Goal: Task Accomplishment & Management: Manage account settings

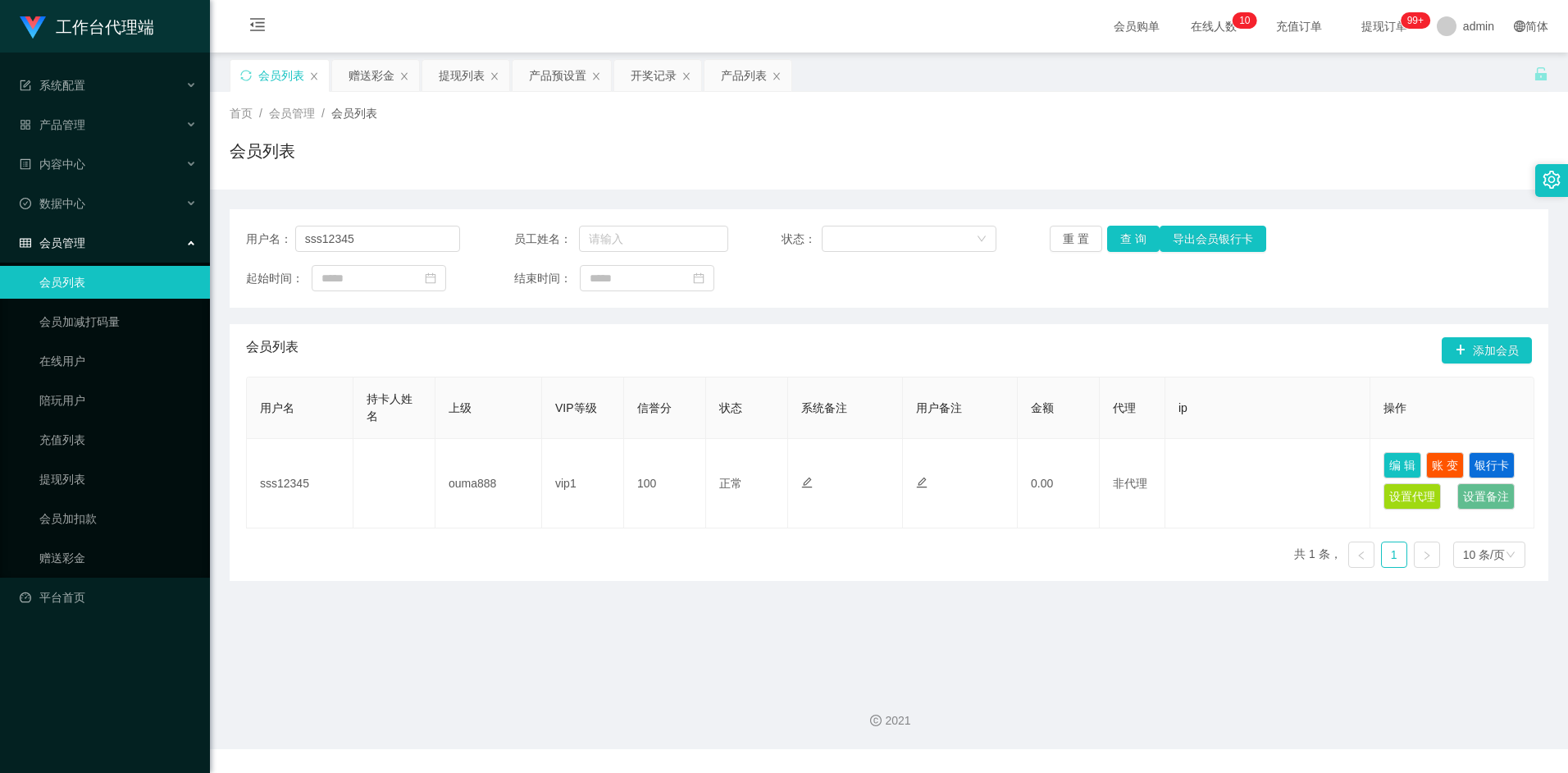
click at [1190, 157] on div "会员列表" at bounding box center [889, 158] width 1319 height 38
click at [164, 130] on div "产品管理" at bounding box center [105, 125] width 210 height 33
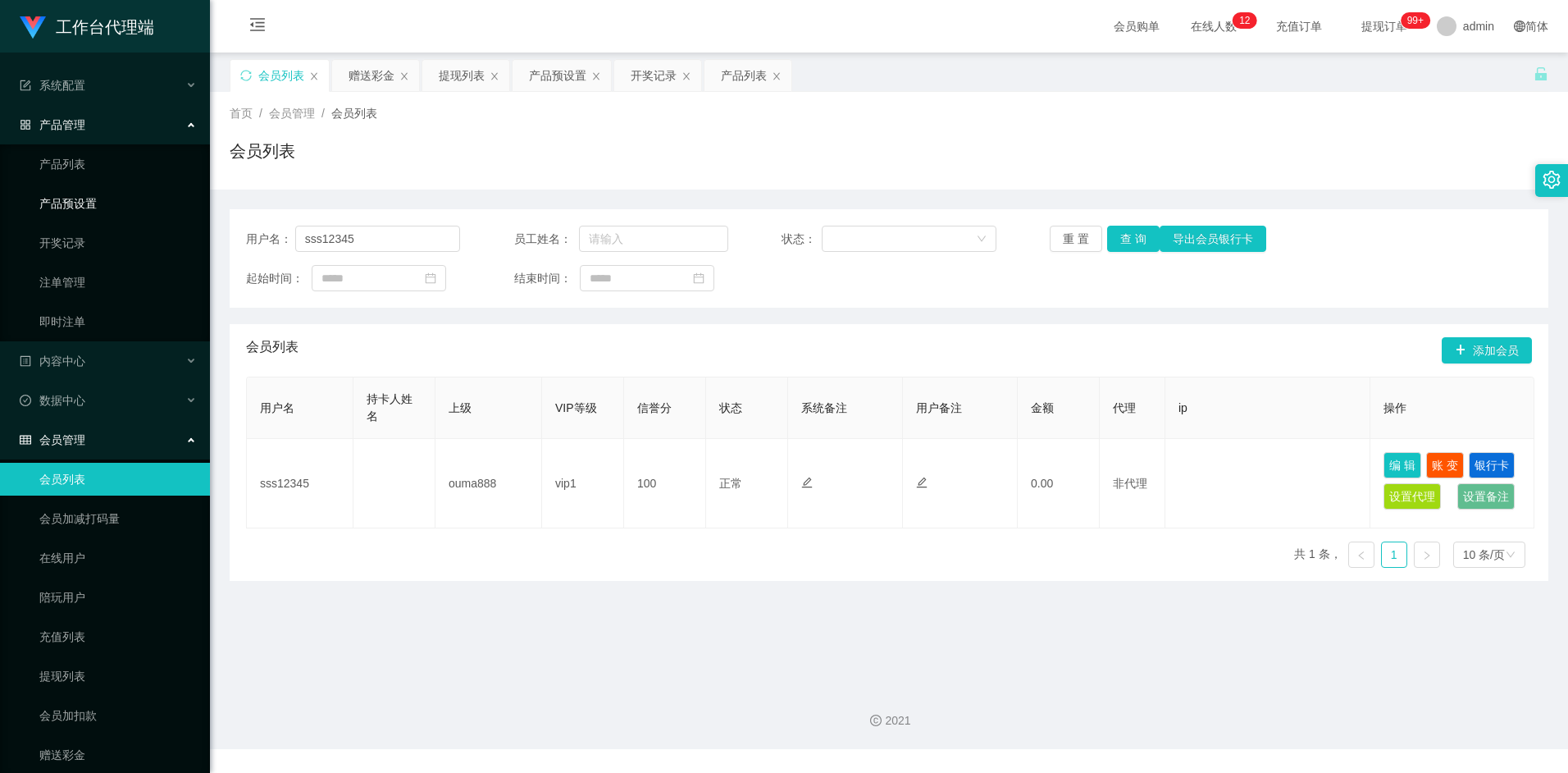
click at [67, 205] on link "产品预设置" at bounding box center [117, 204] width 157 height 33
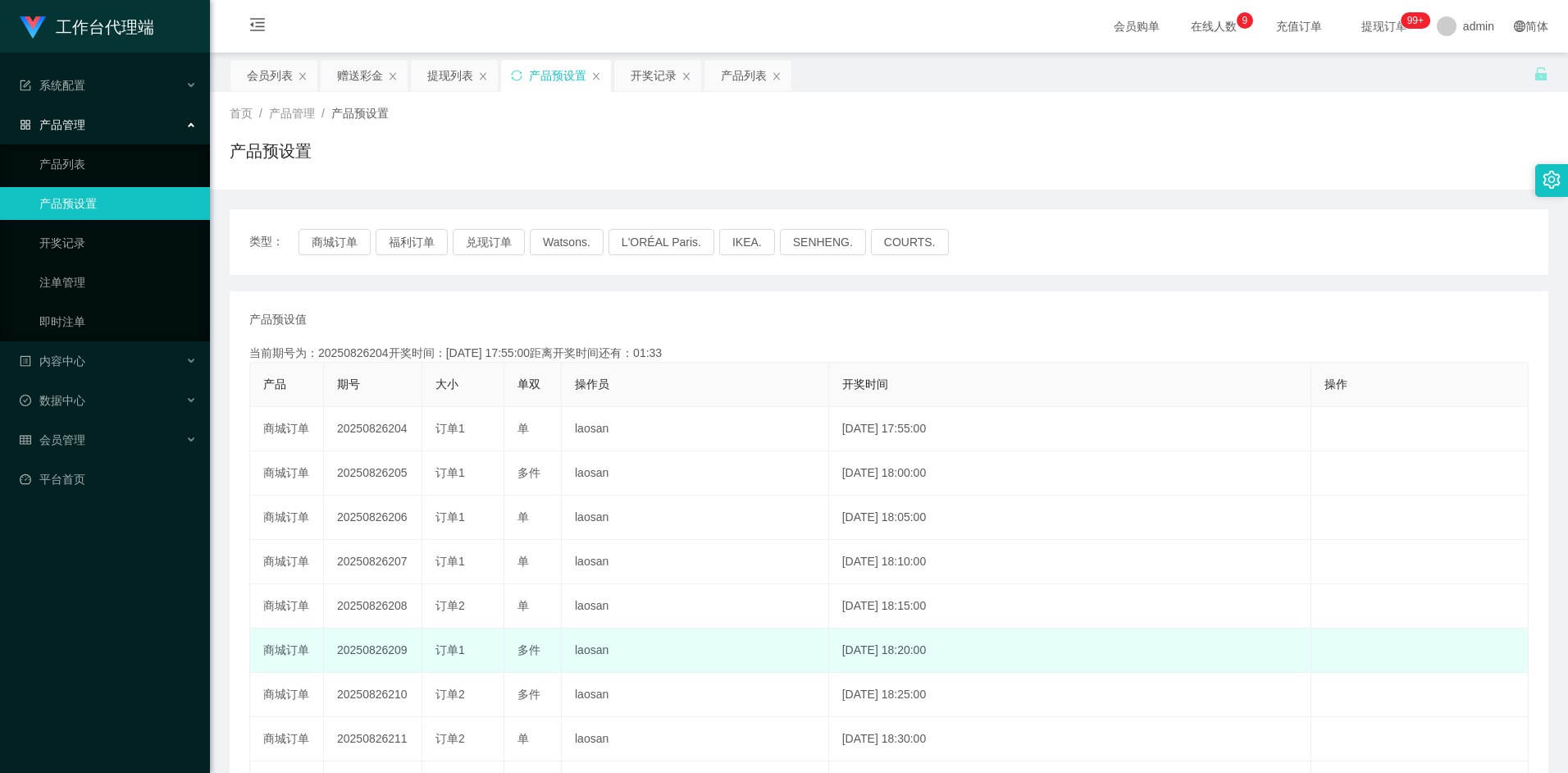
scroll to position [115, 0]
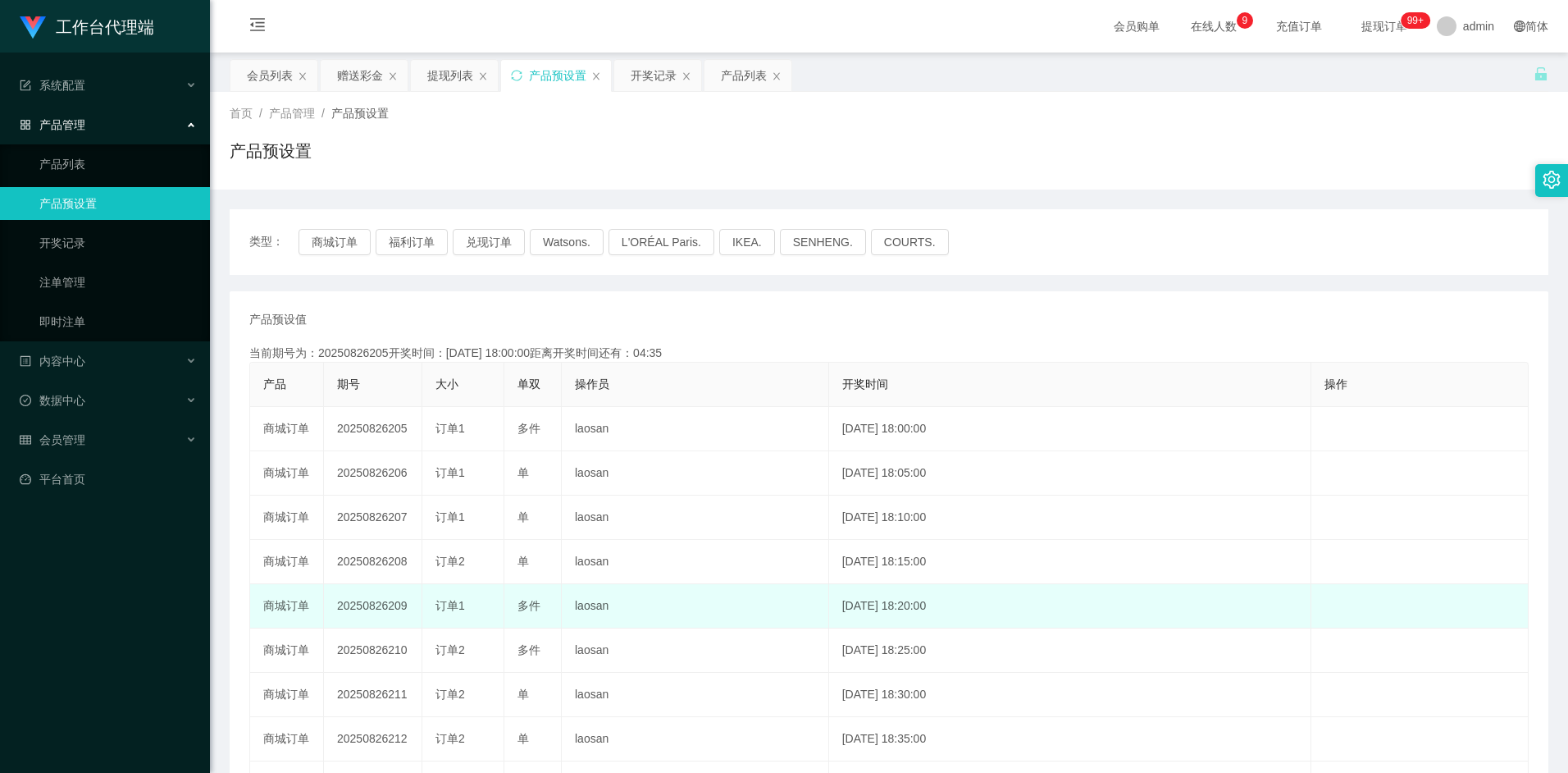
scroll to position [115, 0]
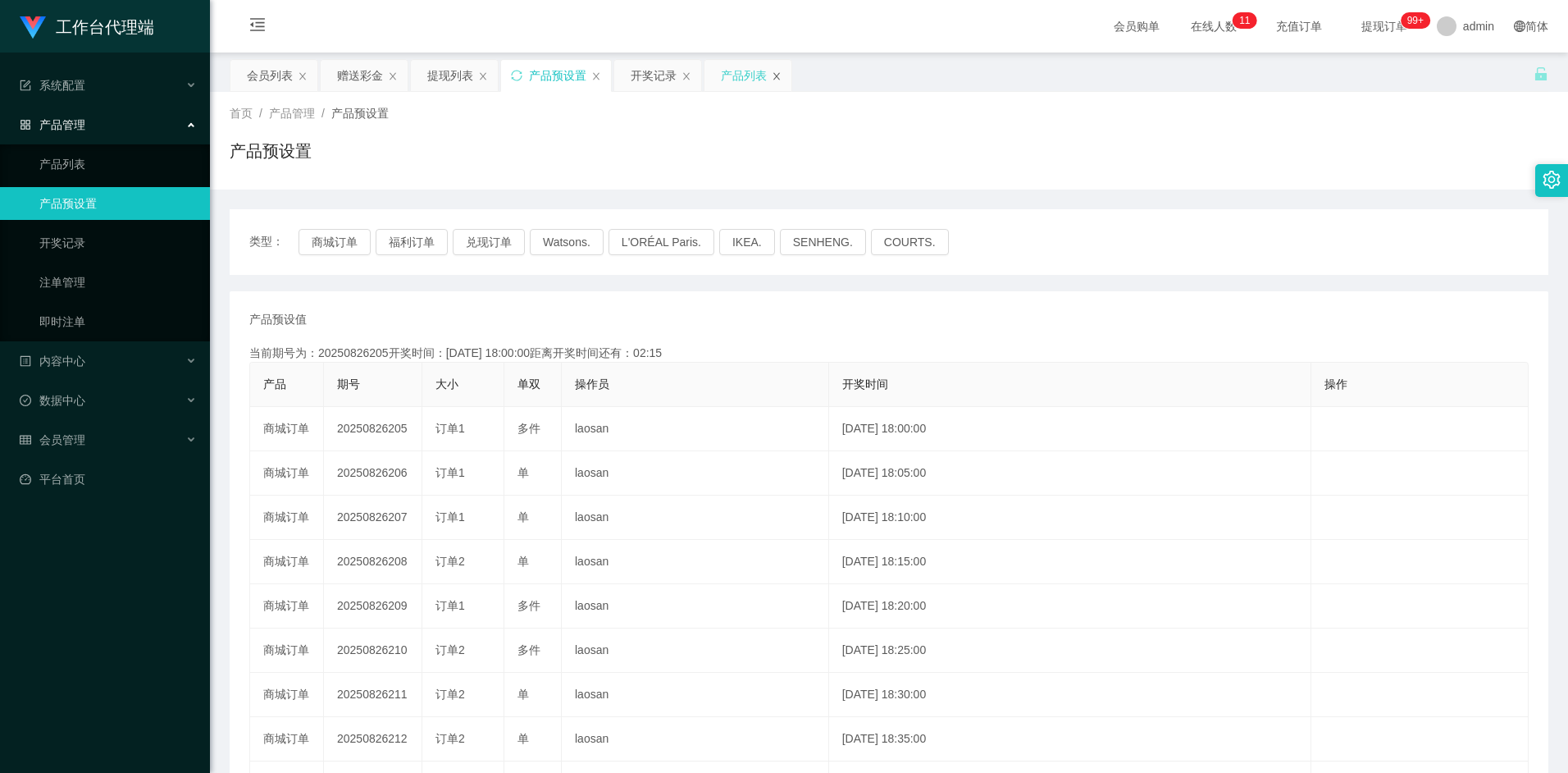
click at [777, 77] on icon "图标: close" at bounding box center [777, 76] width 10 height 10
click at [262, 75] on div "会员列表" at bounding box center [269, 75] width 46 height 31
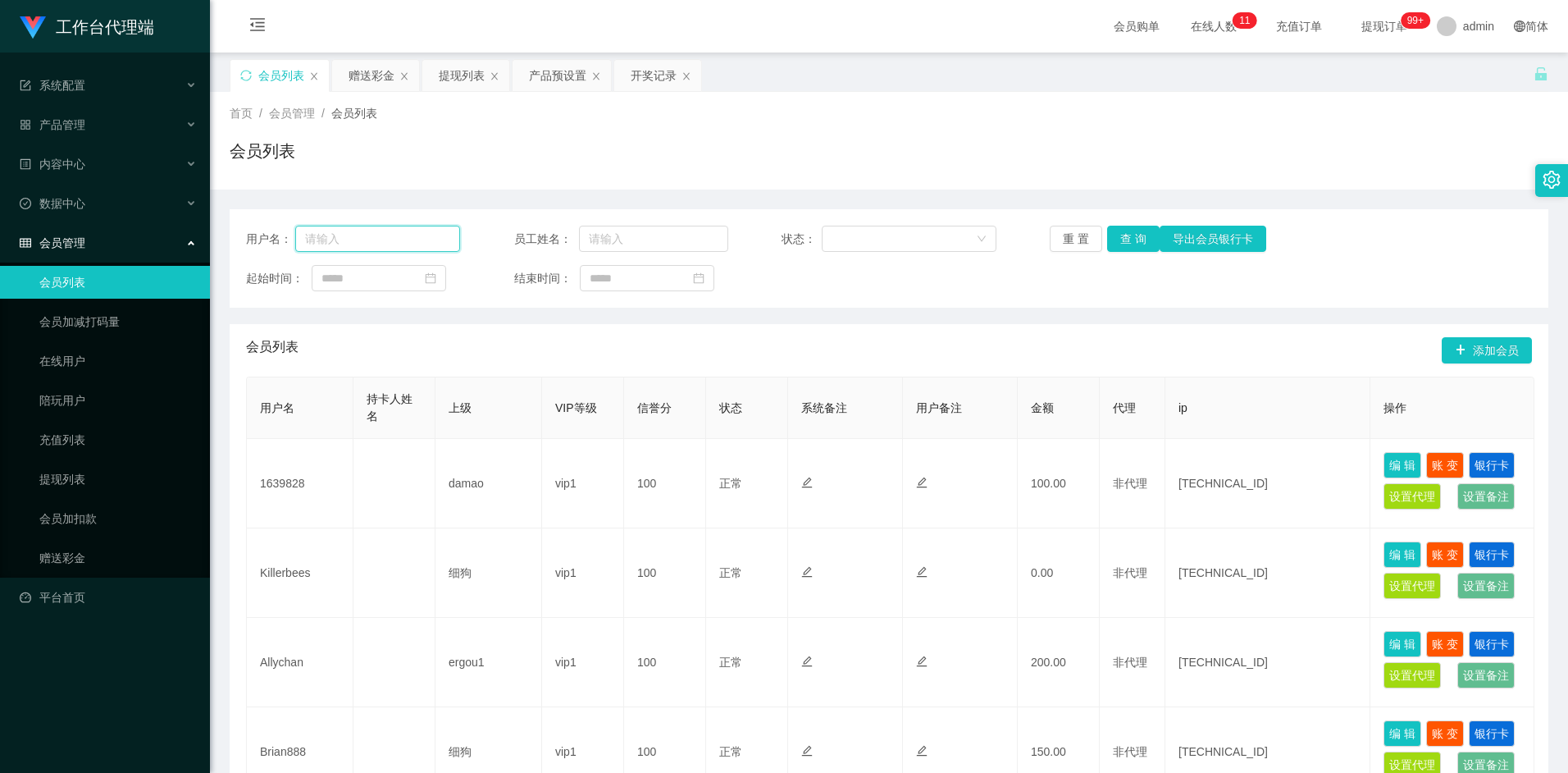
click at [379, 246] on input "text" at bounding box center [378, 239] width 165 height 26
paste input "耐心等待几分钟数据匹配完成回款"
type input "耐"
click at [732, 157] on div "会员列表" at bounding box center [889, 158] width 1319 height 38
click at [400, 236] on input "text" at bounding box center [378, 239] width 165 height 26
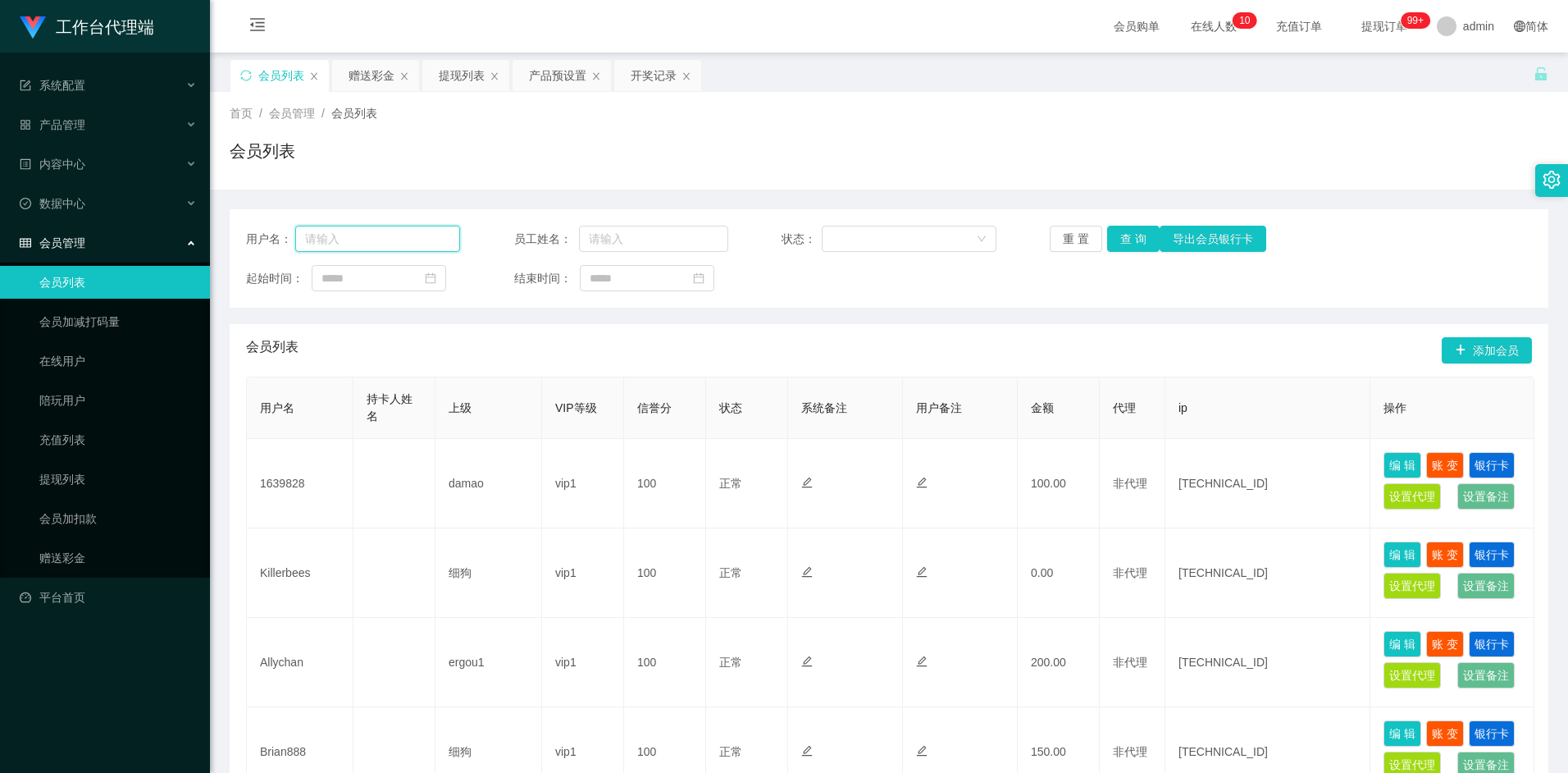
paste input "sss12345"
type input "sss12345"
click at [1129, 243] on button "查 询" at bounding box center [1134, 239] width 53 height 26
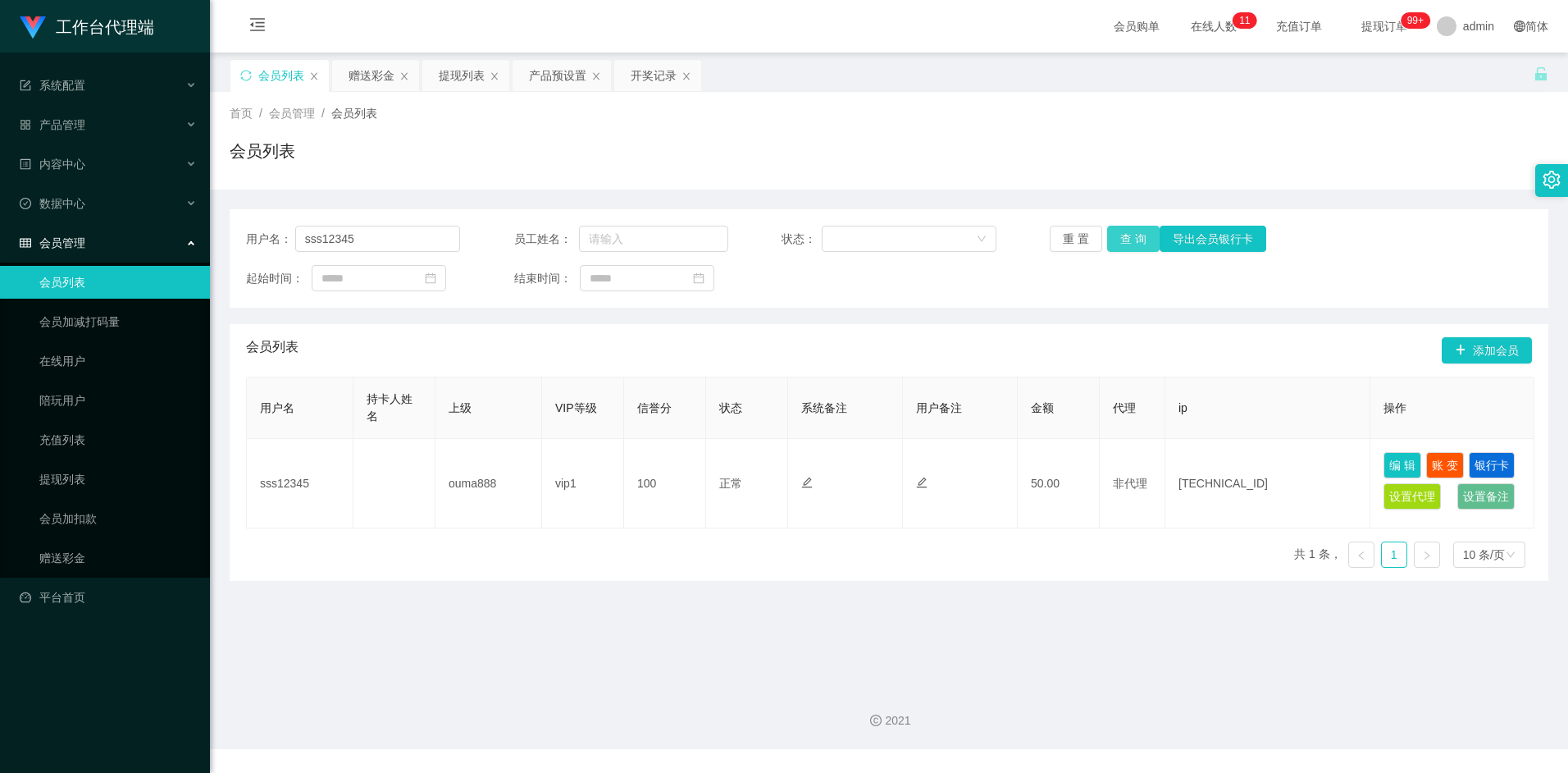
click at [1140, 241] on button "查 询" at bounding box center [1134, 239] width 53 height 26
click at [648, 78] on div "开奖记录" at bounding box center [653, 75] width 46 height 31
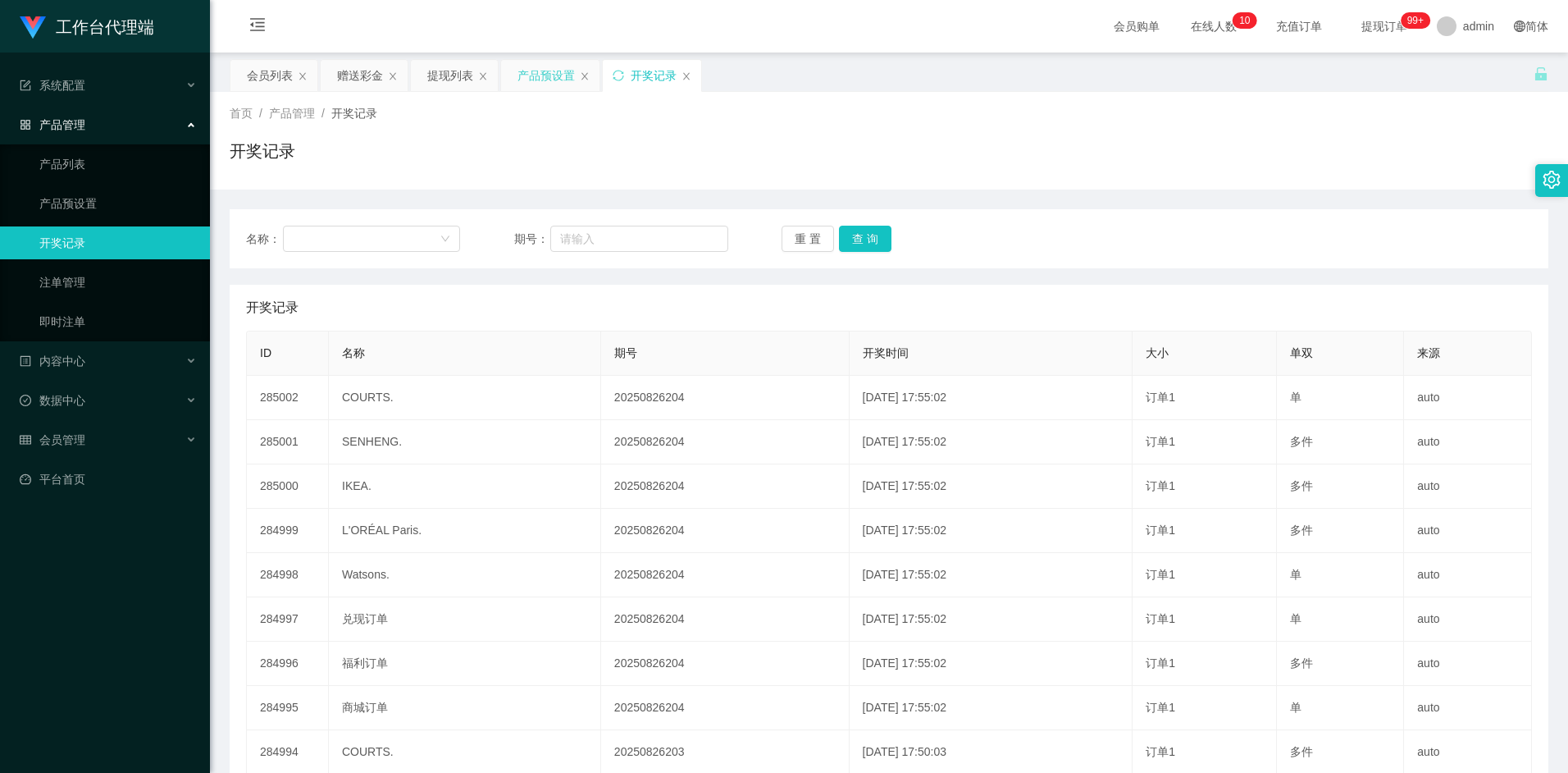
click at [542, 76] on div "产品预设置" at bounding box center [546, 75] width 58 height 31
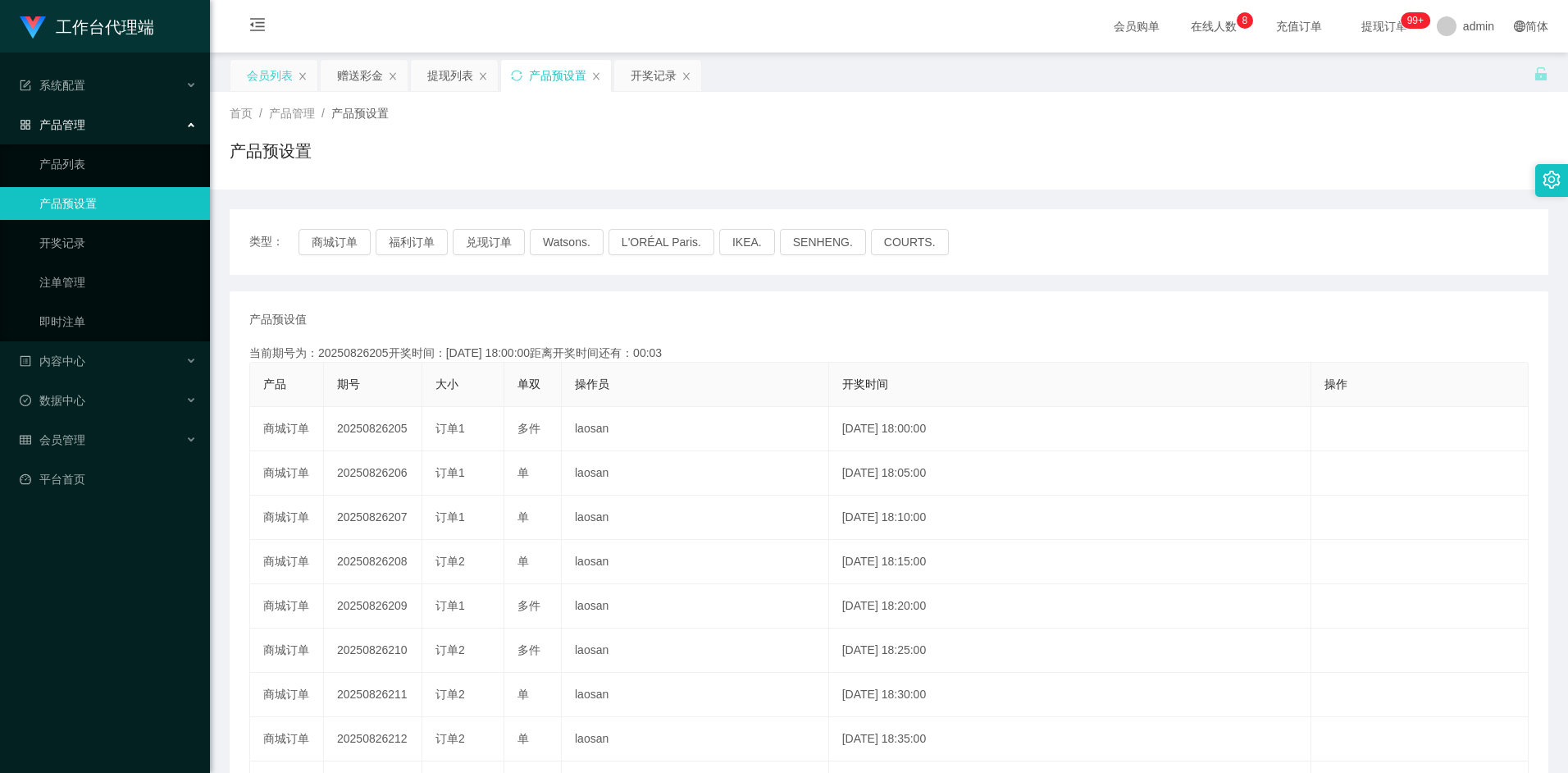
click at [270, 78] on div "会员列表" at bounding box center [269, 75] width 46 height 31
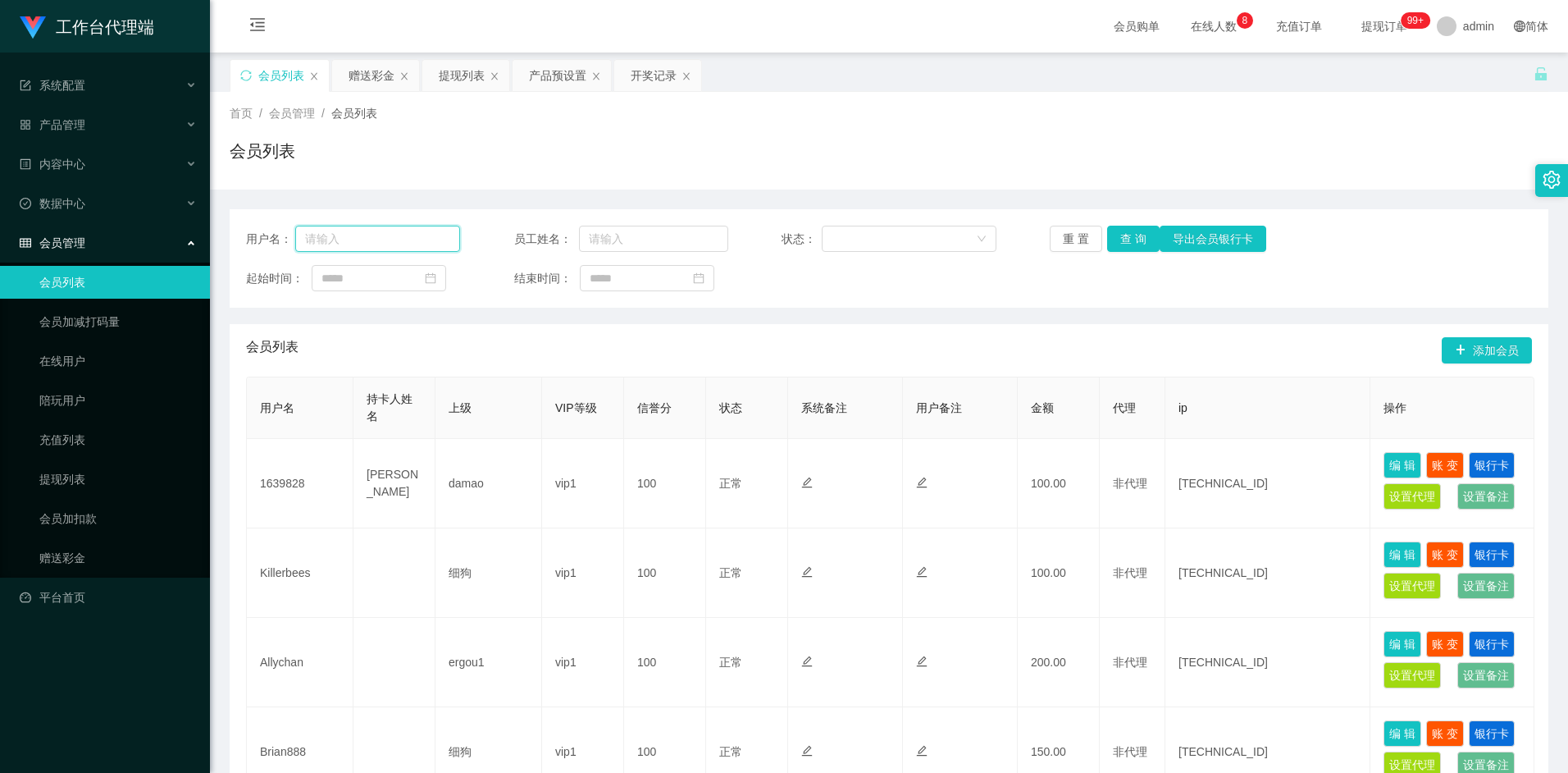
click at [367, 244] on input "text" at bounding box center [378, 239] width 165 height 26
paste input "sss12345"
type input "sss12345"
click at [1143, 245] on button "查 询" at bounding box center [1134, 239] width 53 height 26
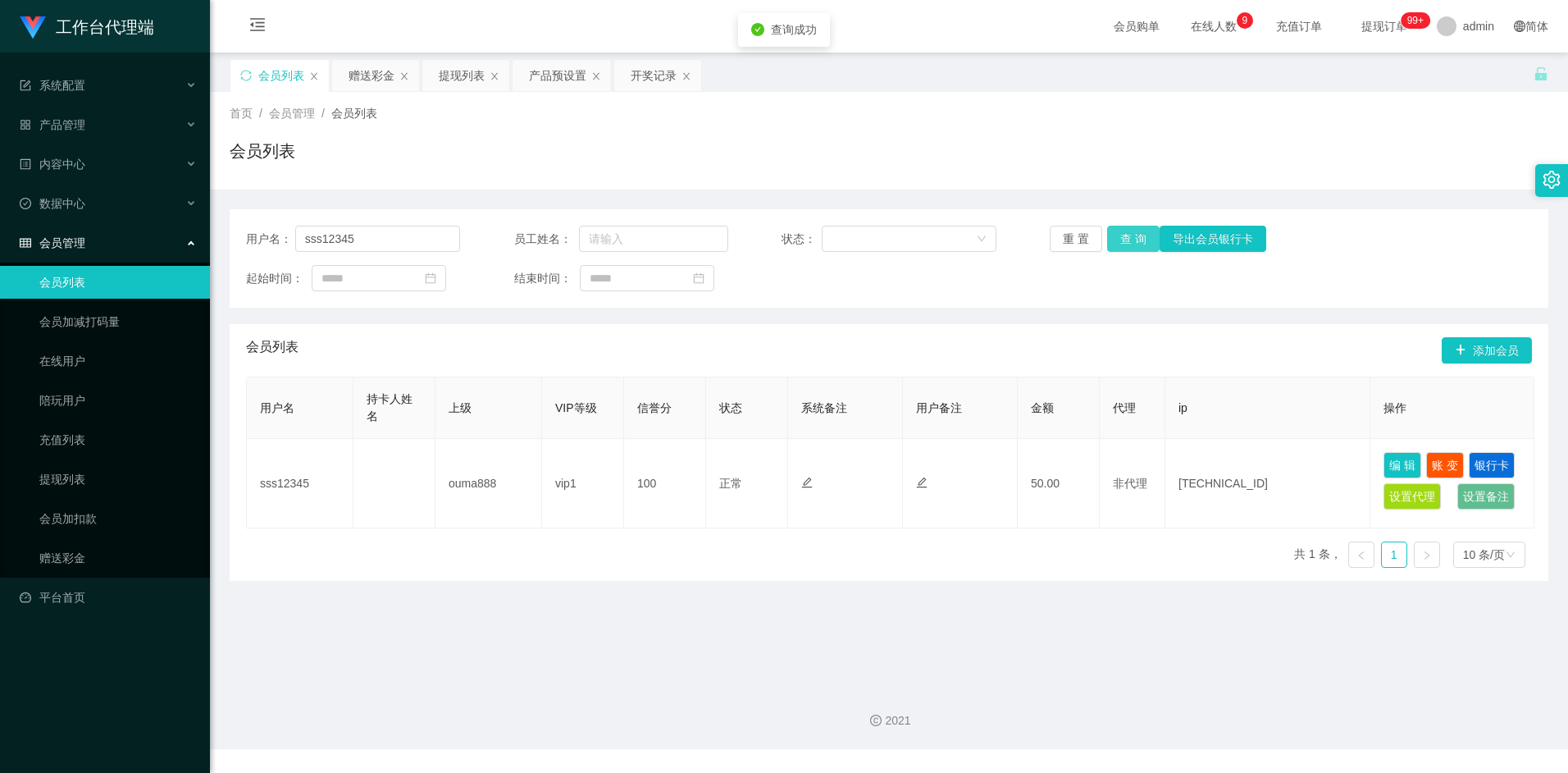
click at [1139, 238] on button "查 询" at bounding box center [1134, 239] width 53 height 26
click at [1137, 230] on button "查 询" at bounding box center [1134, 239] width 53 height 26
click at [648, 75] on div "开奖记录" at bounding box center [653, 75] width 46 height 31
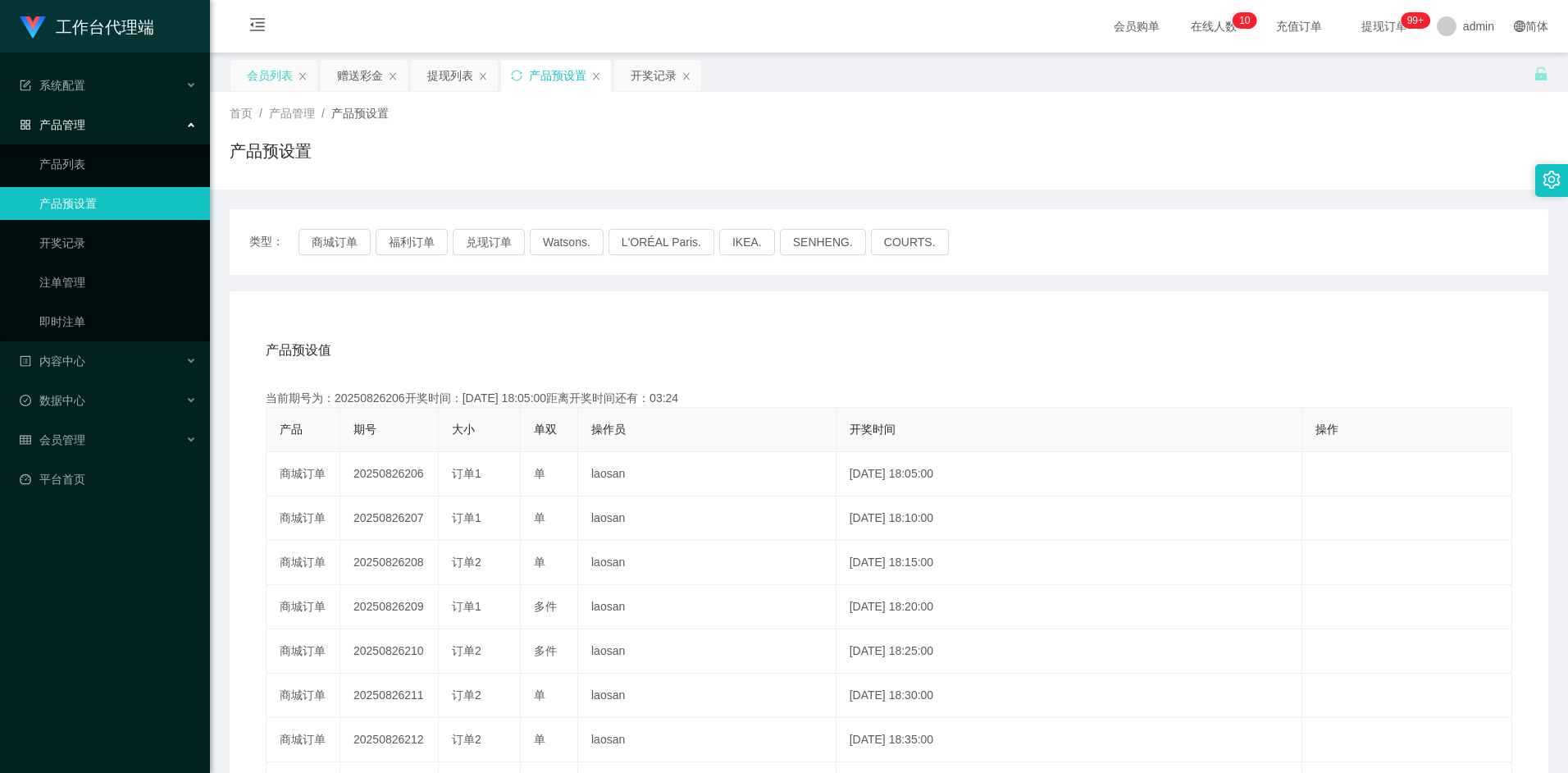
click at [267, 80] on div "会员列表" at bounding box center [269, 75] width 46 height 31
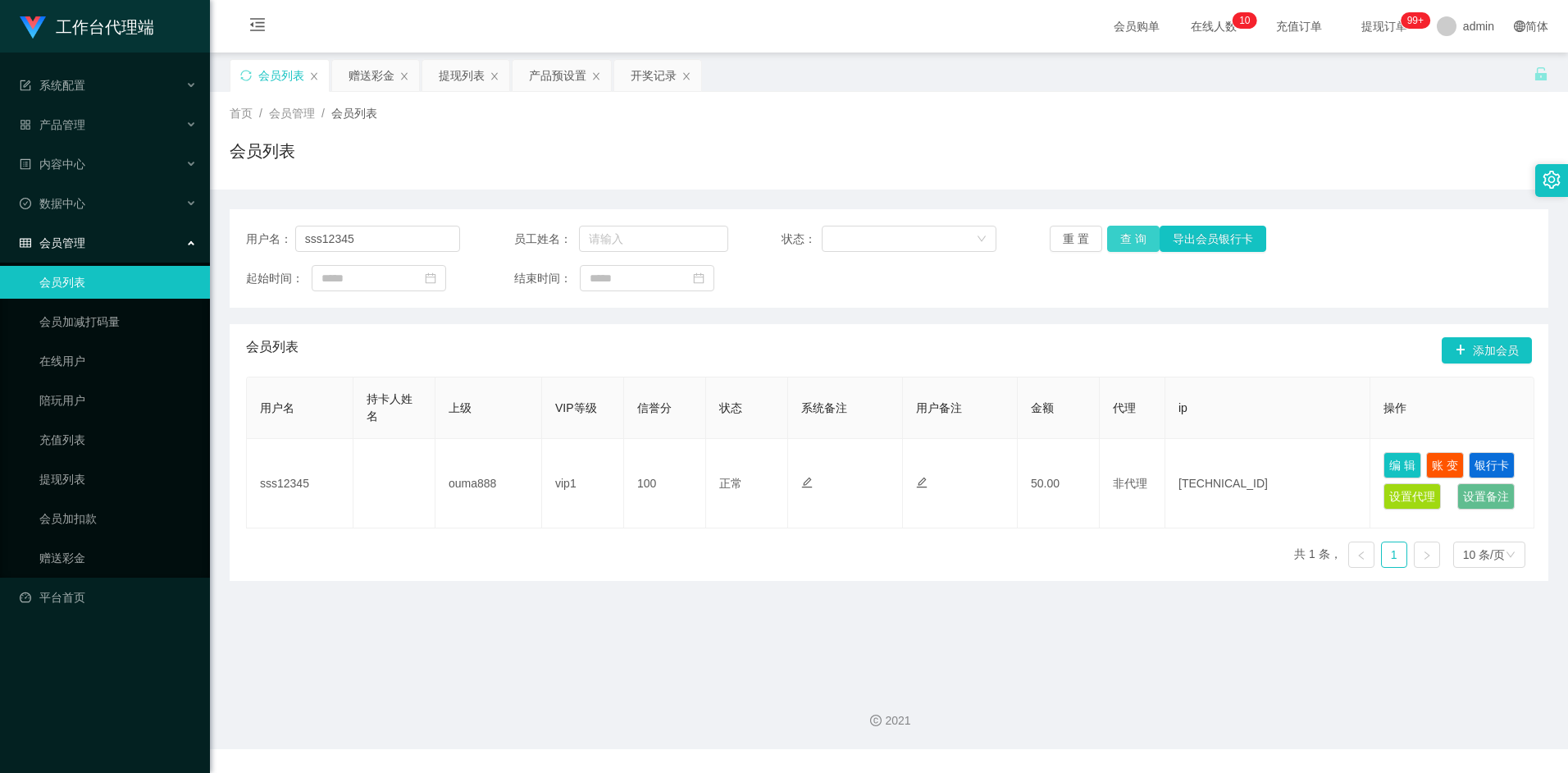
click at [1130, 241] on button "查 询" at bounding box center [1134, 239] width 53 height 26
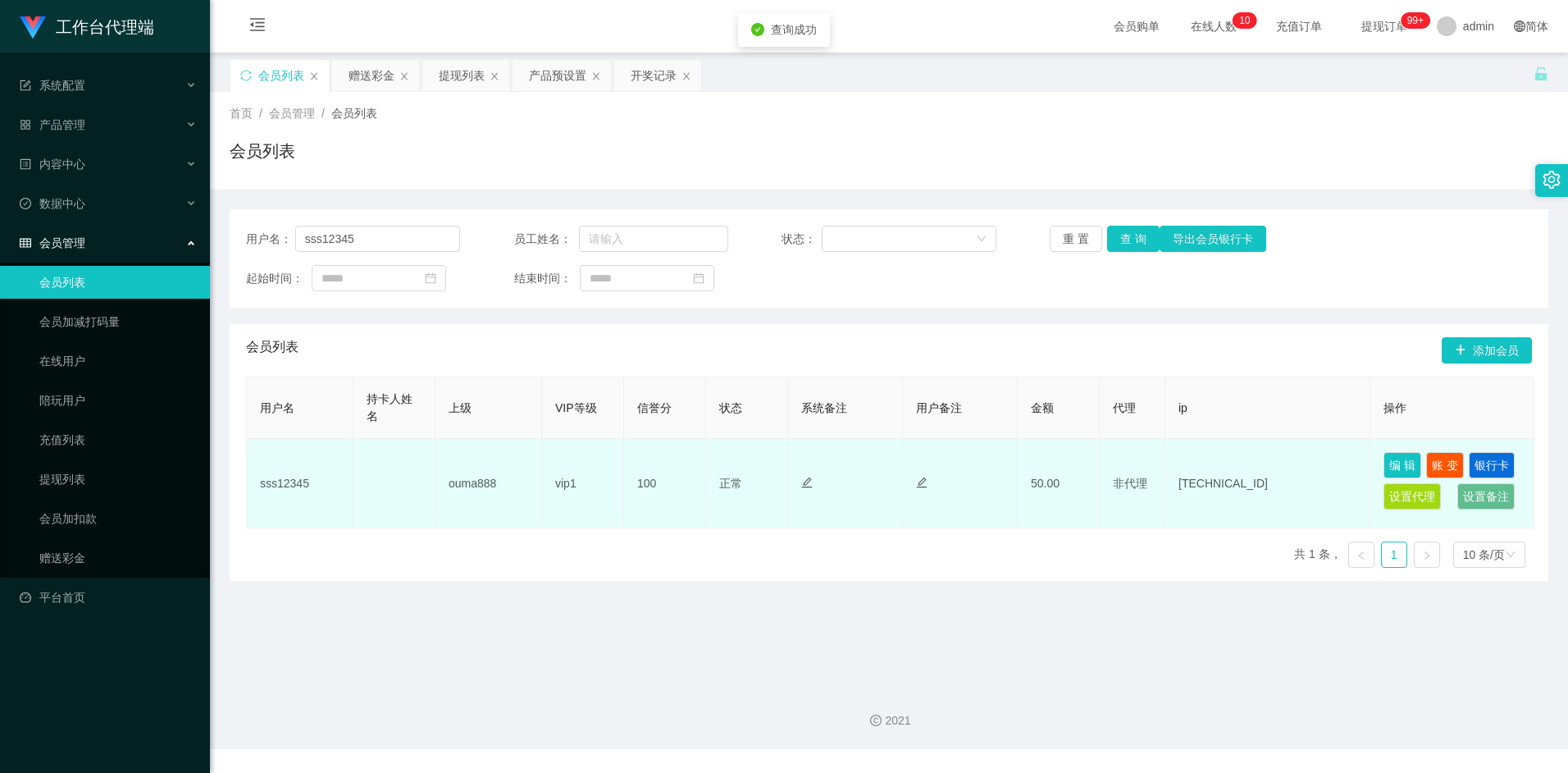
click at [1032, 477] on td "50.00" at bounding box center [1058, 482] width 82 height 89
click at [1447, 467] on button "账 变" at bounding box center [1445, 465] width 38 height 26
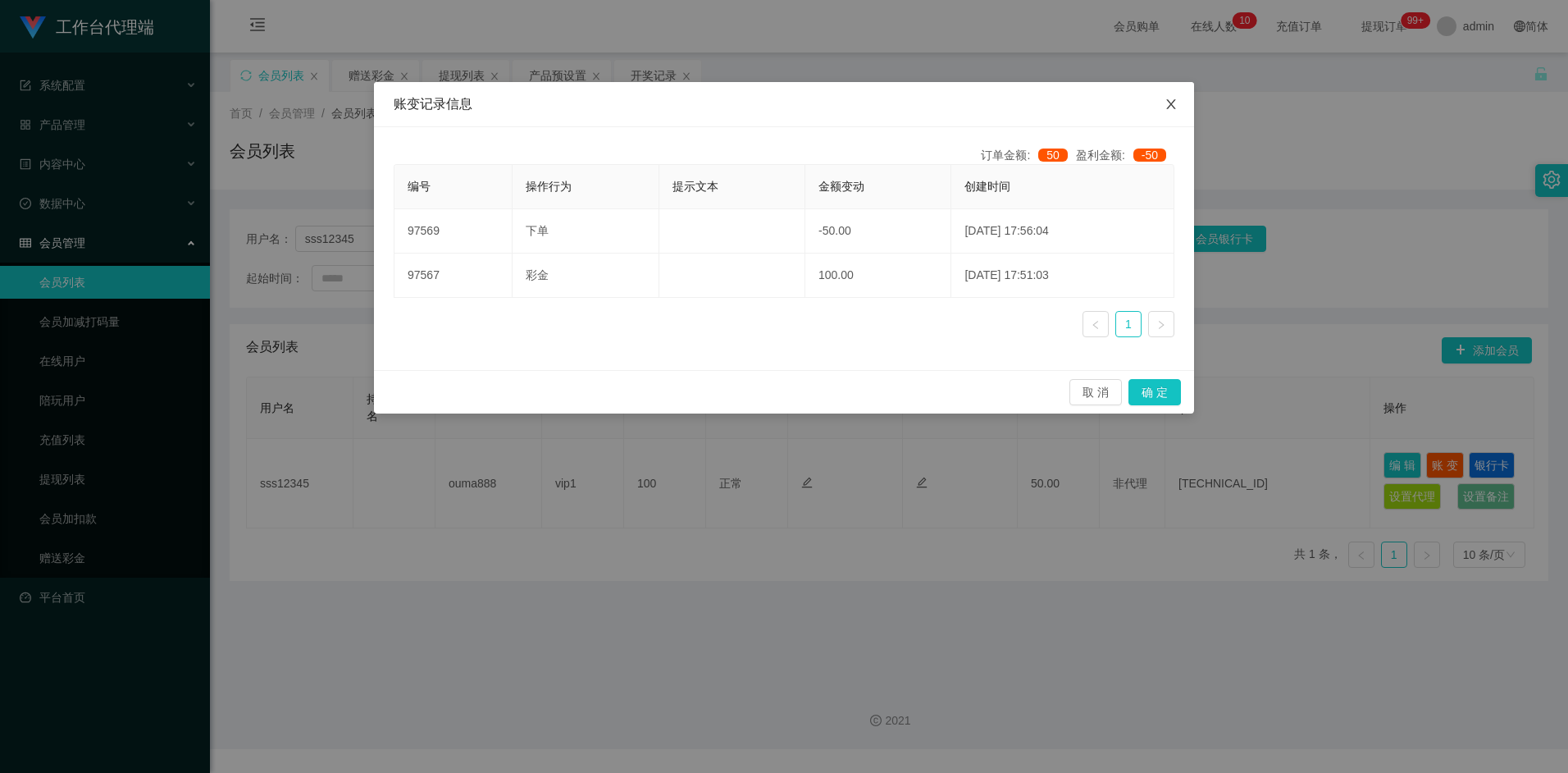
drag, startPoint x: 1172, startPoint y: 109, endPoint x: 860, endPoint y: 170, distance: 317.9
click at [1172, 109] on icon "图标: close" at bounding box center [1170, 104] width 13 height 13
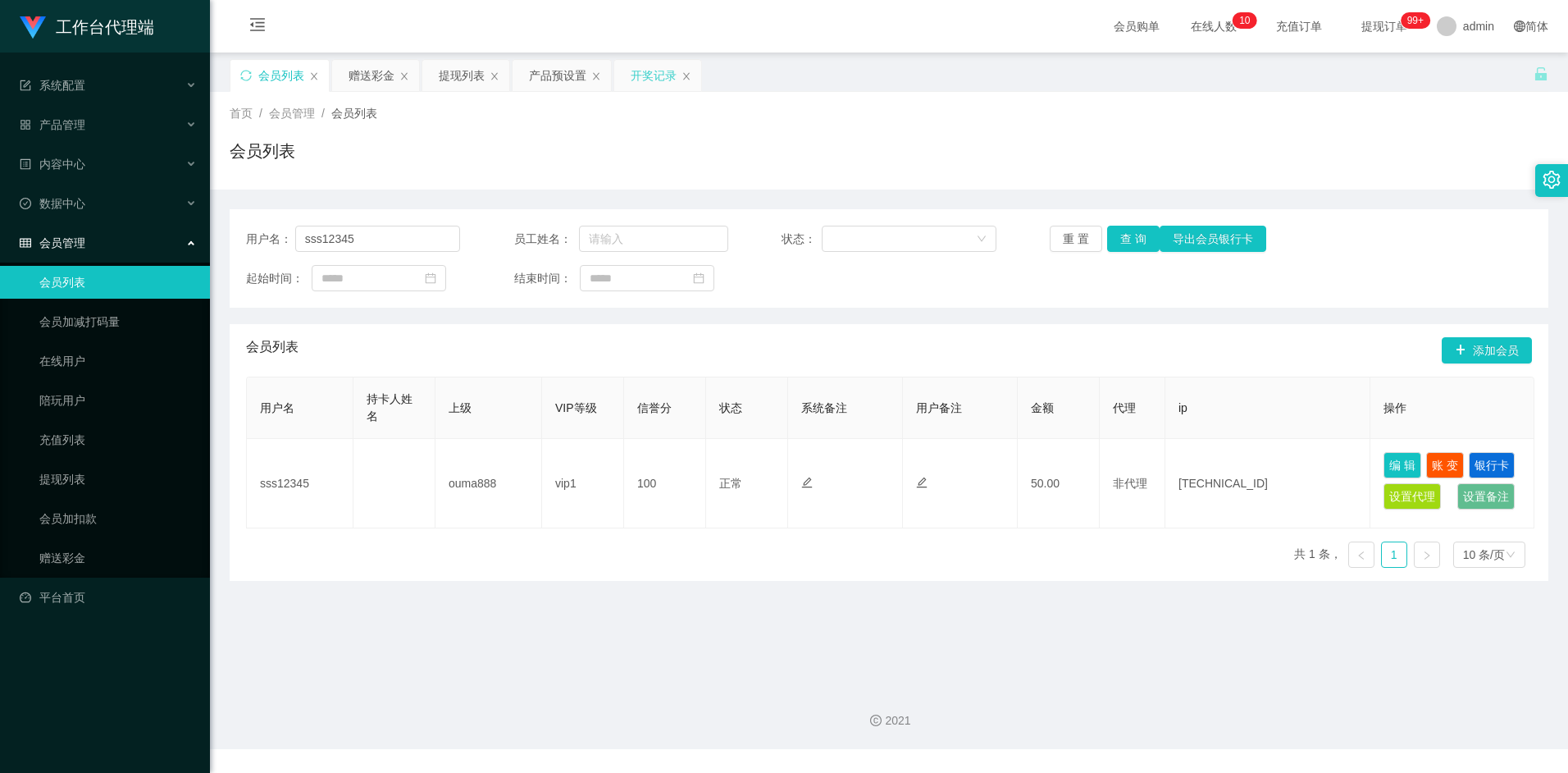
click at [637, 76] on div "开奖记录" at bounding box center [653, 75] width 46 height 31
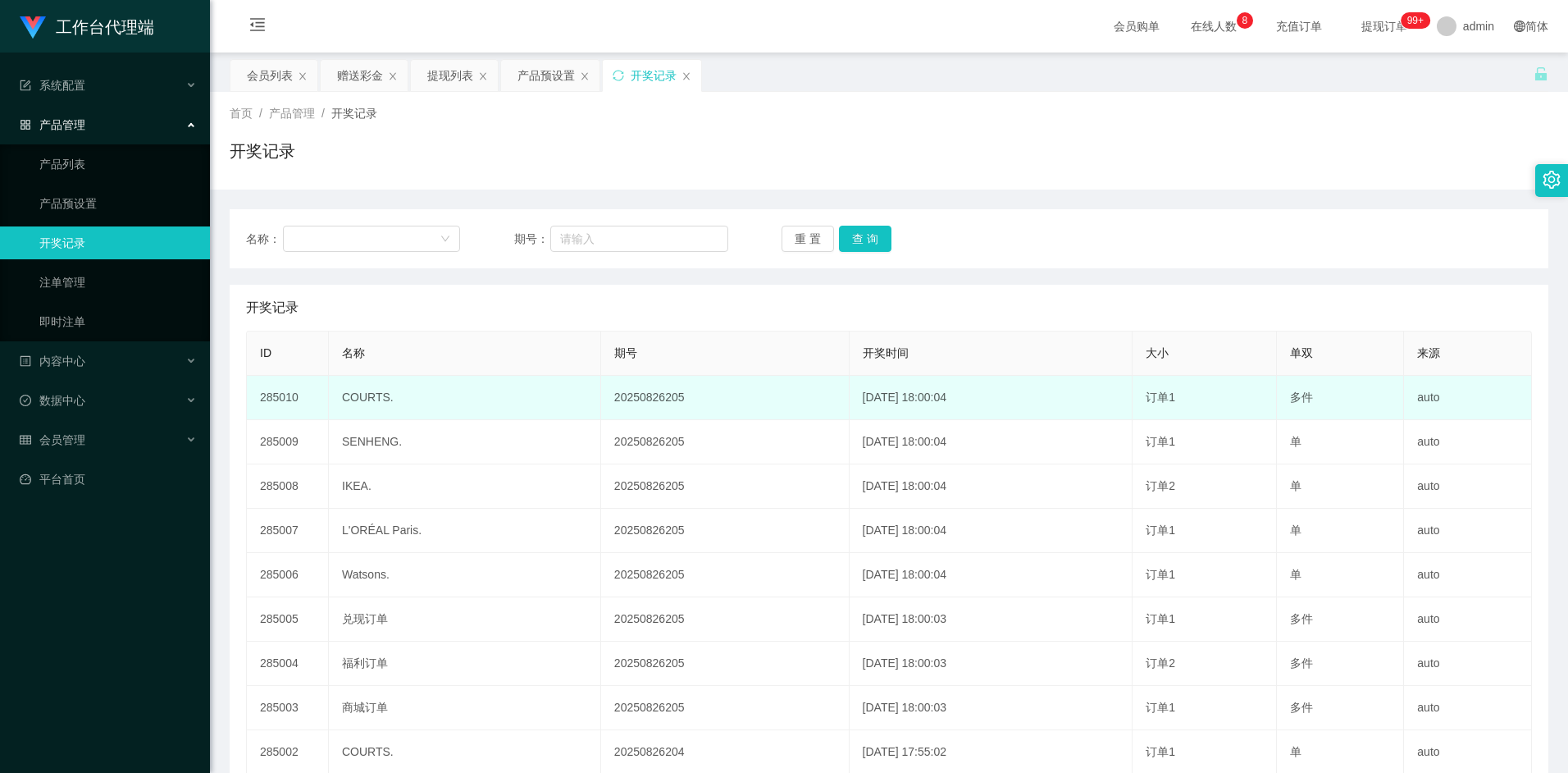
click at [891, 405] on td "[DATE] 18:00:04" at bounding box center [991, 397] width 284 height 44
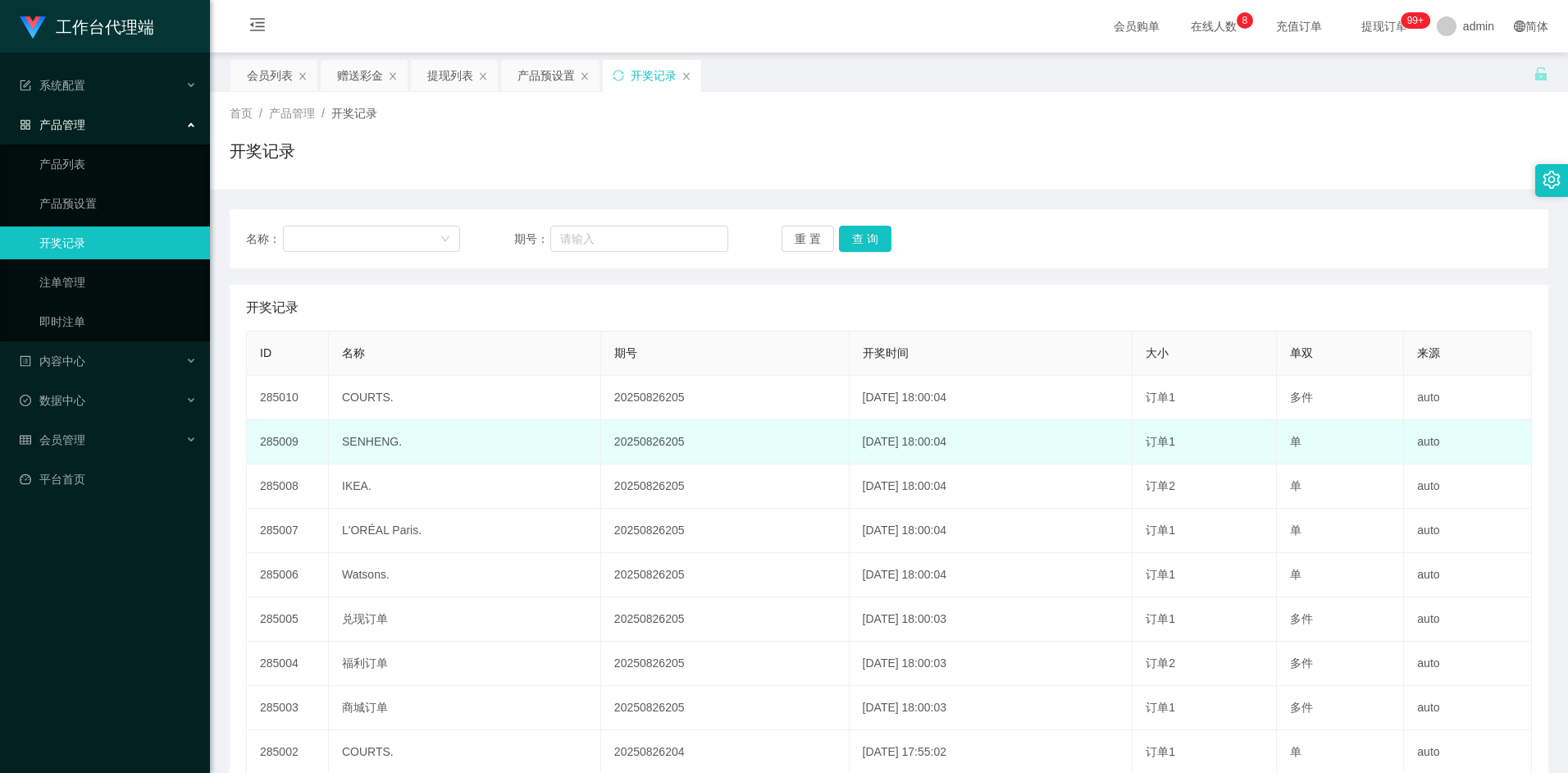
click at [896, 441] on td "[DATE] 18:00:04" at bounding box center [991, 441] width 284 height 44
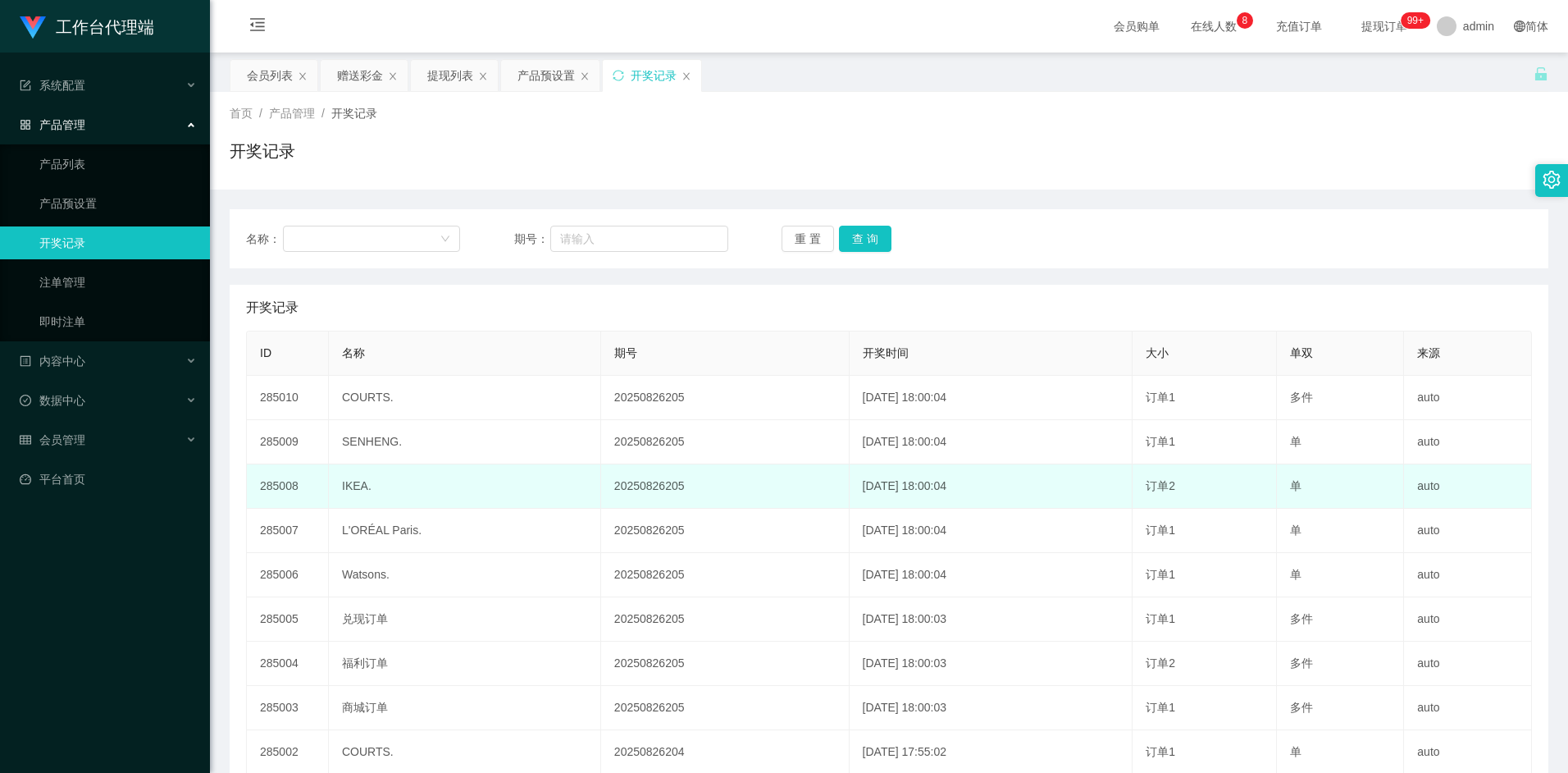
click at [876, 480] on td "[DATE] 18:00:04" at bounding box center [991, 485] width 284 height 44
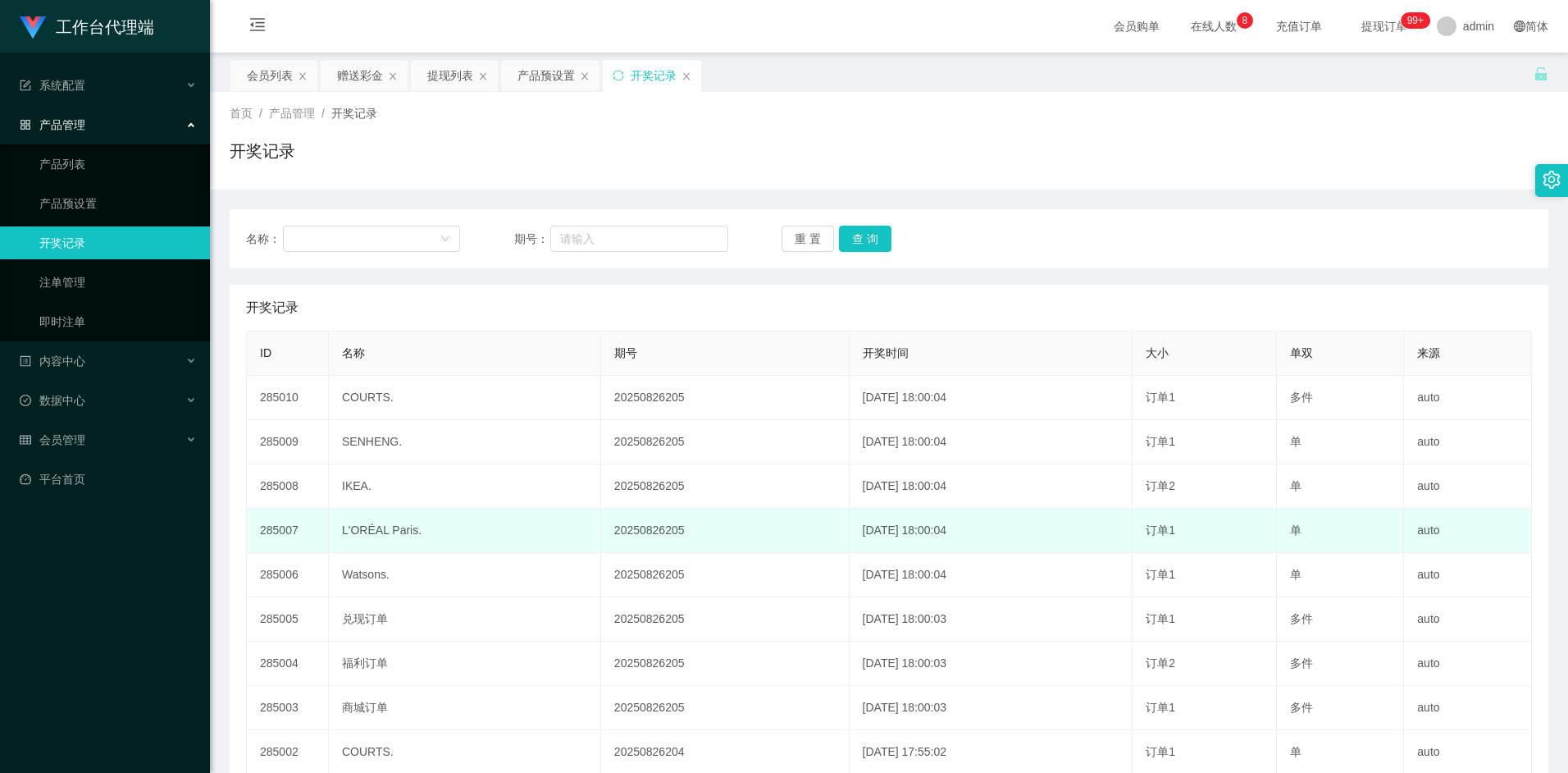
click at [866, 525] on td "[DATE] 18:00:04" at bounding box center [991, 530] width 284 height 44
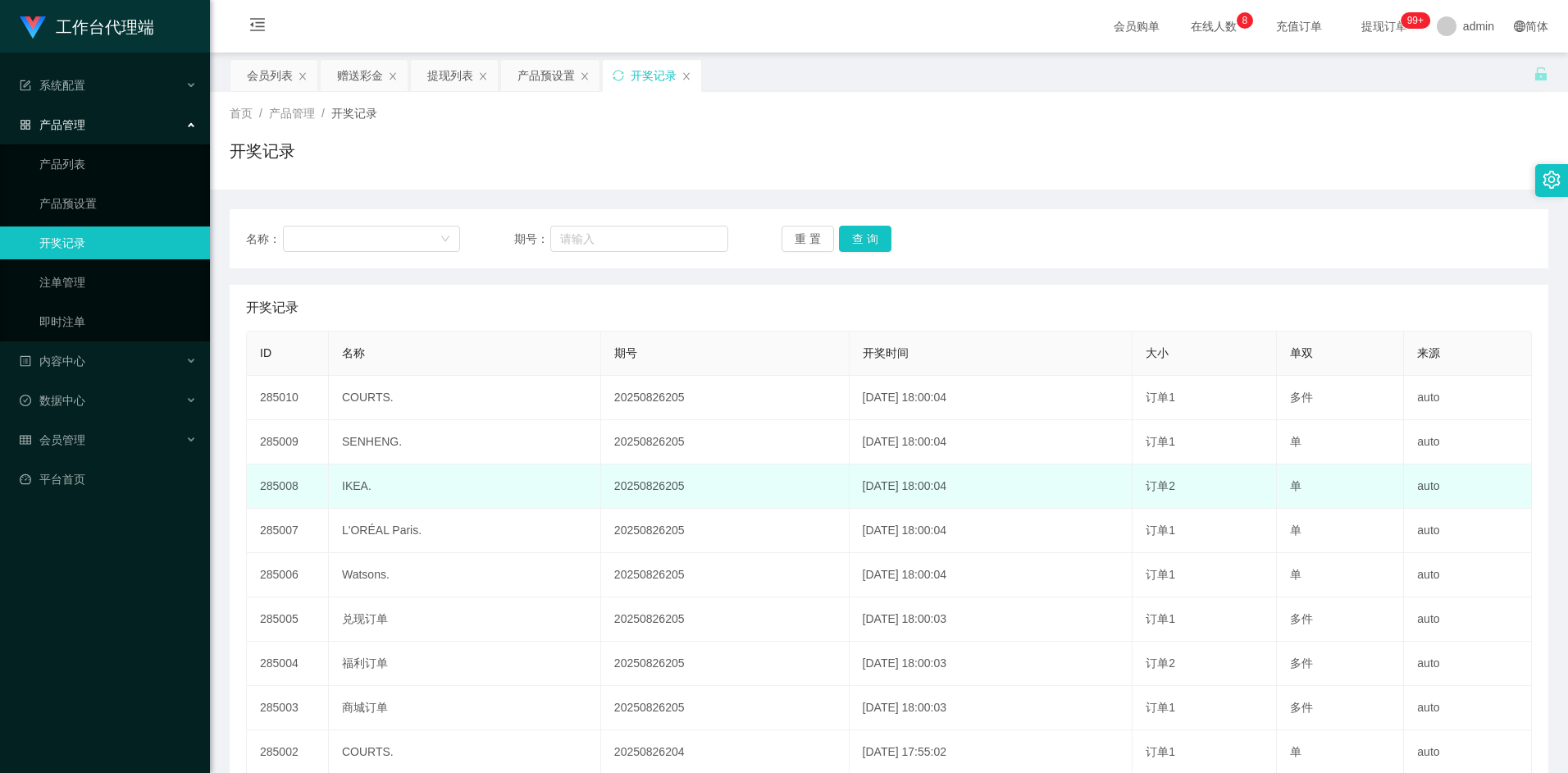
click at [875, 497] on td "[DATE] 18:00:04" at bounding box center [991, 485] width 284 height 44
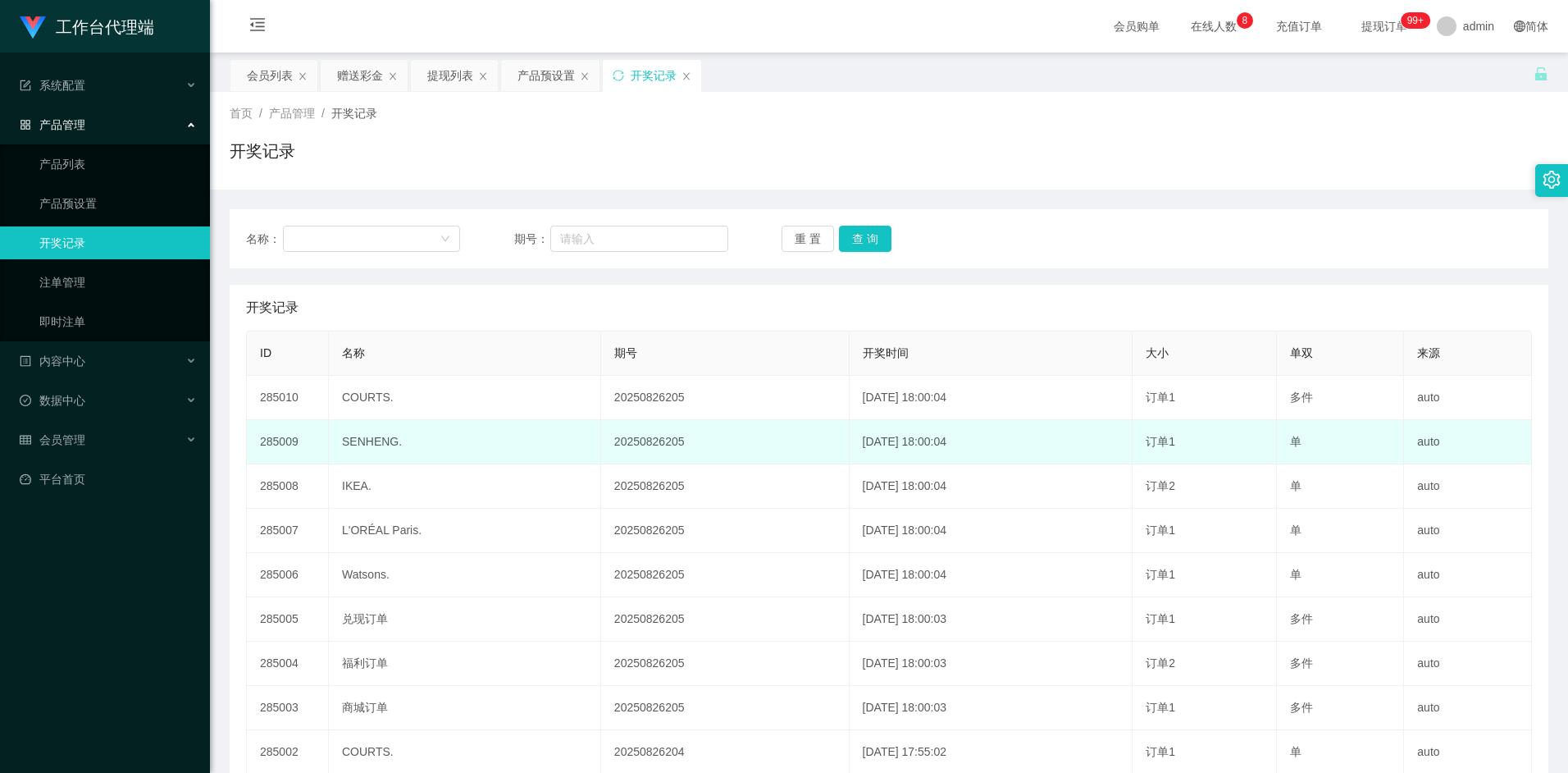
click at [876, 461] on td "[DATE] 18:00:04" at bounding box center [991, 441] width 284 height 44
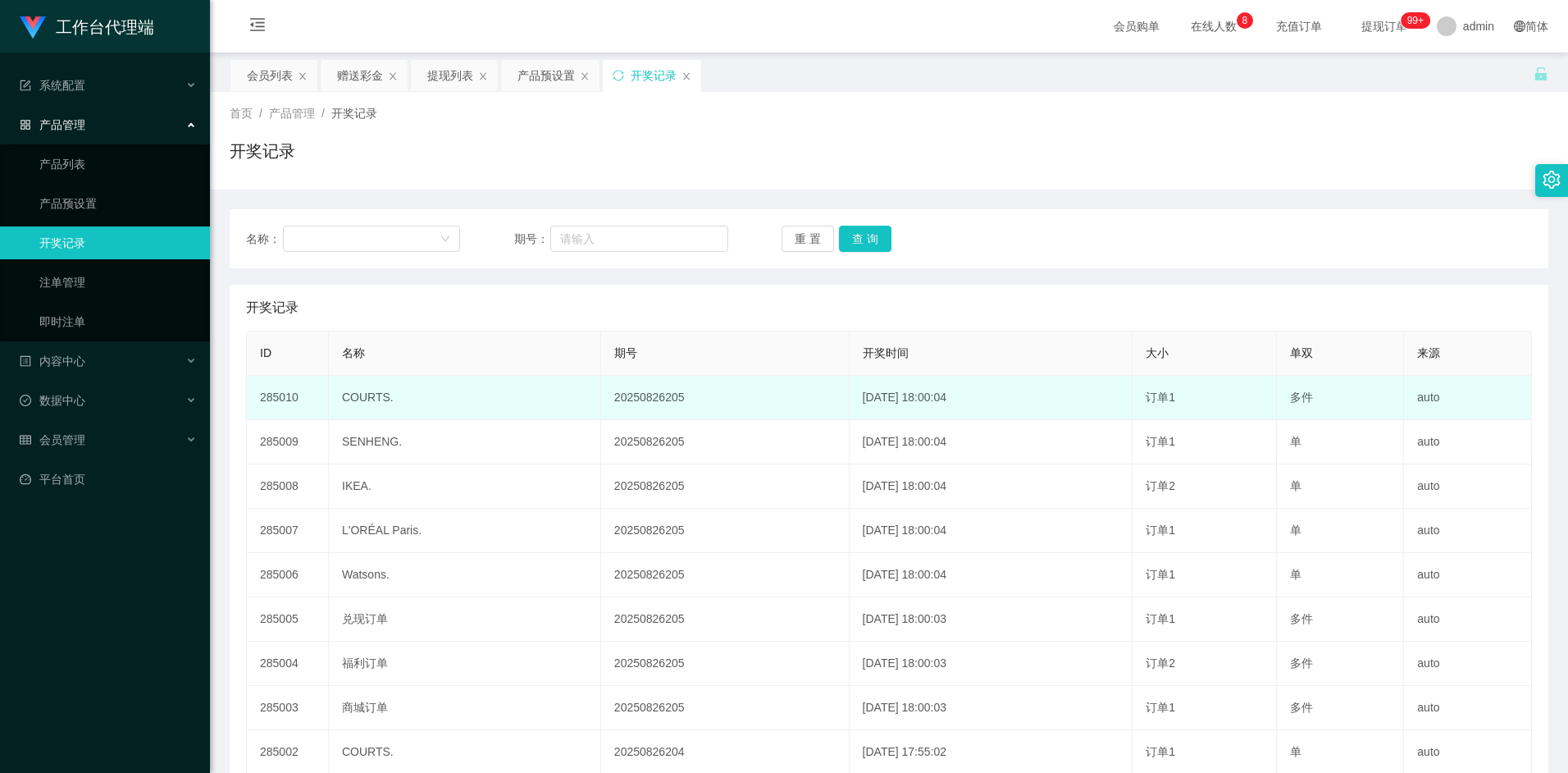
click at [879, 387] on td "[DATE] 18:00:04" at bounding box center [991, 397] width 284 height 44
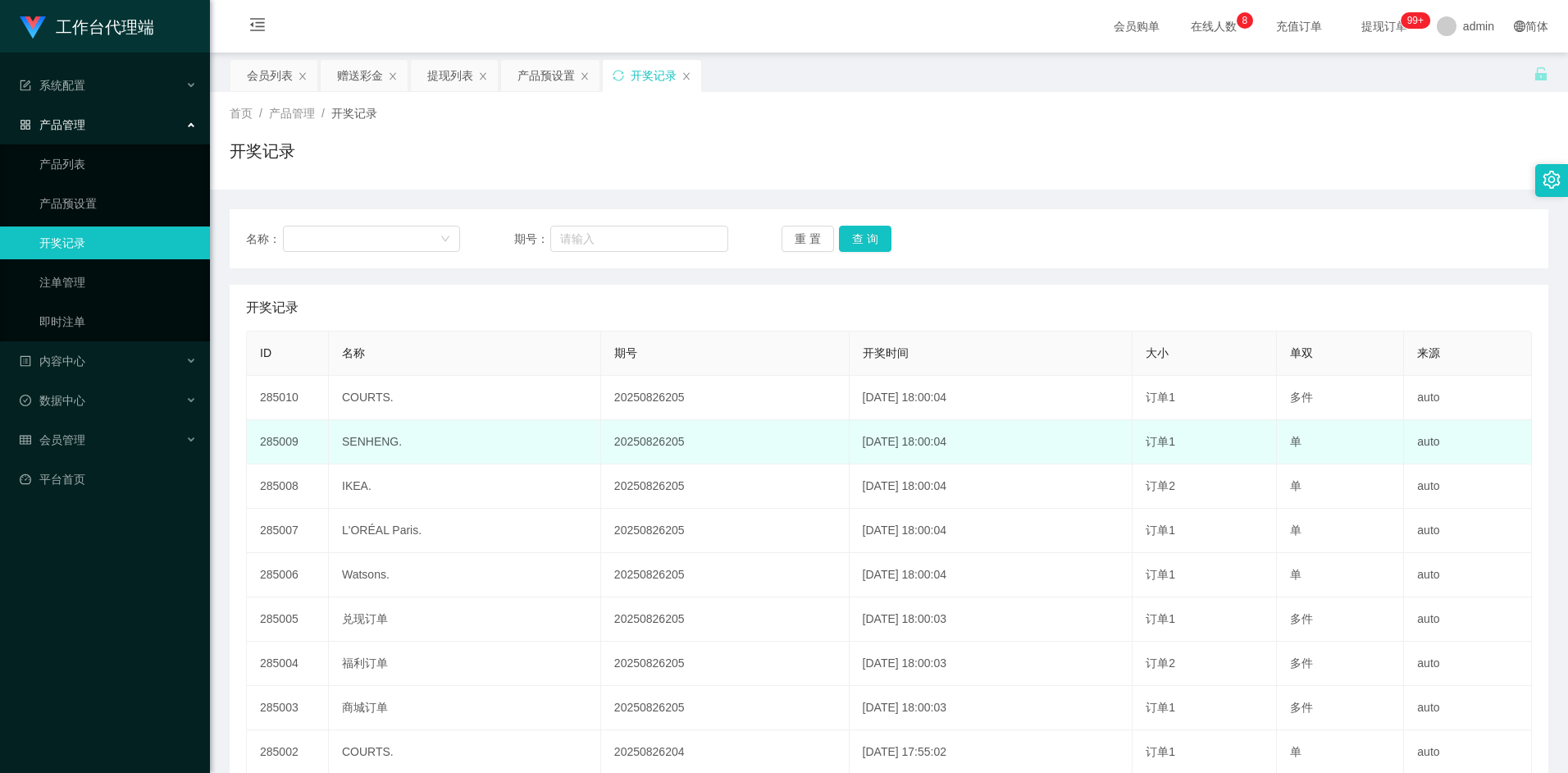
click at [867, 441] on td "[DATE] 18:00:04" at bounding box center [991, 441] width 284 height 44
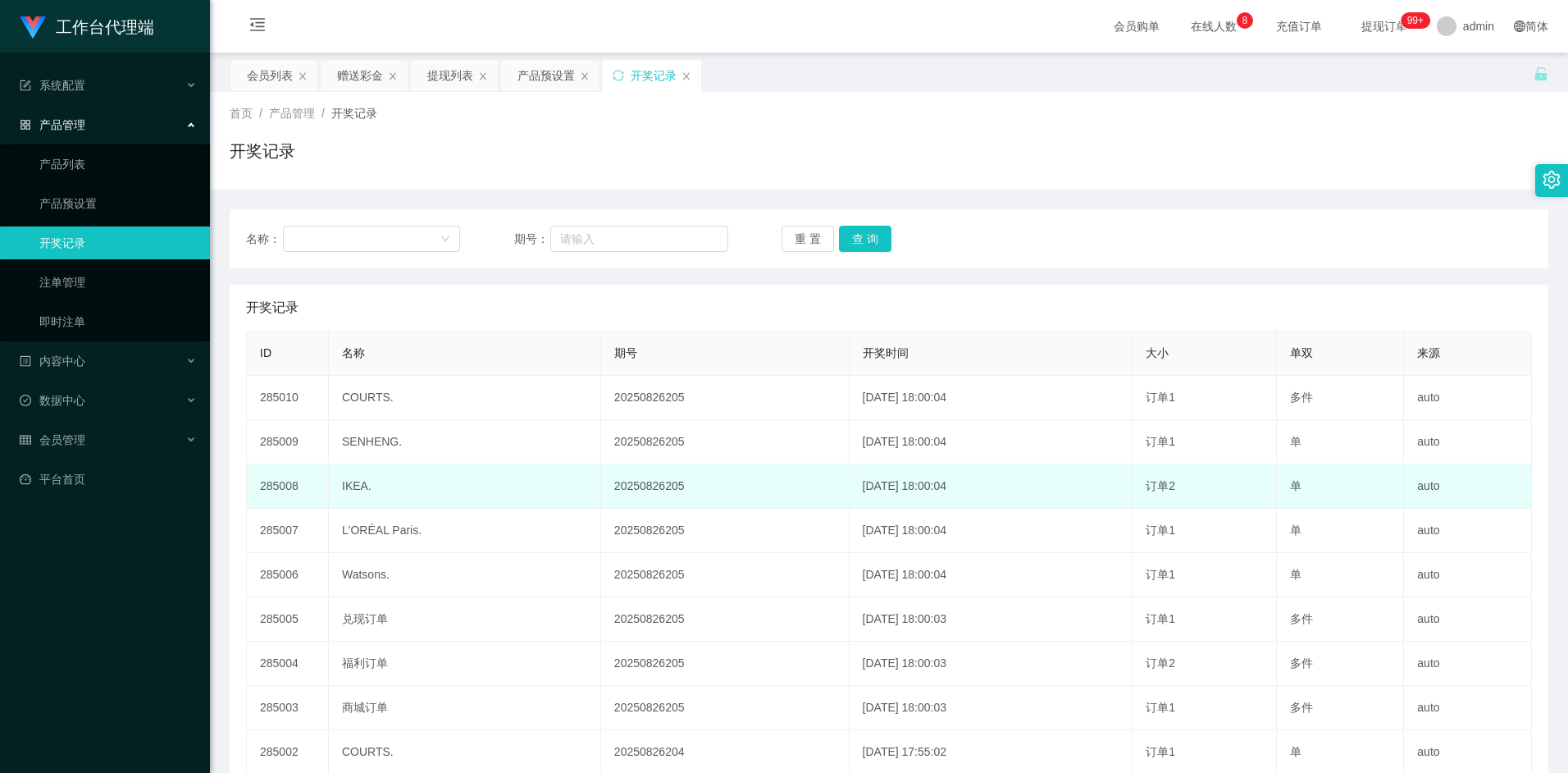
click at [854, 484] on td "[DATE] 18:00:04" at bounding box center [991, 485] width 284 height 44
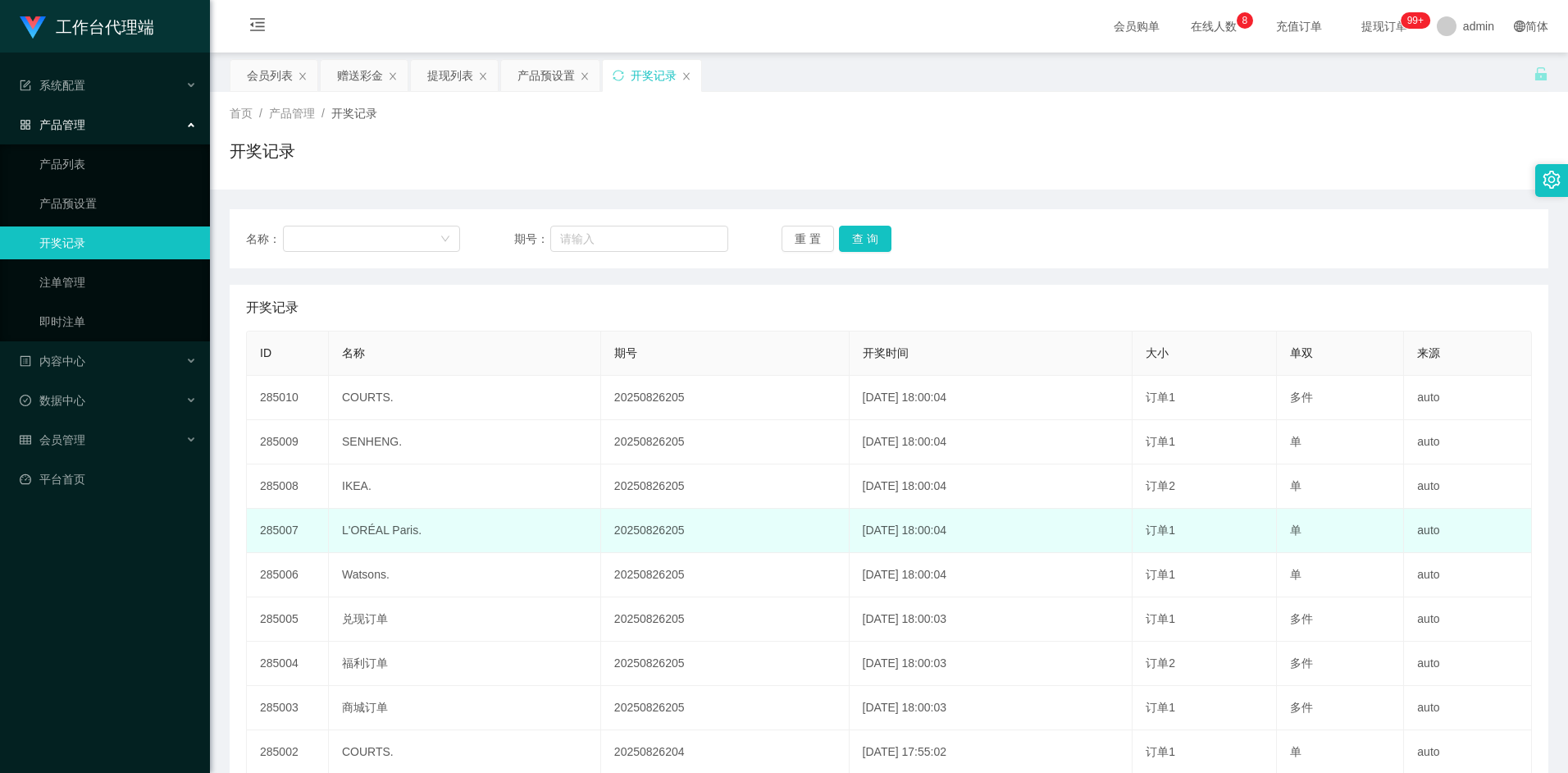
click at [849, 513] on td "[DATE] 18:00:04" at bounding box center [991, 530] width 284 height 44
click at [849, 542] on td "[DATE] 18:00:04" at bounding box center [991, 530] width 284 height 44
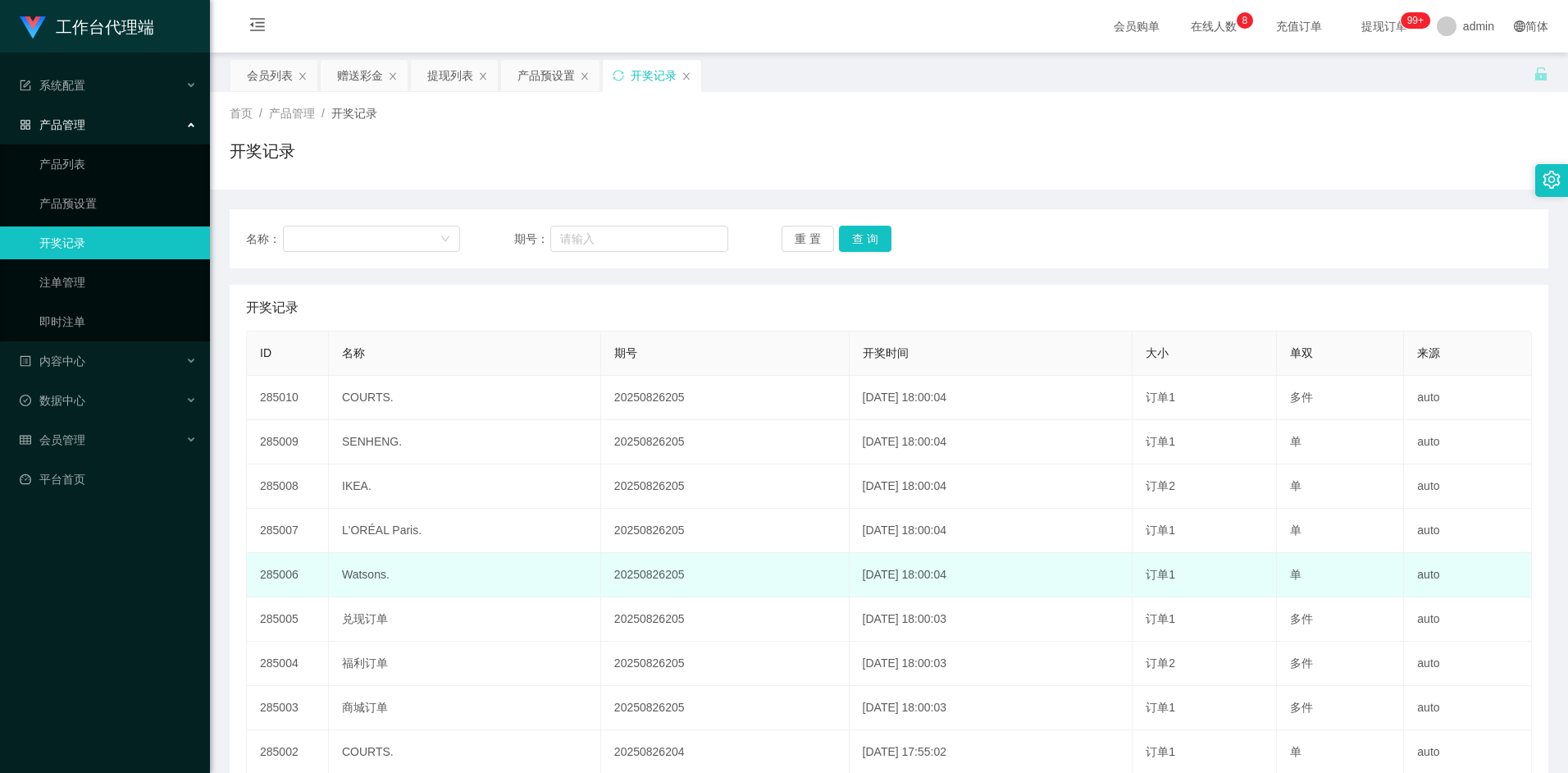
click at [849, 577] on td "[DATE] 18:00:04" at bounding box center [991, 574] width 284 height 44
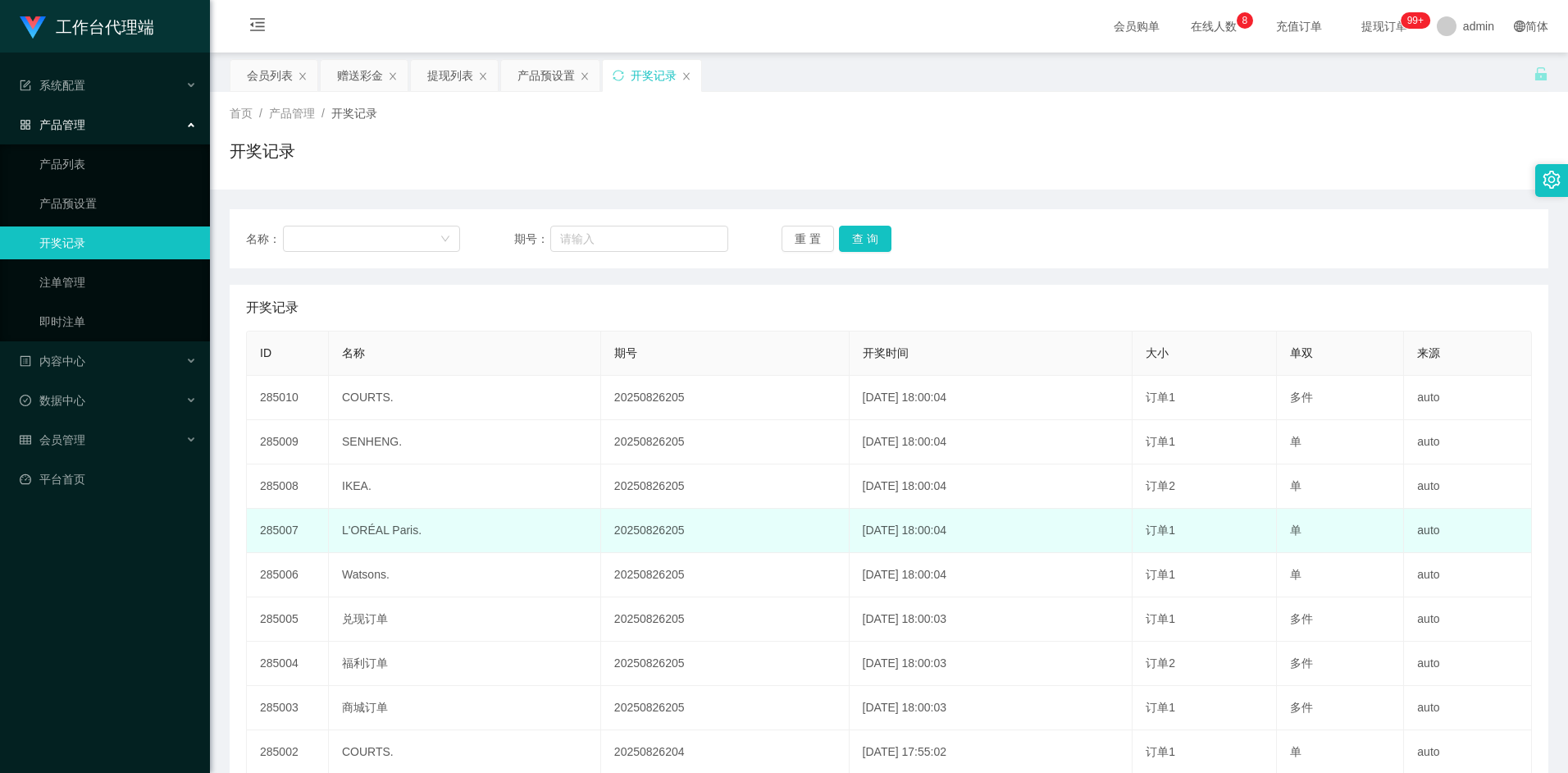
click at [857, 510] on td "[DATE] 18:00:04" at bounding box center [991, 530] width 284 height 44
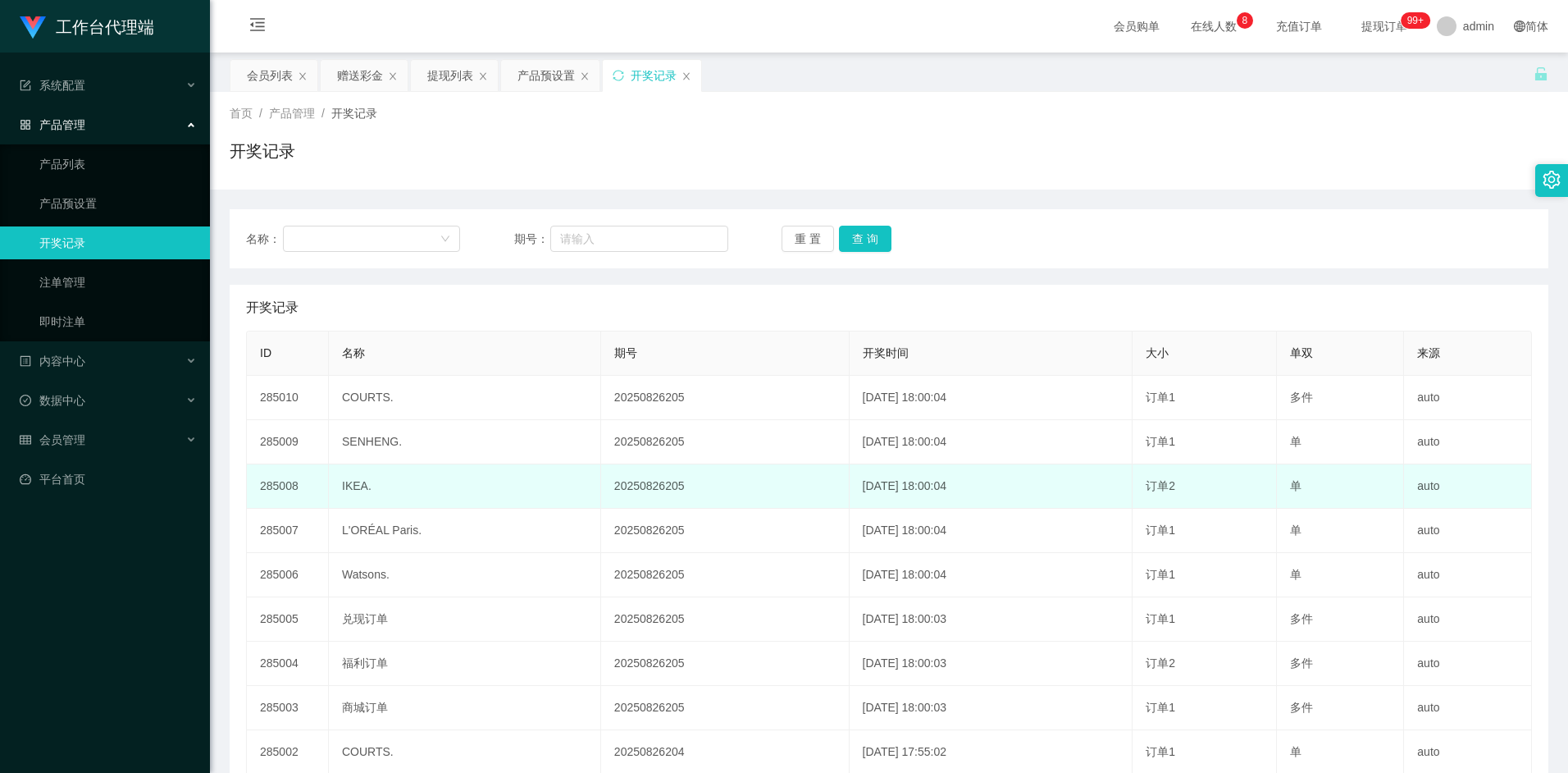
click at [868, 471] on td "[DATE] 18:00:04" at bounding box center [991, 485] width 284 height 44
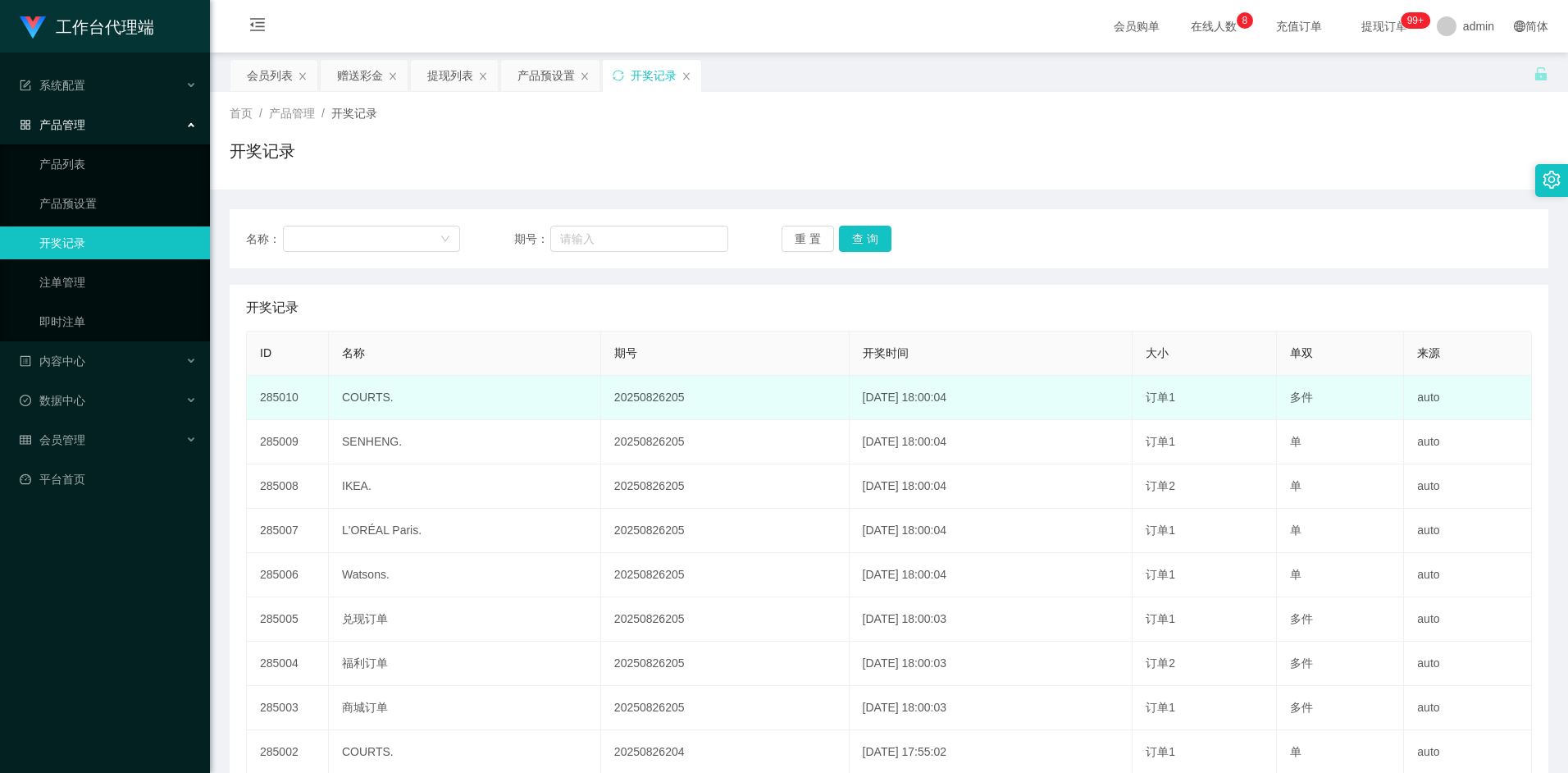
click at [867, 412] on td "[DATE] 18:00:04" at bounding box center [991, 397] width 284 height 44
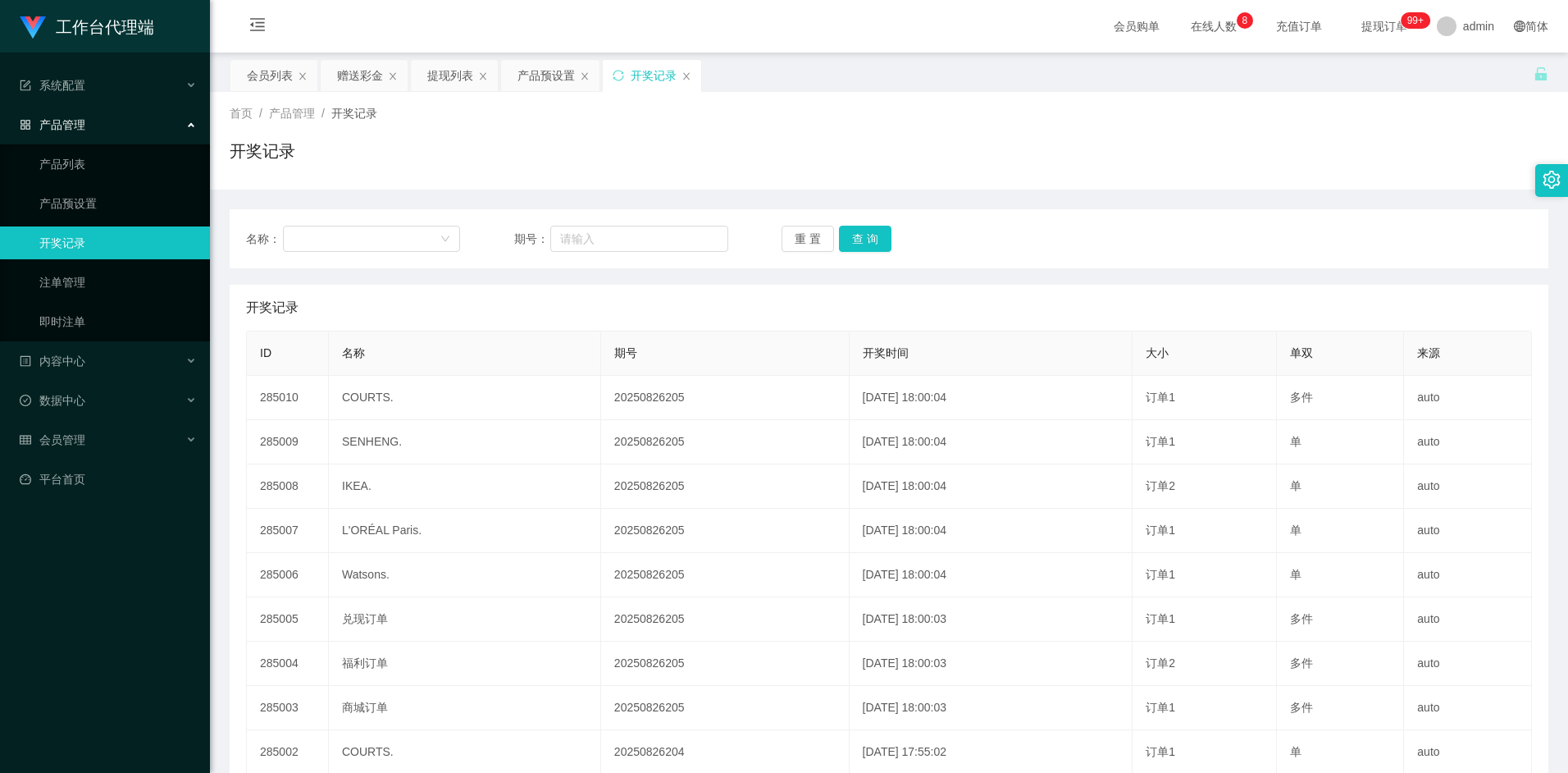
click at [869, 373] on th "开奖时间" at bounding box center [991, 353] width 284 height 44
click at [555, 87] on div "产品预设置" at bounding box center [546, 75] width 58 height 31
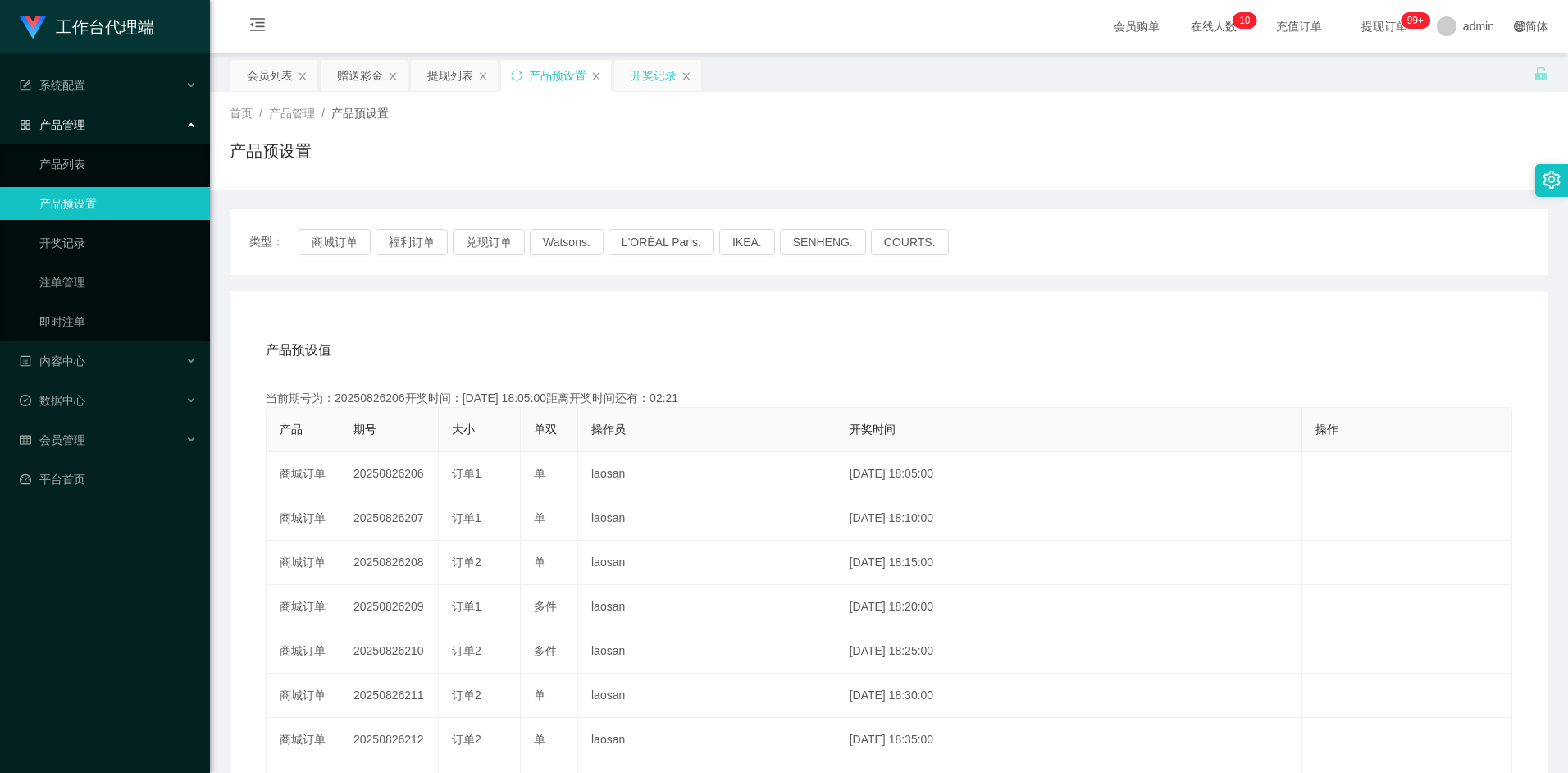
click at [644, 71] on div "开奖记录" at bounding box center [653, 75] width 46 height 31
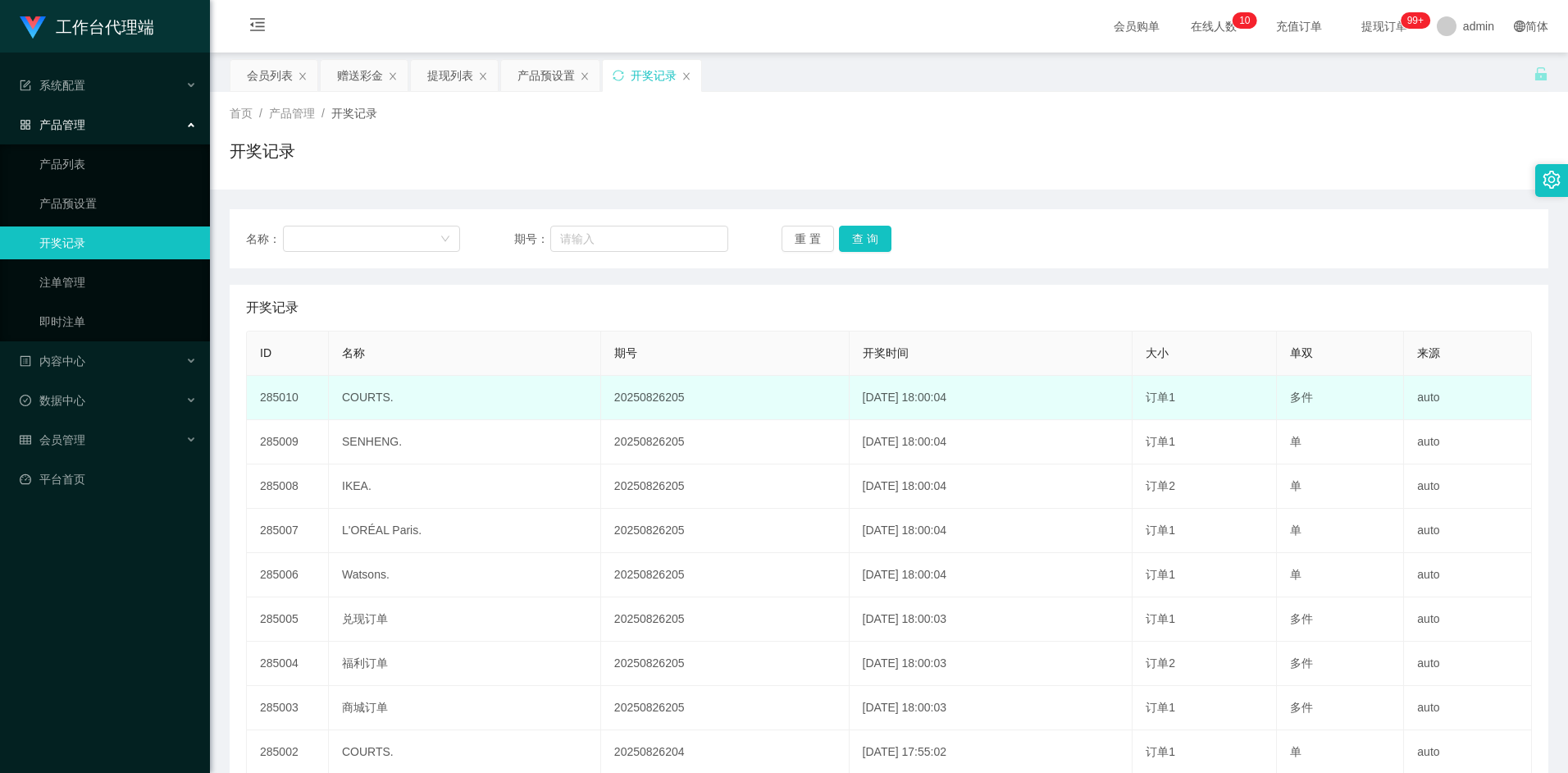
click at [627, 401] on td "20250826205" at bounding box center [725, 397] width 248 height 44
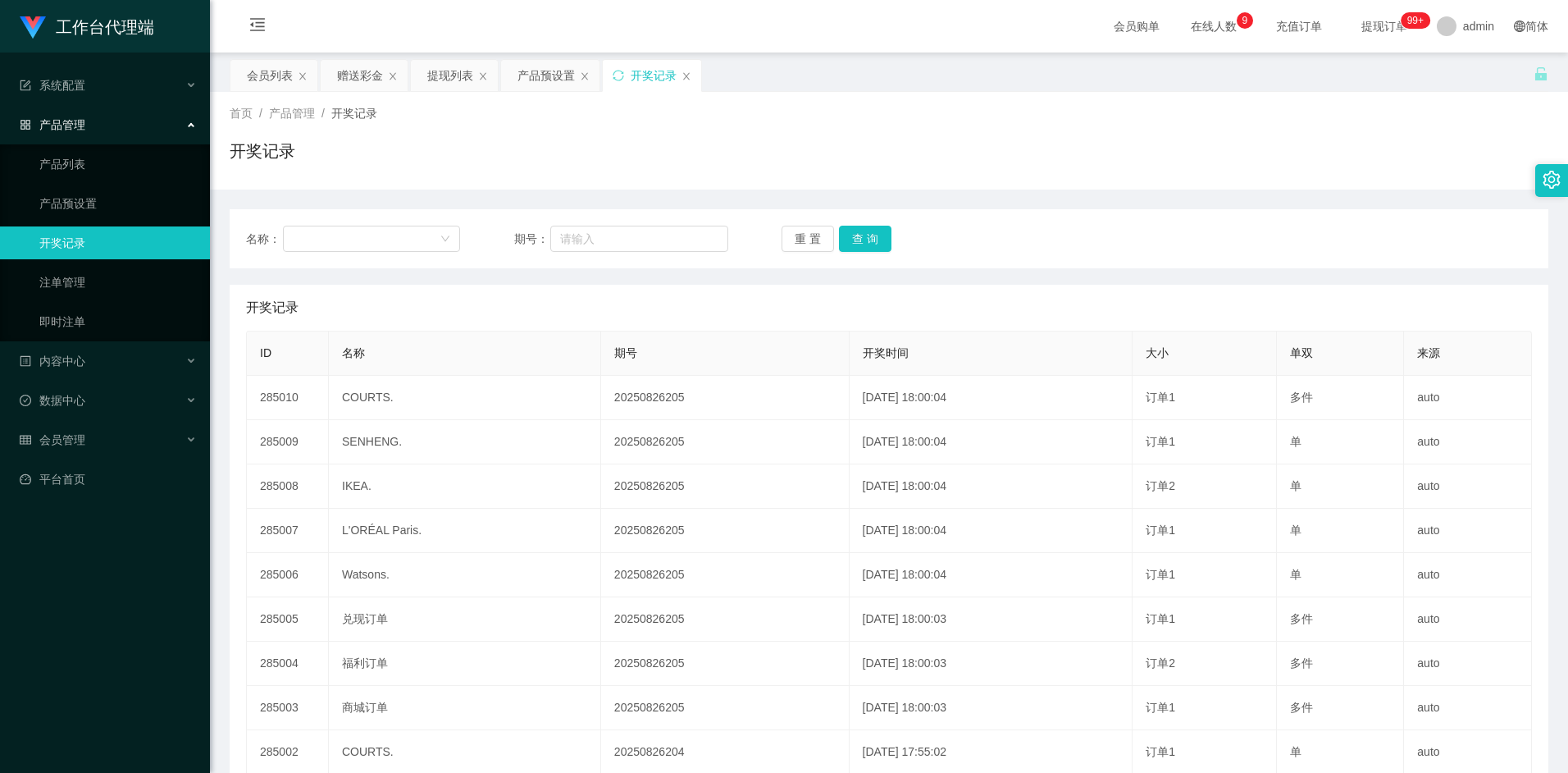
click at [951, 65] on div "会员列表 赠送彩金 提现列表 产品预设置 开奖记录" at bounding box center [881, 87] width 1304 height 57
click at [266, 86] on div "会员列表" at bounding box center [269, 75] width 46 height 31
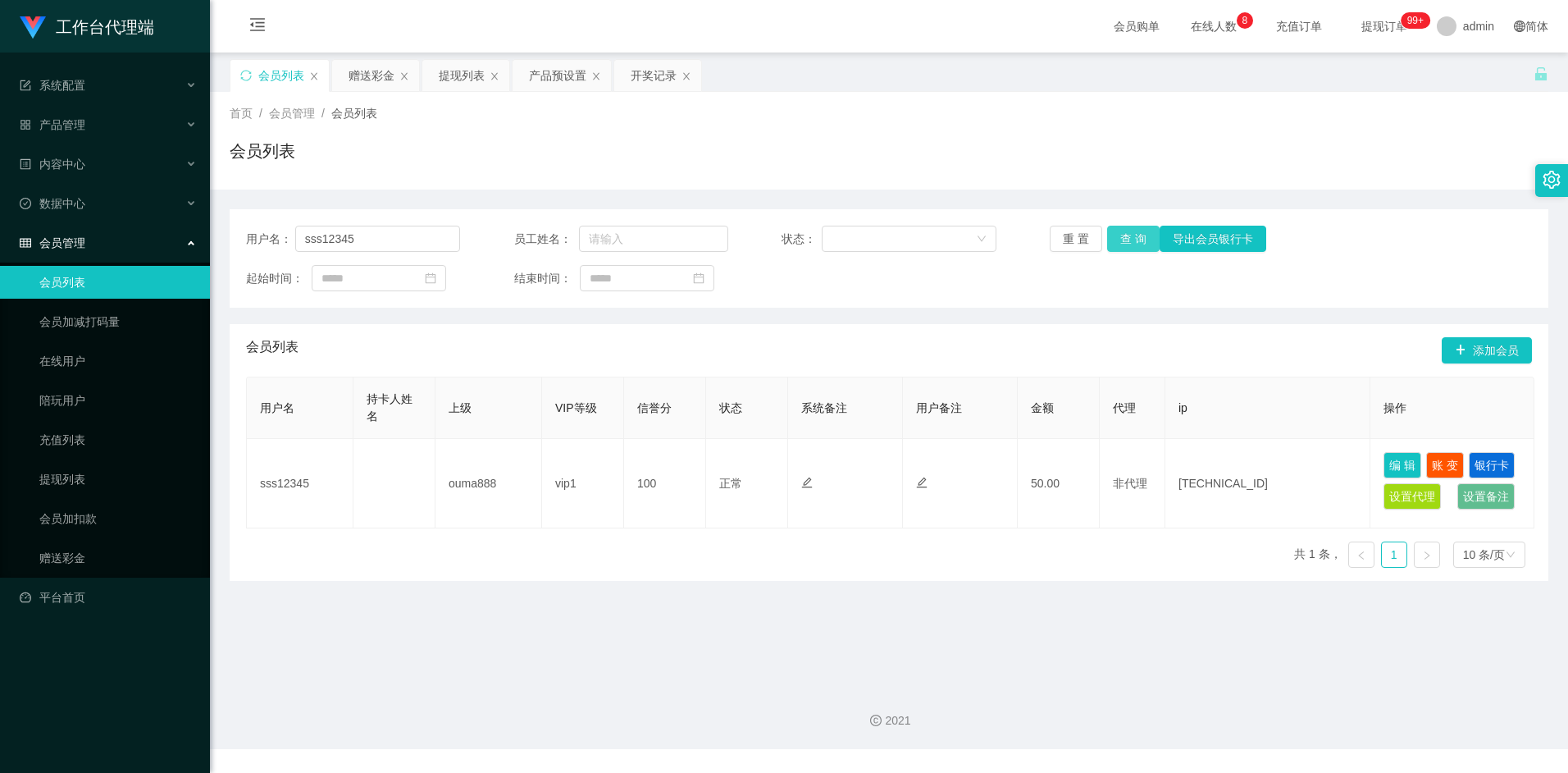
click at [1135, 236] on button "查 询" at bounding box center [1134, 239] width 53 height 26
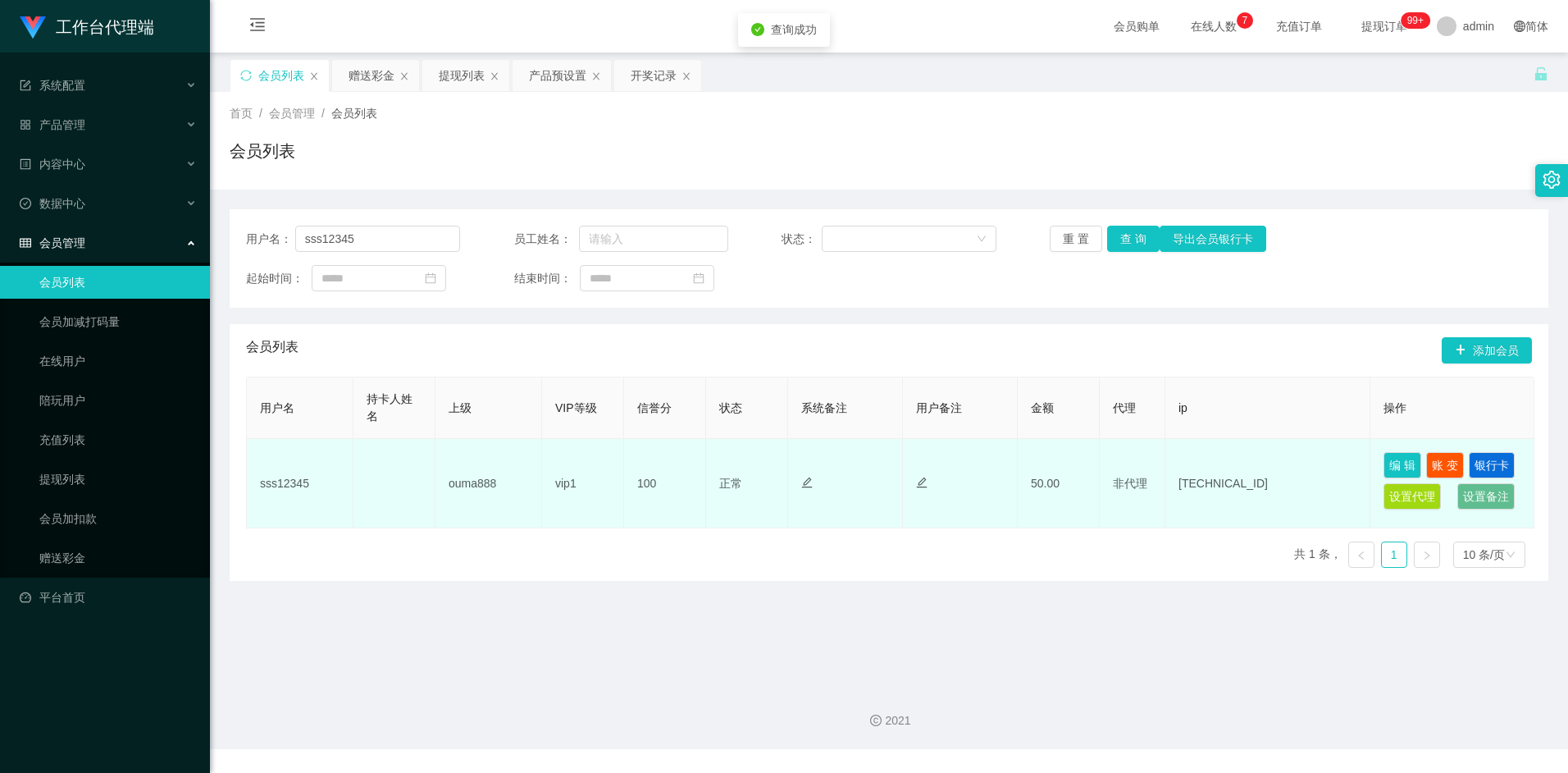
click at [1138, 484] on span "非代理" at bounding box center [1130, 482] width 34 height 13
click at [1446, 462] on button "账 变" at bounding box center [1445, 465] width 38 height 26
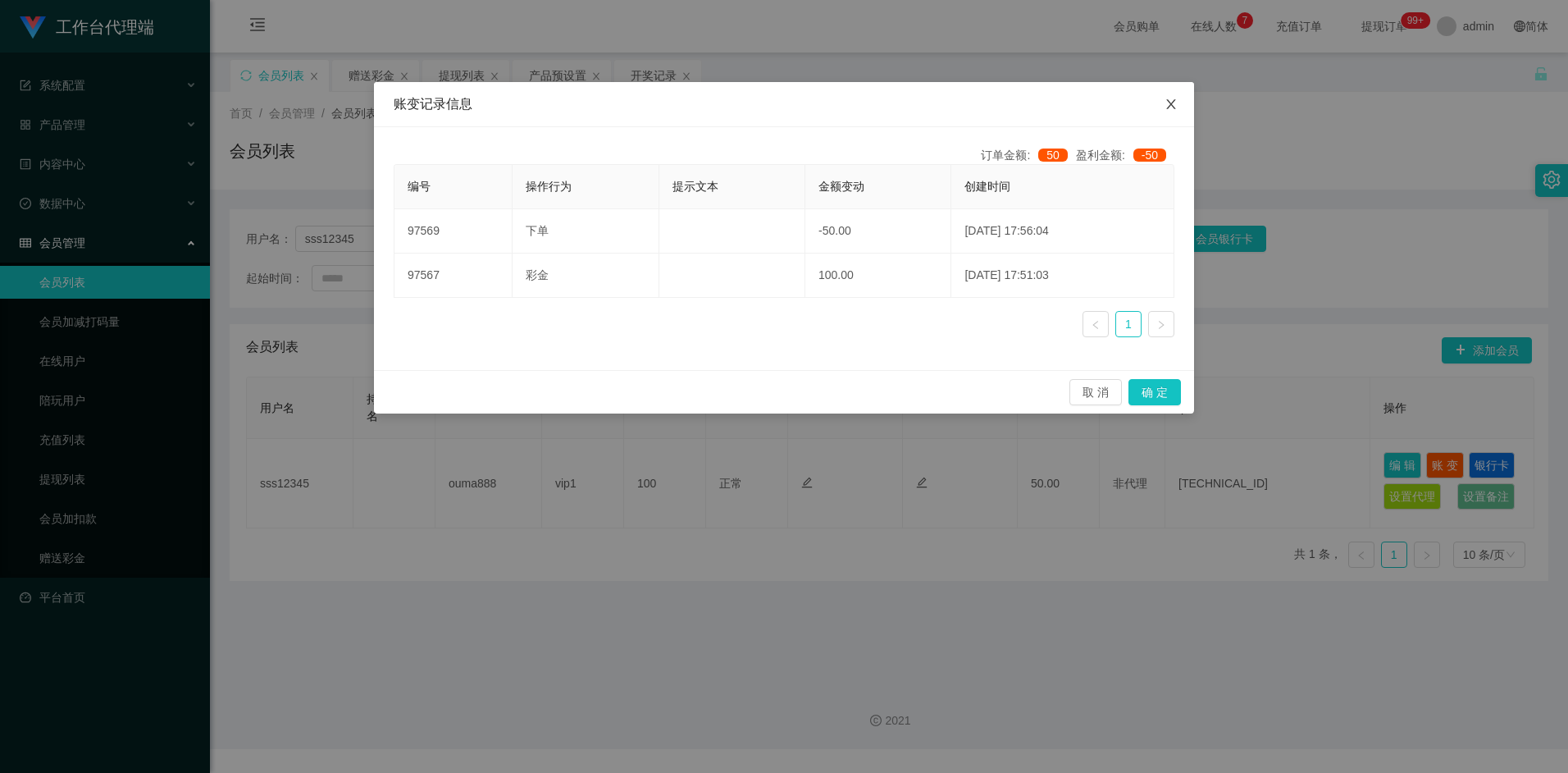
click at [1180, 104] on span "Close" at bounding box center [1171, 105] width 46 height 46
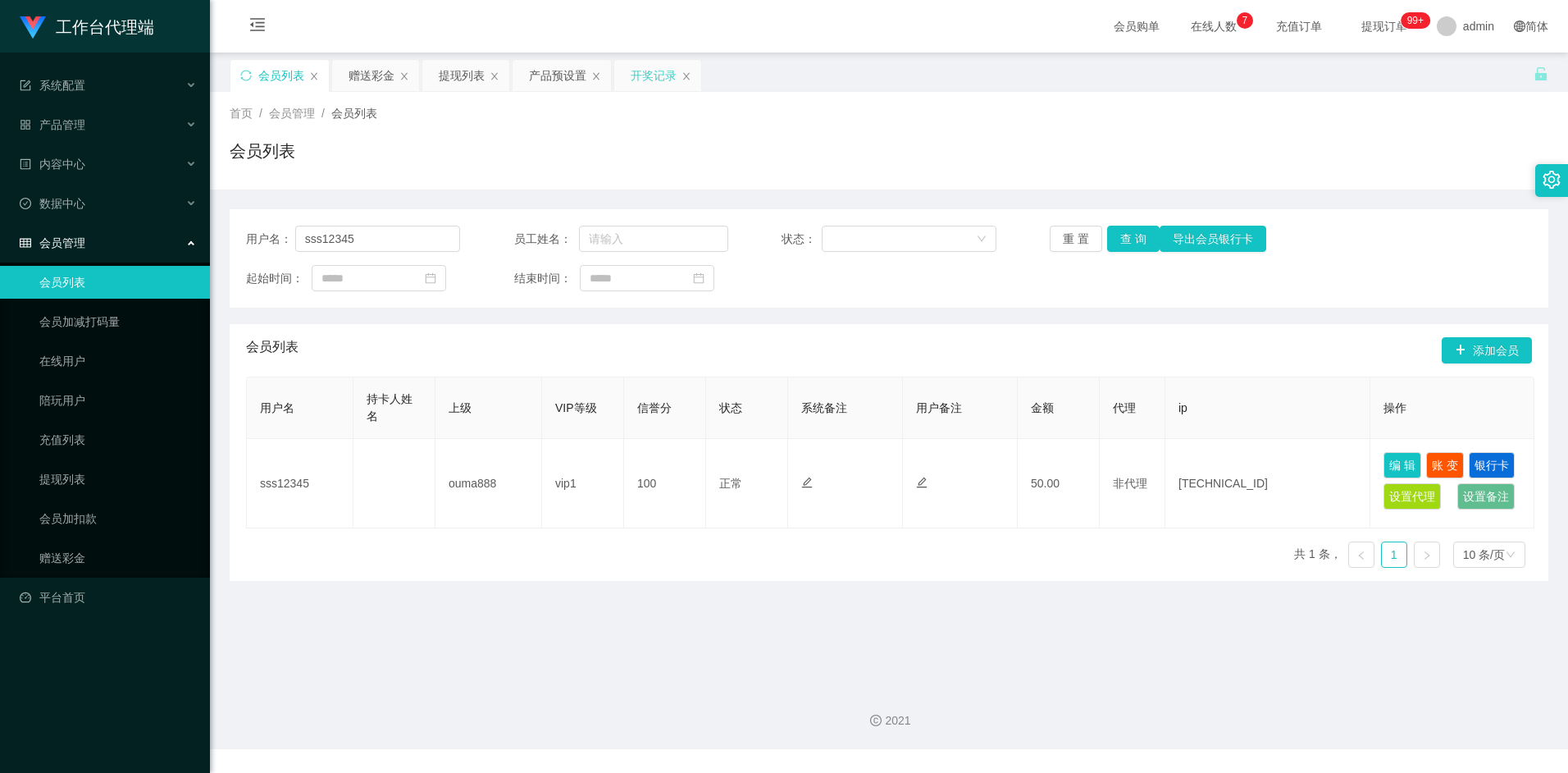
click at [650, 80] on div "开奖记录" at bounding box center [653, 75] width 46 height 31
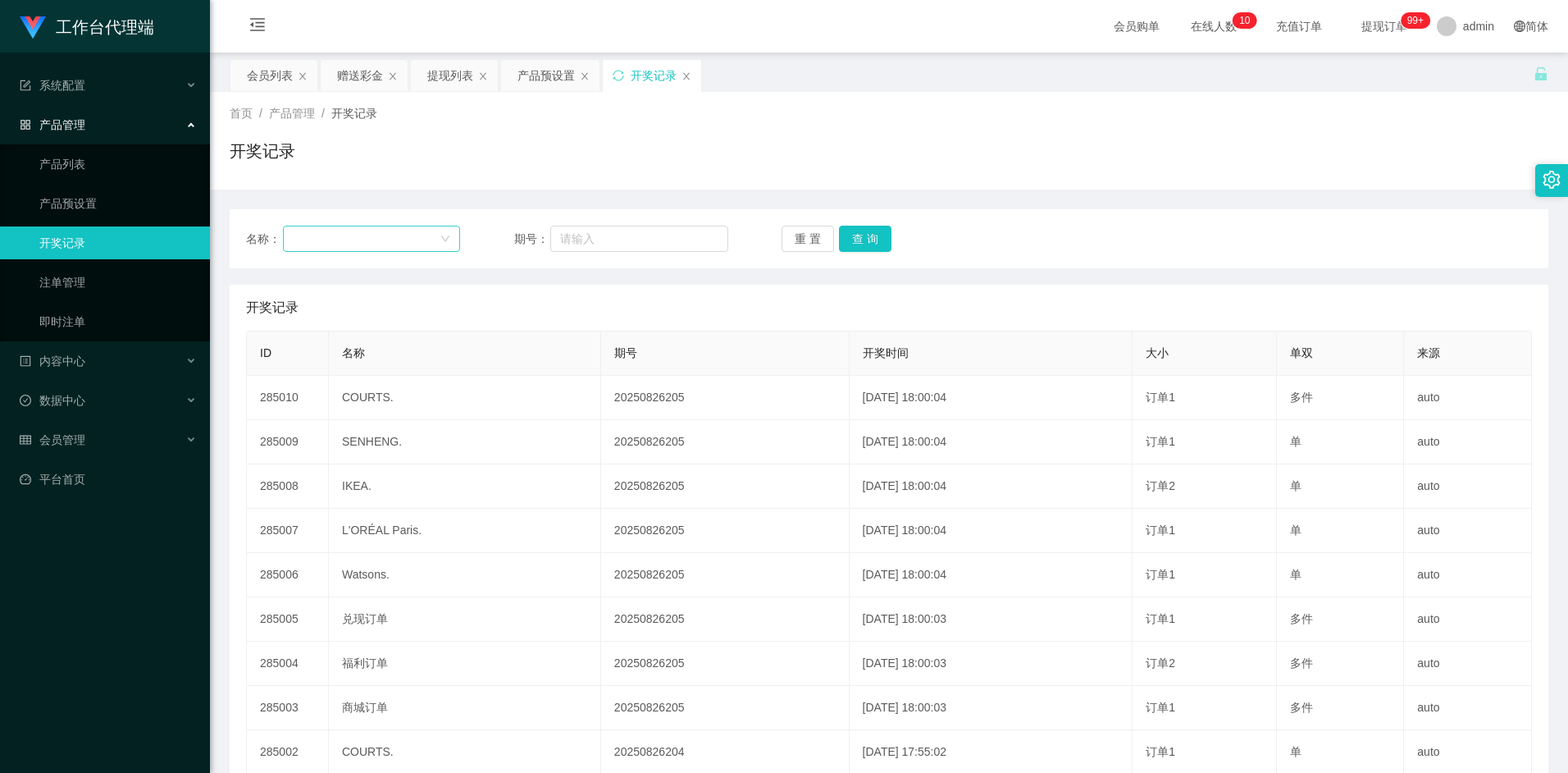
click at [360, 241] on div at bounding box center [366, 238] width 148 height 24
click at [332, 276] on li "商城订单" at bounding box center [370, 271] width 177 height 26
click at [609, 244] on input "text" at bounding box center [639, 239] width 178 height 26
type input "20250826204"
click at [886, 243] on button "查 询" at bounding box center [866, 239] width 53 height 26
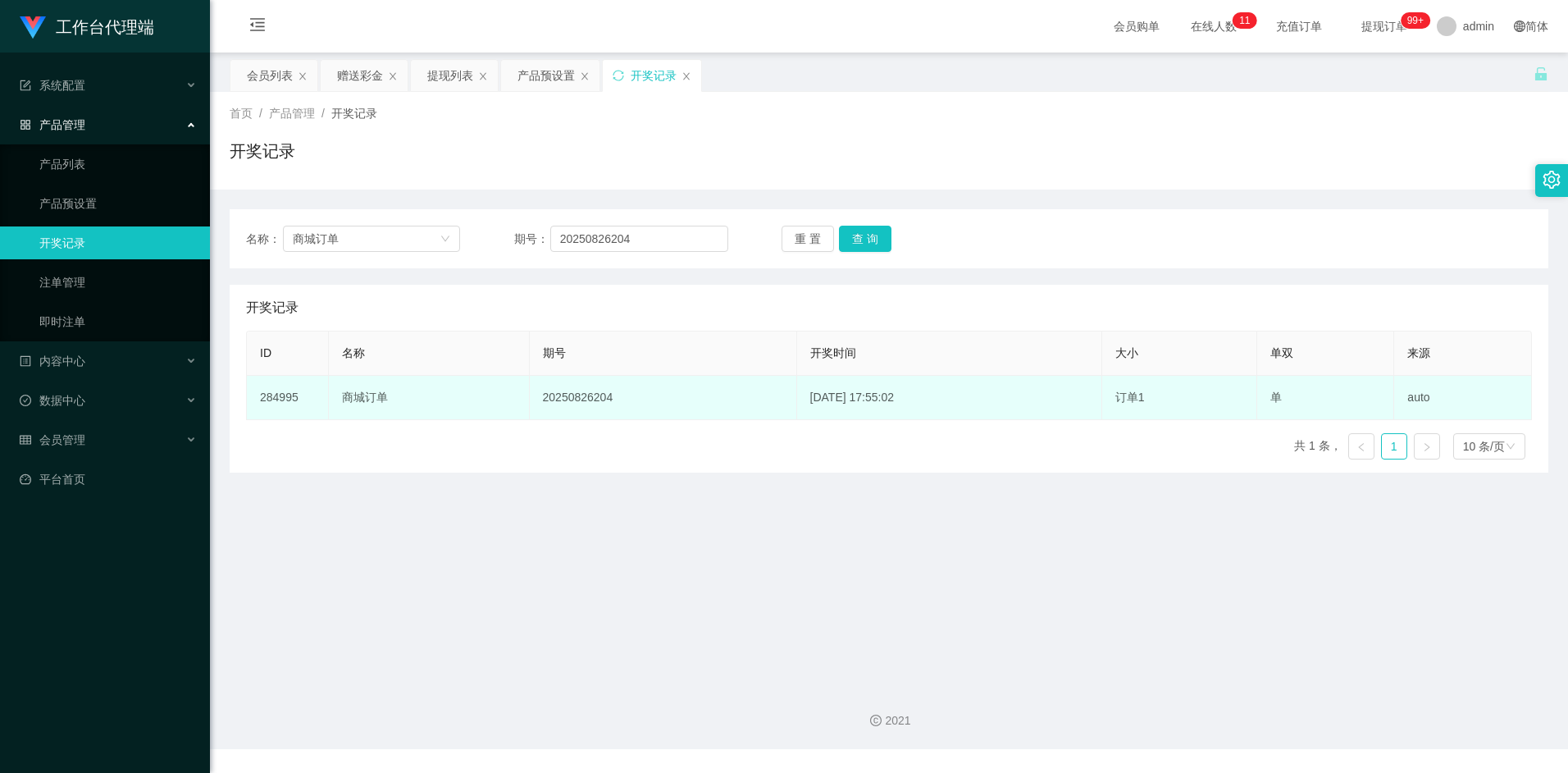
drag, startPoint x: 1284, startPoint y: 400, endPoint x: 1268, endPoint y: 400, distance: 16.0
click at [1268, 400] on td "单" at bounding box center [1325, 397] width 138 height 44
click at [1281, 399] on span "单" at bounding box center [1276, 396] width 12 height 13
click at [530, 398] on td "20250826204" at bounding box center [663, 397] width 267 height 44
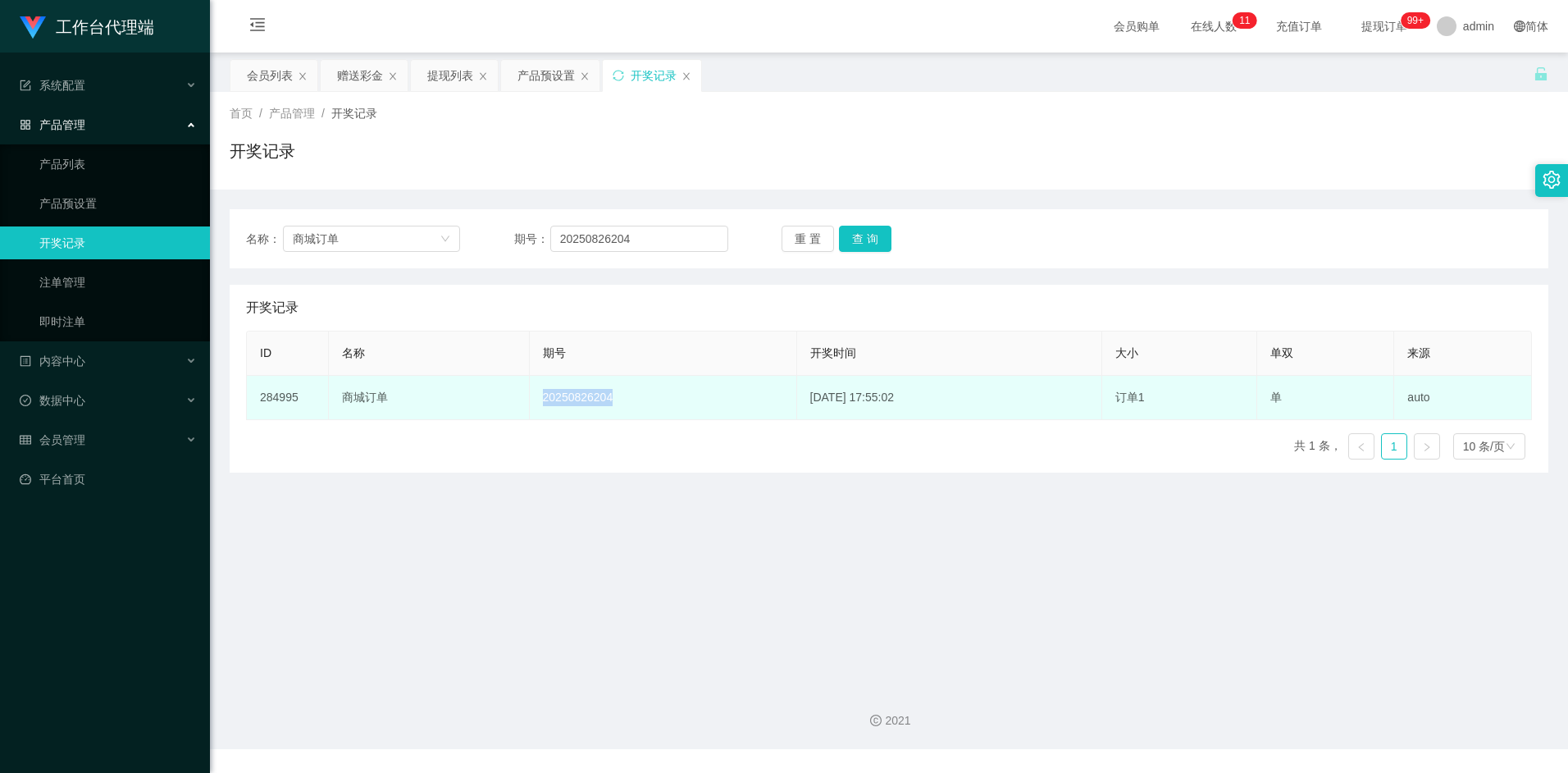
drag, startPoint x: 530, startPoint y: 398, endPoint x: 614, endPoint y: 402, distance: 84.1
click at [614, 402] on td "20250826204" at bounding box center [663, 397] width 267 height 44
click at [591, 402] on td "20250826204" at bounding box center [663, 397] width 267 height 44
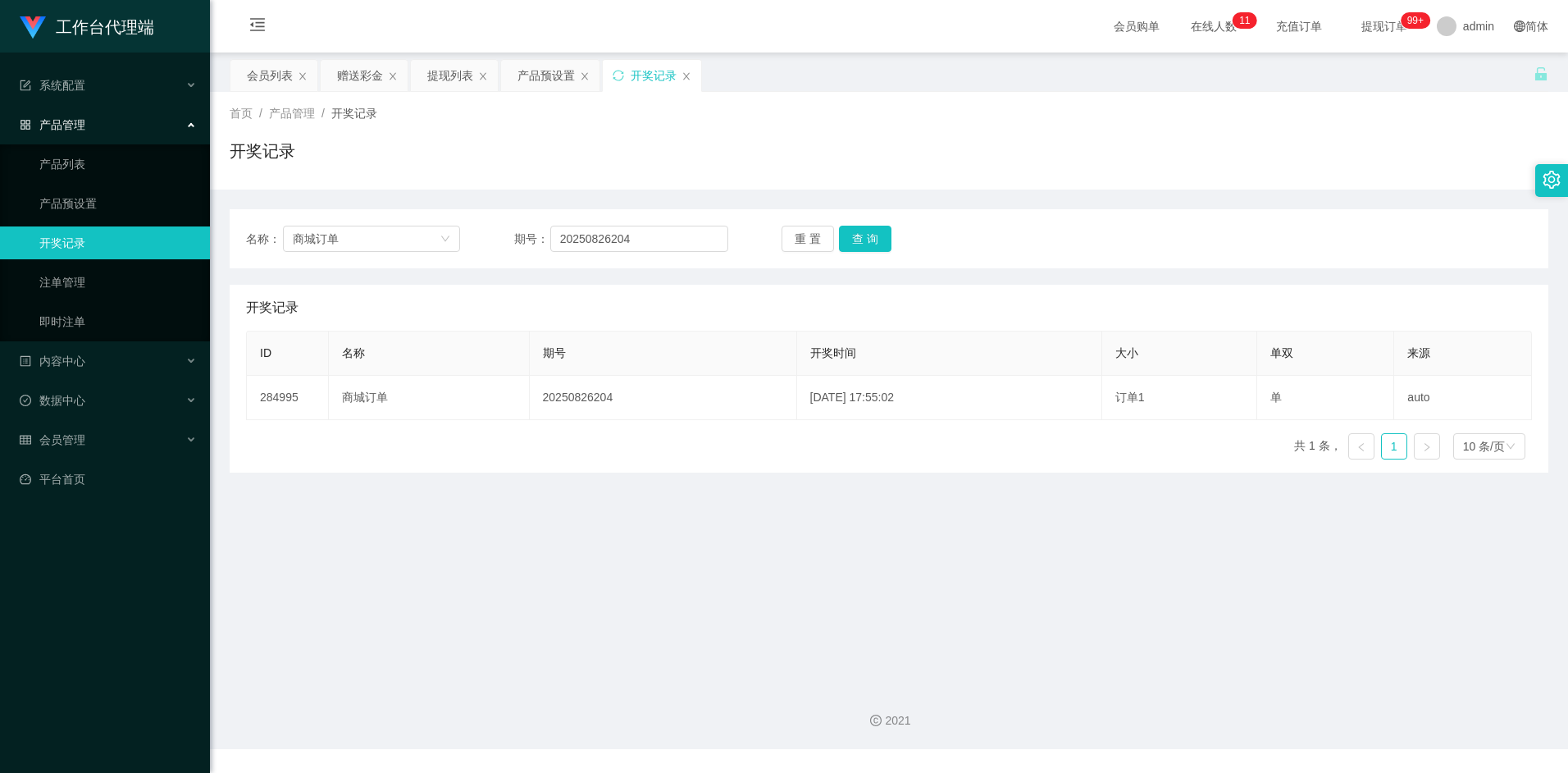
drag, startPoint x: 591, startPoint y: 402, endPoint x: 616, endPoint y: 451, distance: 55.0
click at [616, 451] on div "ID 名称 期号 开奖时间 大小 单双 来源 284995 商城订单 20250826204 [DATE] 17:55:02 订单1 单 auto 共 1 条…" at bounding box center [888, 401] width 1285 height 142
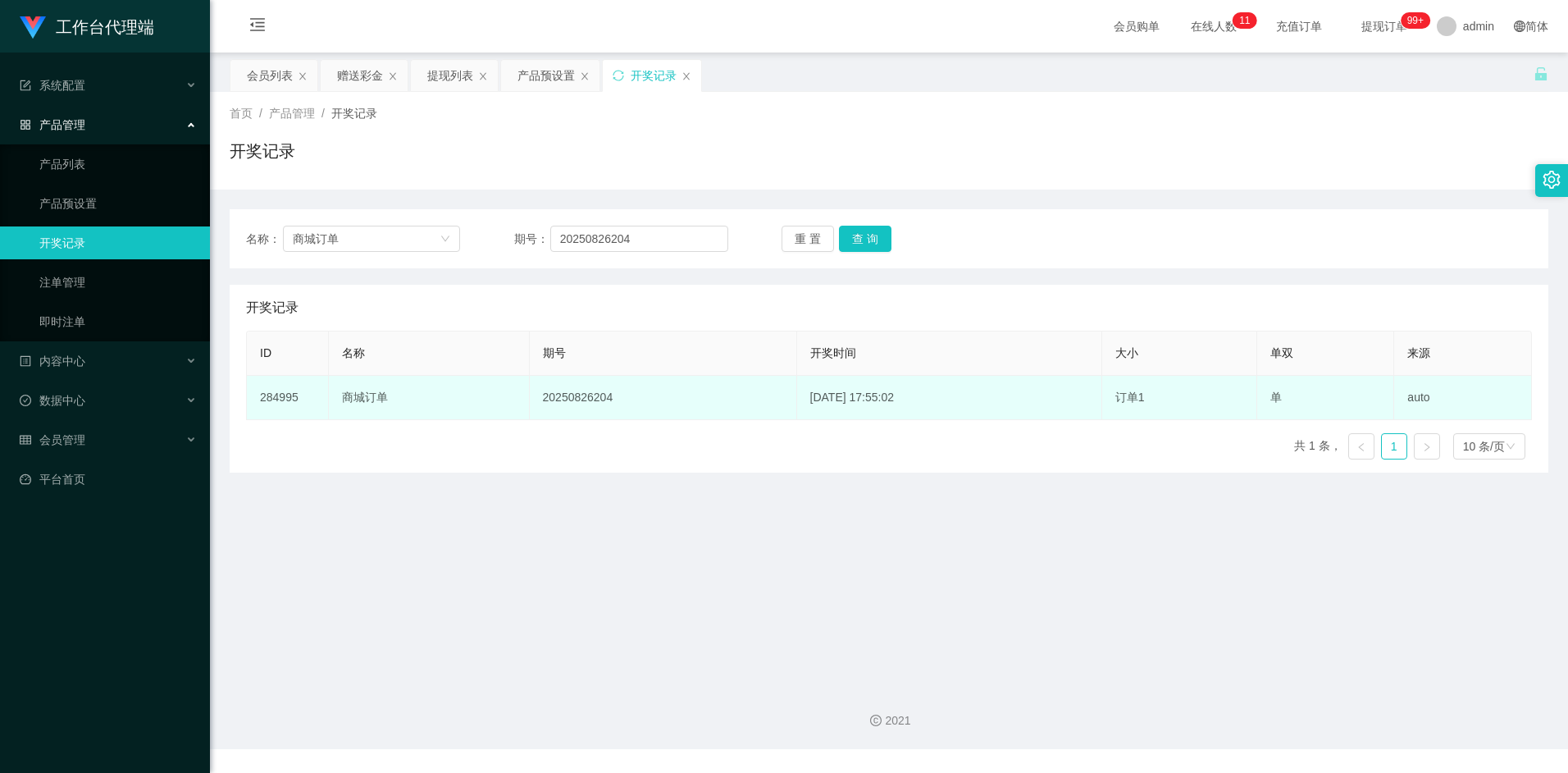
click at [571, 394] on td "20250826204" at bounding box center [663, 397] width 267 height 44
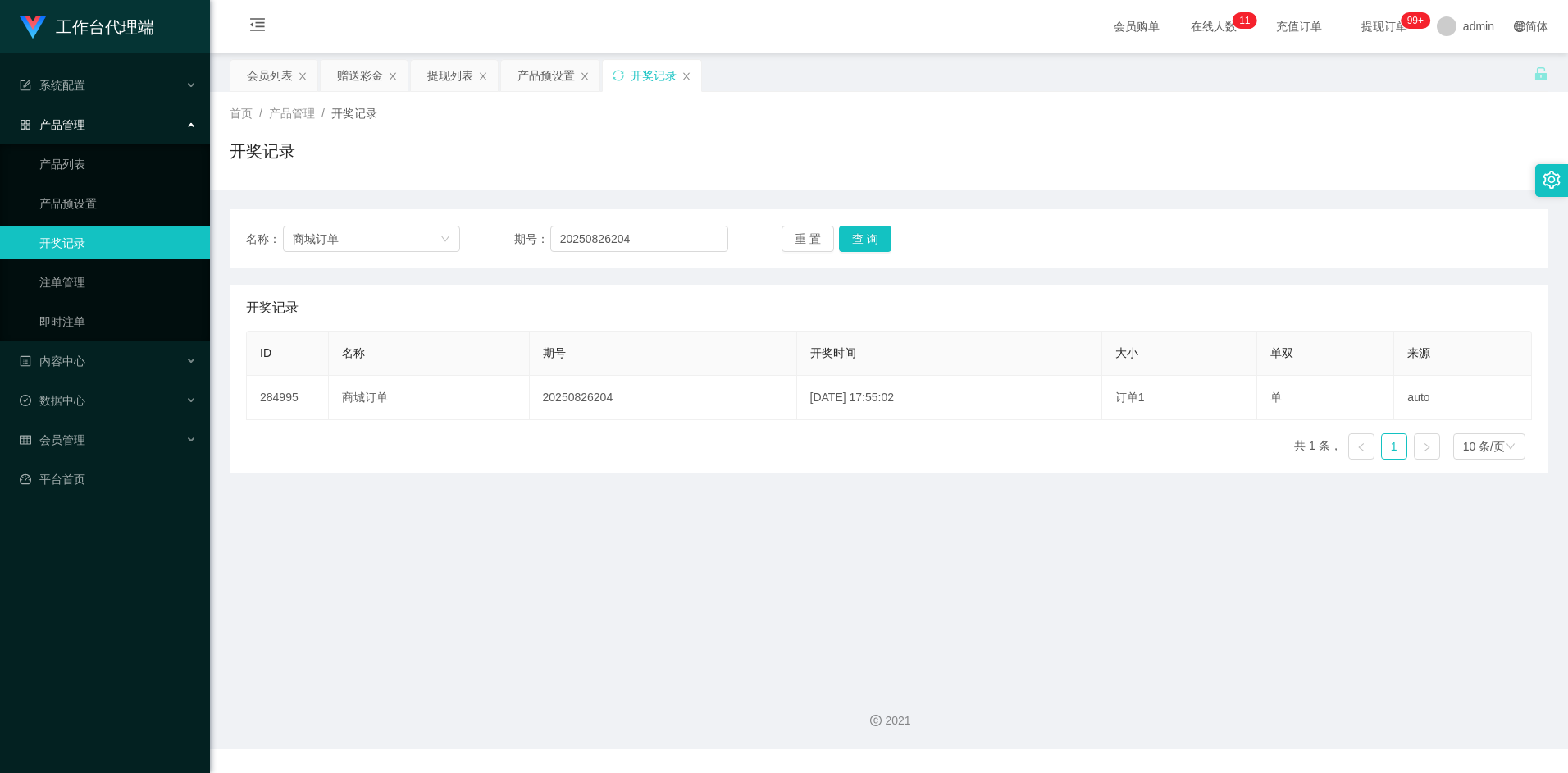
click at [597, 438] on div "ID 名称 期号 开奖时间 大小 单双 来源 284995 商城订单 20250826204 [DATE] 17:55:02 订单1 单 auto 共 1 条…" at bounding box center [888, 401] width 1285 height 142
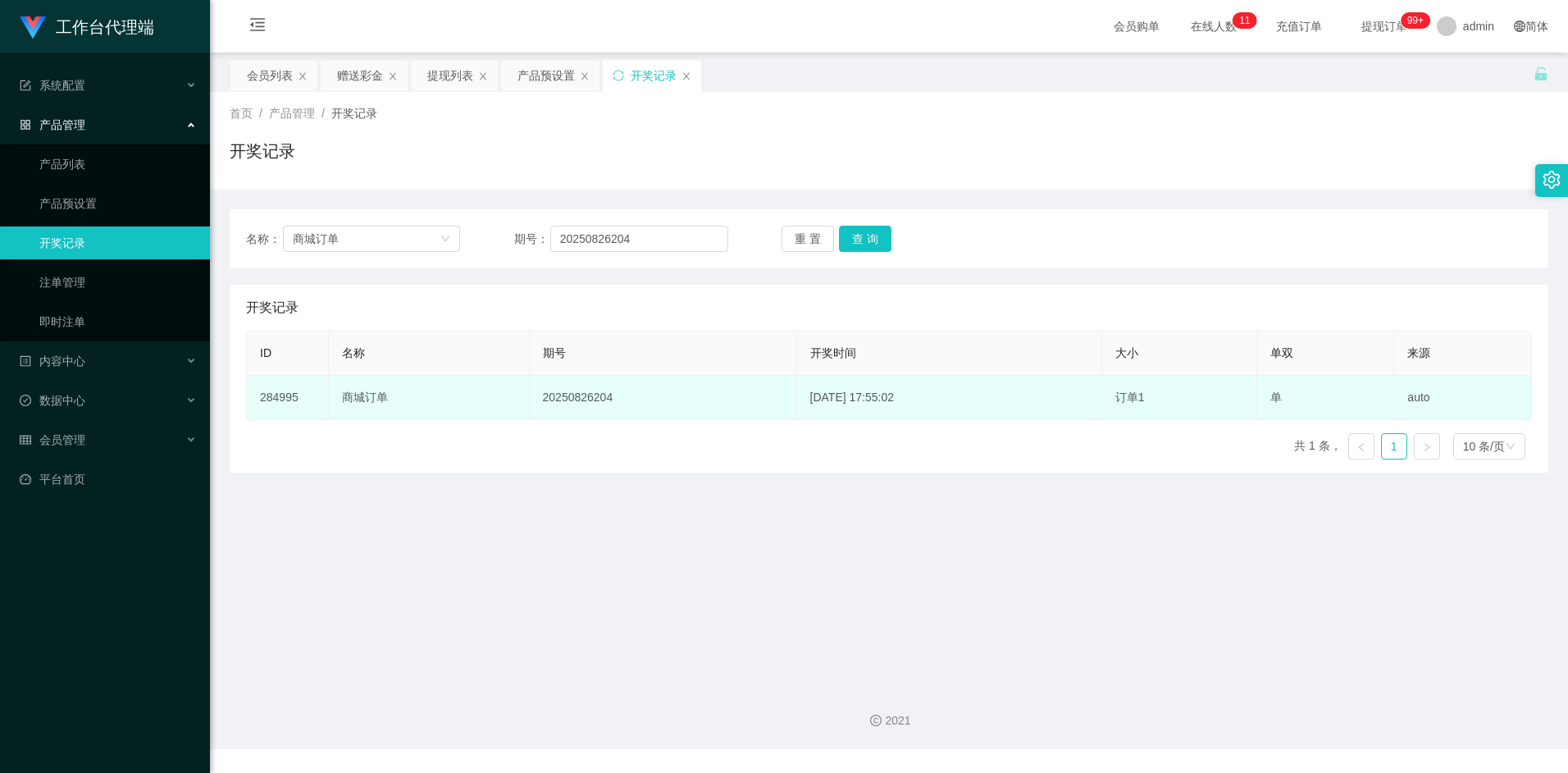
click at [580, 398] on td "20250826204" at bounding box center [663, 397] width 267 height 44
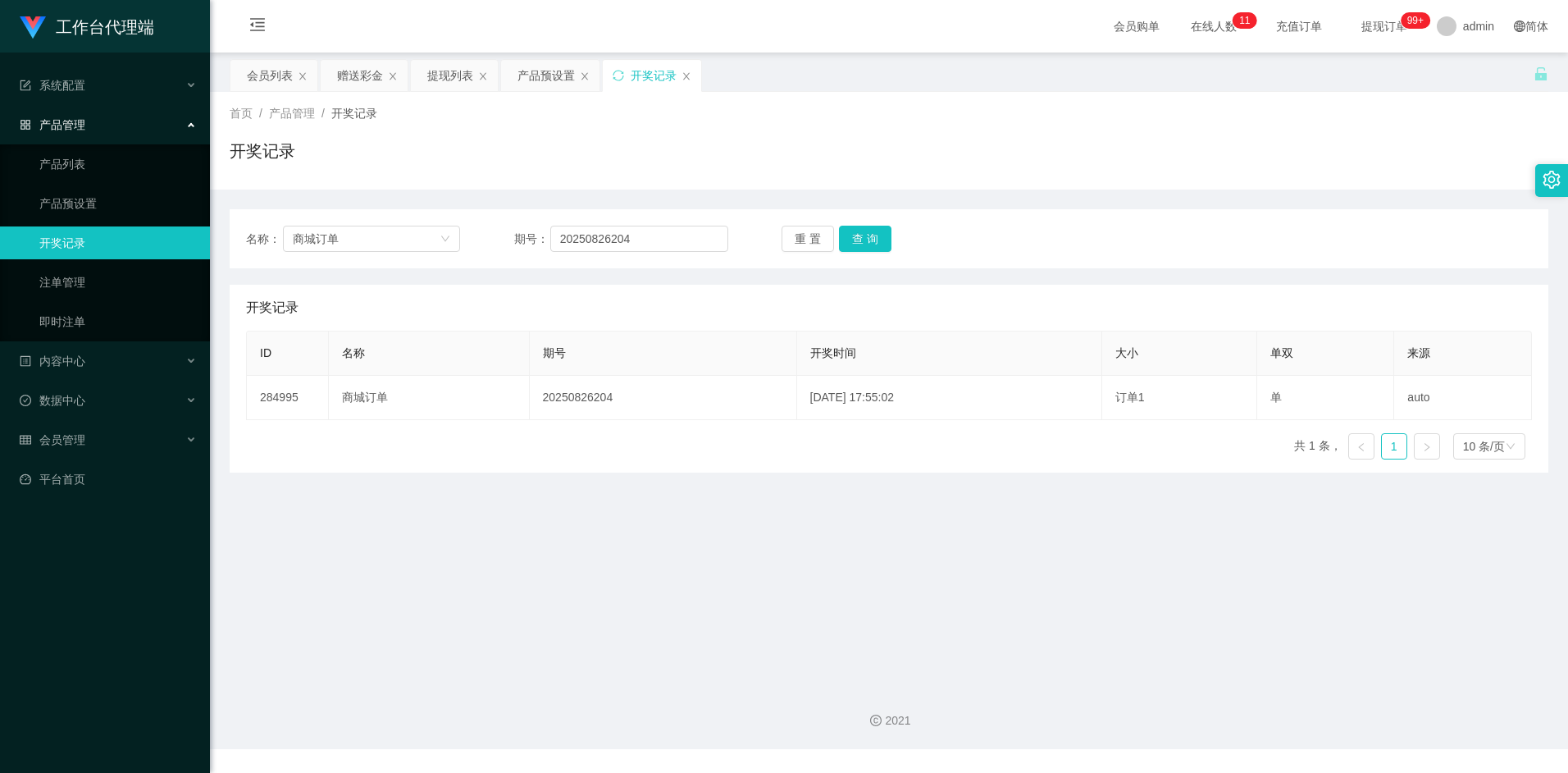
click at [593, 435] on div "ID 名称 期号 开奖时间 大小 单双 来源 284995 商城订单 20250826204 [DATE] 17:55:02 订单1 单 auto 共 1 条…" at bounding box center [888, 401] width 1285 height 142
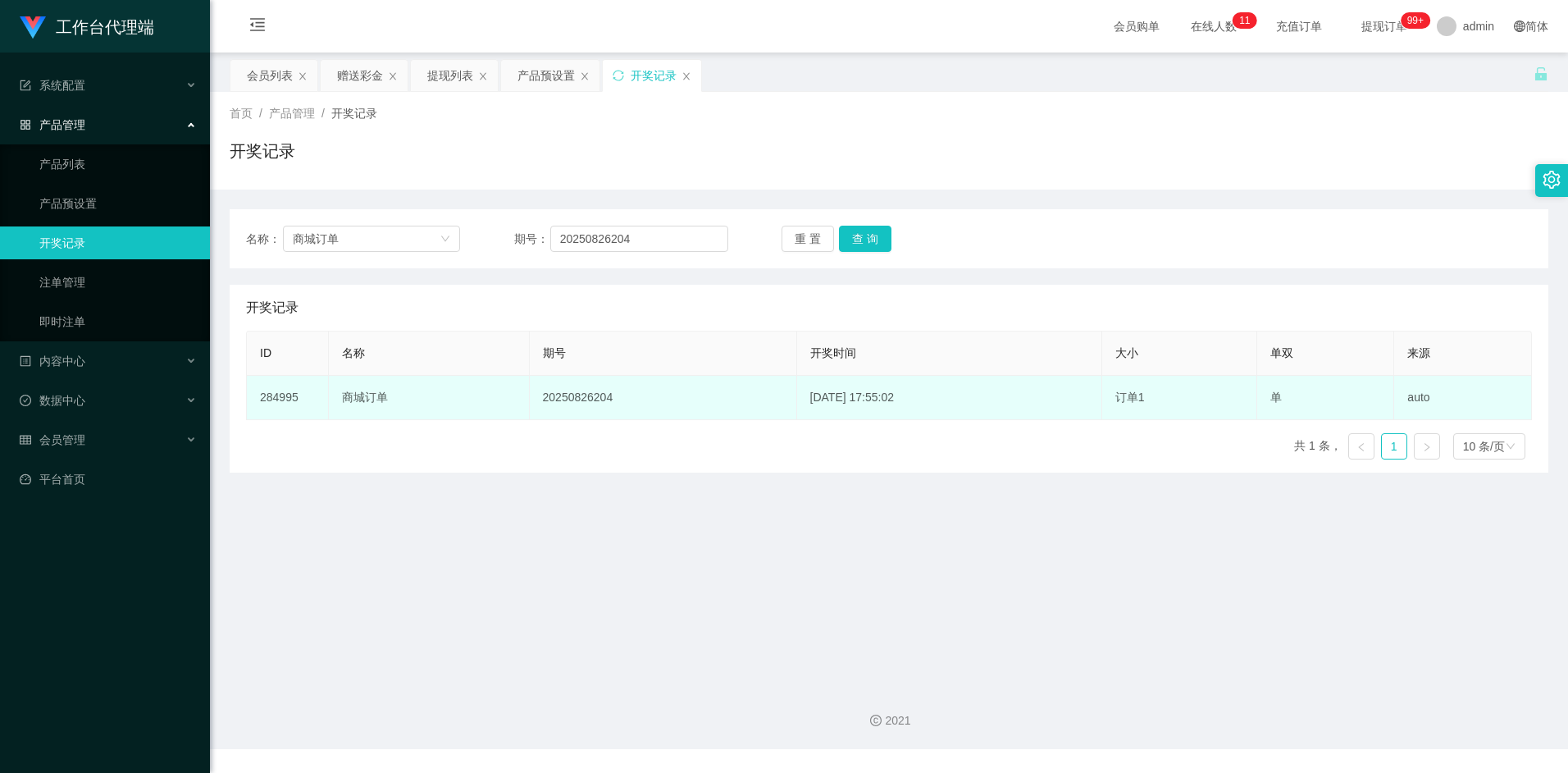
click at [583, 403] on td "20250826204" at bounding box center [663, 397] width 267 height 44
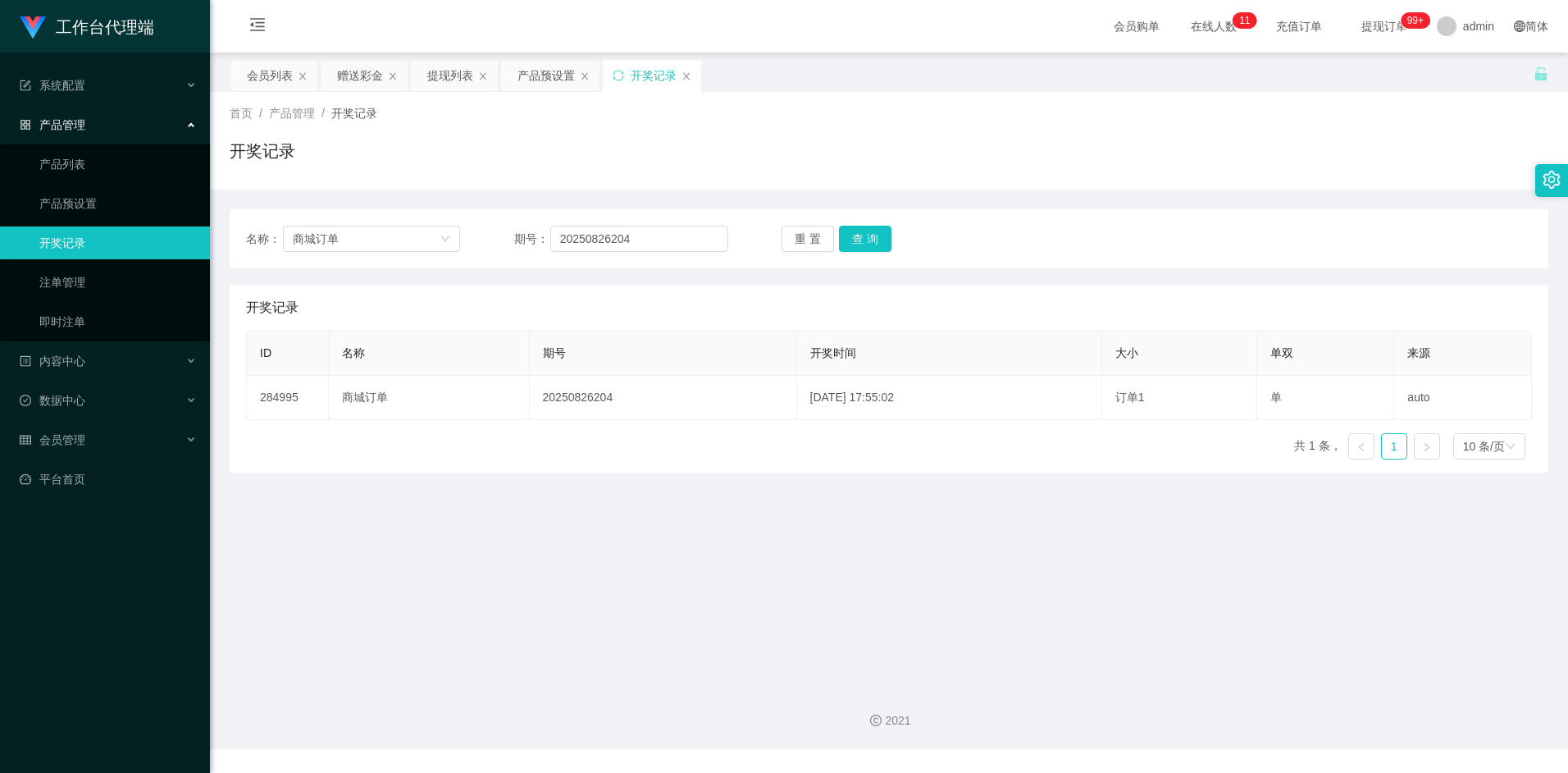
click at [591, 436] on div "ID 名称 期号 开奖时间 大小 单双 来源 284995 商城订单 20250826204 [DATE] 17:55:02 订单1 单 auto 共 1 条…" at bounding box center [888, 401] width 1285 height 142
drag, startPoint x: 258, startPoint y: 73, endPoint x: 261, endPoint y: 87, distance: 14.3
click at [258, 73] on div "会员列表" at bounding box center [269, 75] width 46 height 31
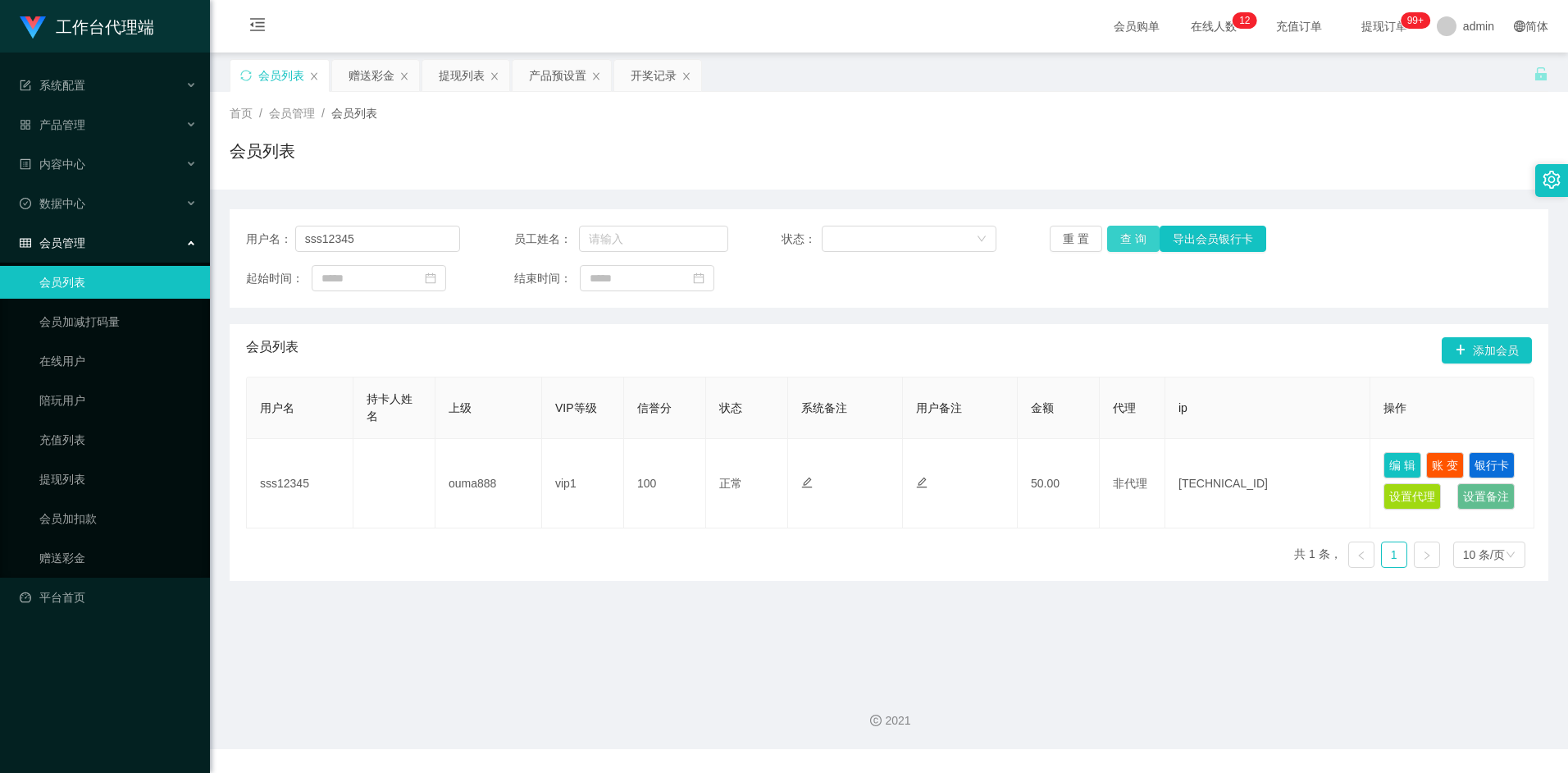
click at [1147, 239] on button "查 询" at bounding box center [1134, 239] width 53 height 26
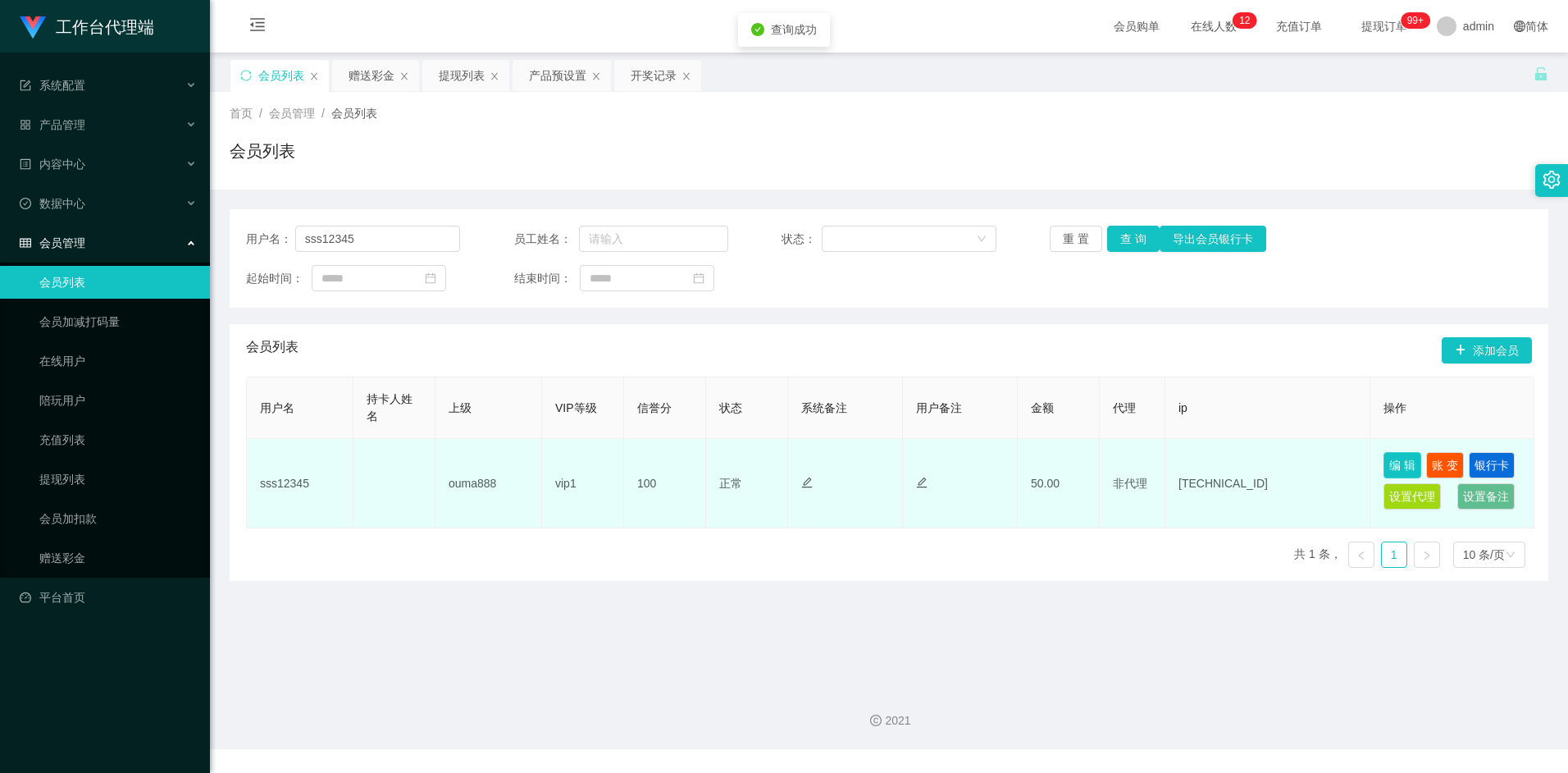
click at [1392, 469] on button "编 辑" at bounding box center [1402, 465] width 38 height 26
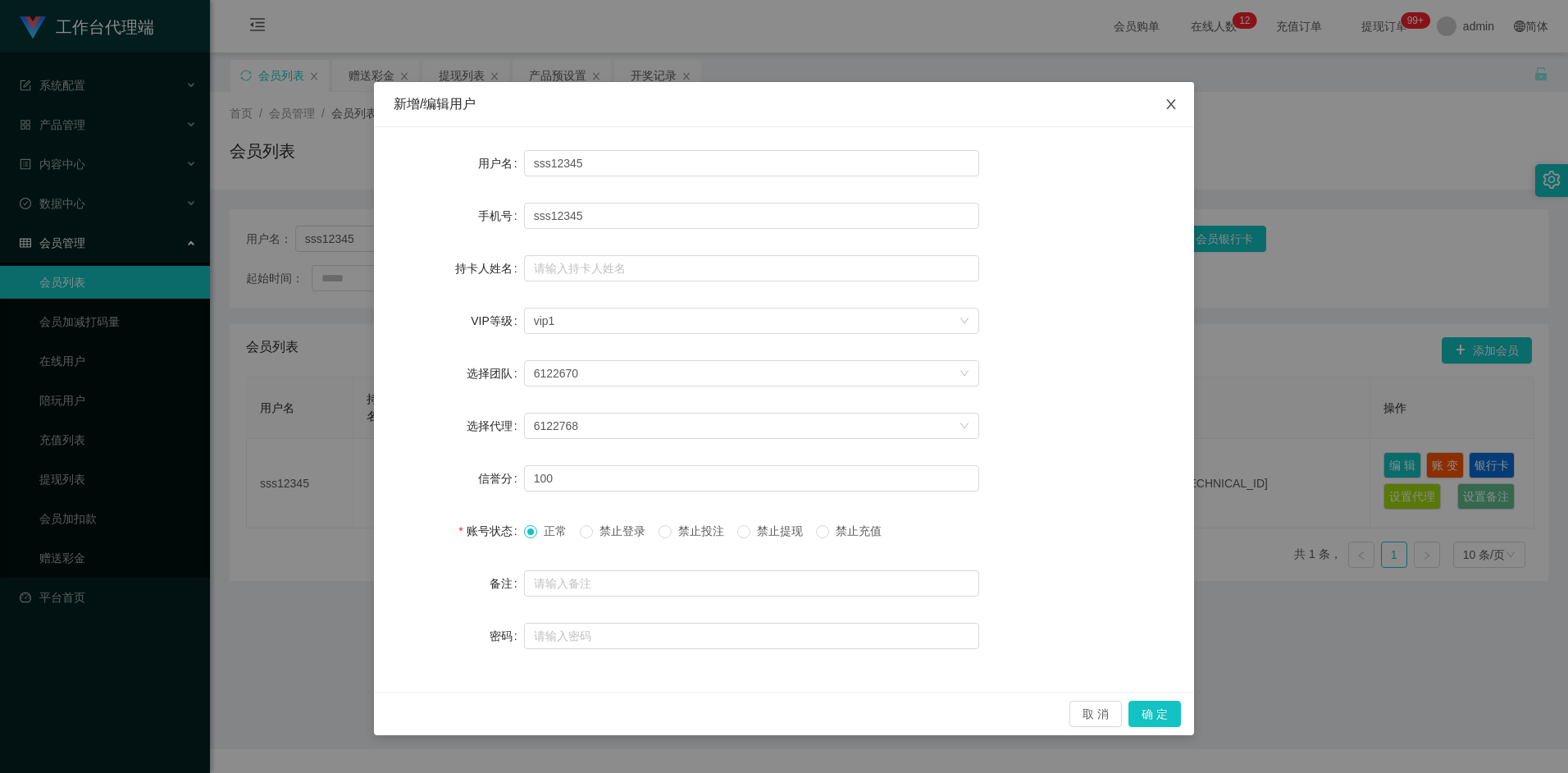
drag, startPoint x: 1165, startPoint y: 114, endPoint x: 1230, endPoint y: 236, distance: 138.2
click at [1166, 114] on span "Close" at bounding box center [1171, 105] width 46 height 46
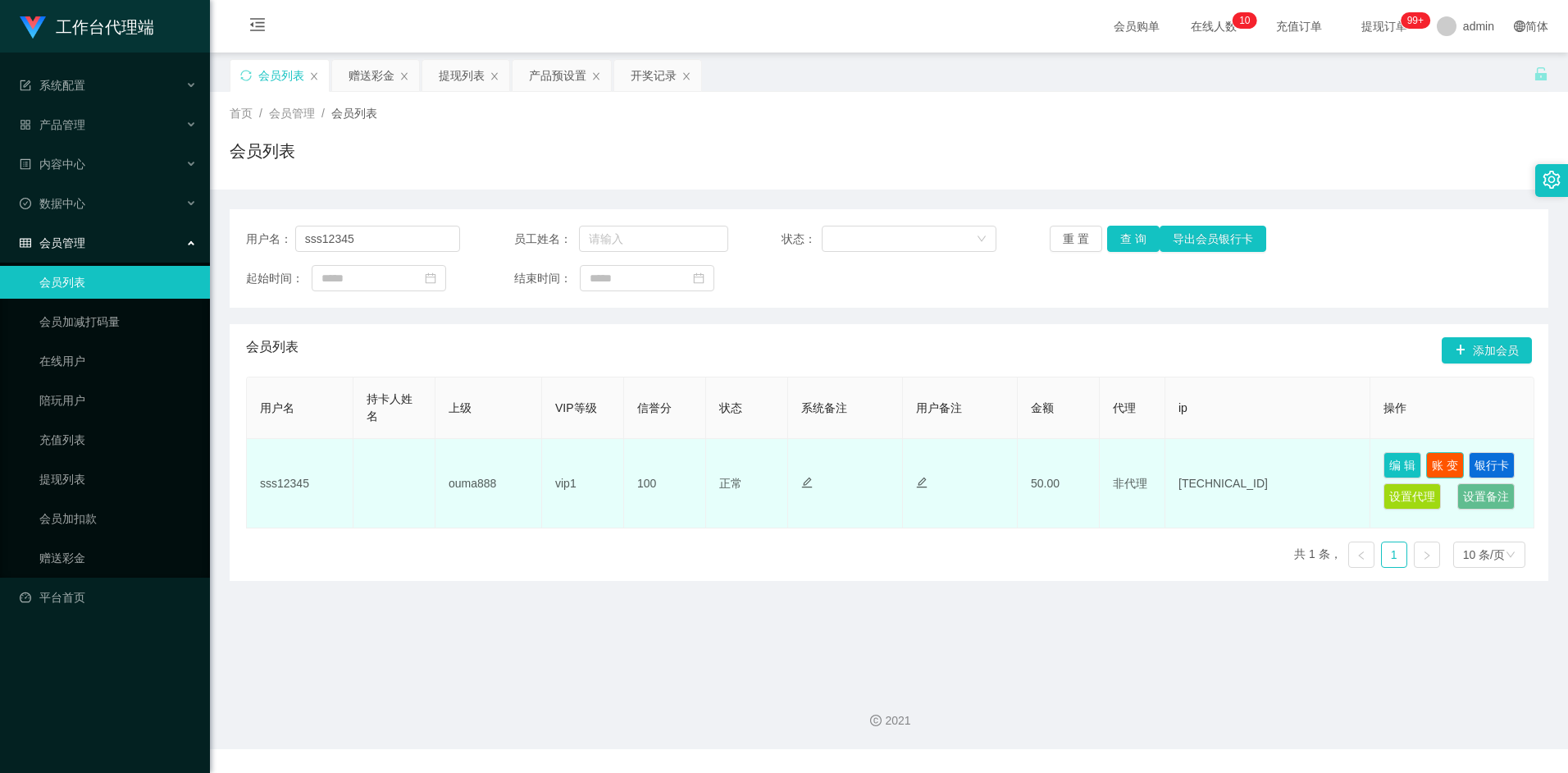
click at [1440, 462] on button "账 变" at bounding box center [1445, 465] width 38 height 26
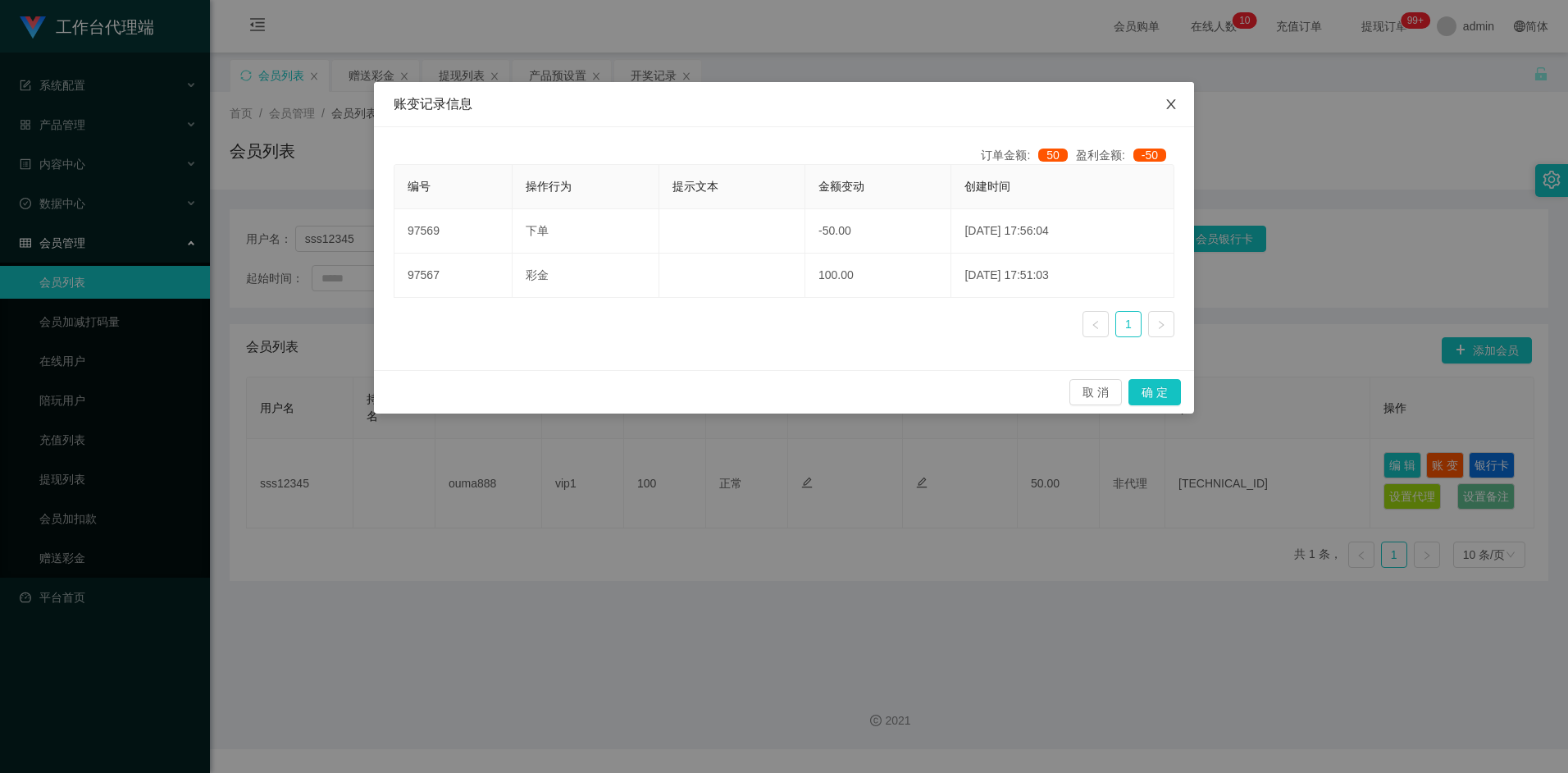
click at [1177, 99] on icon "图标: close" at bounding box center [1170, 104] width 13 height 13
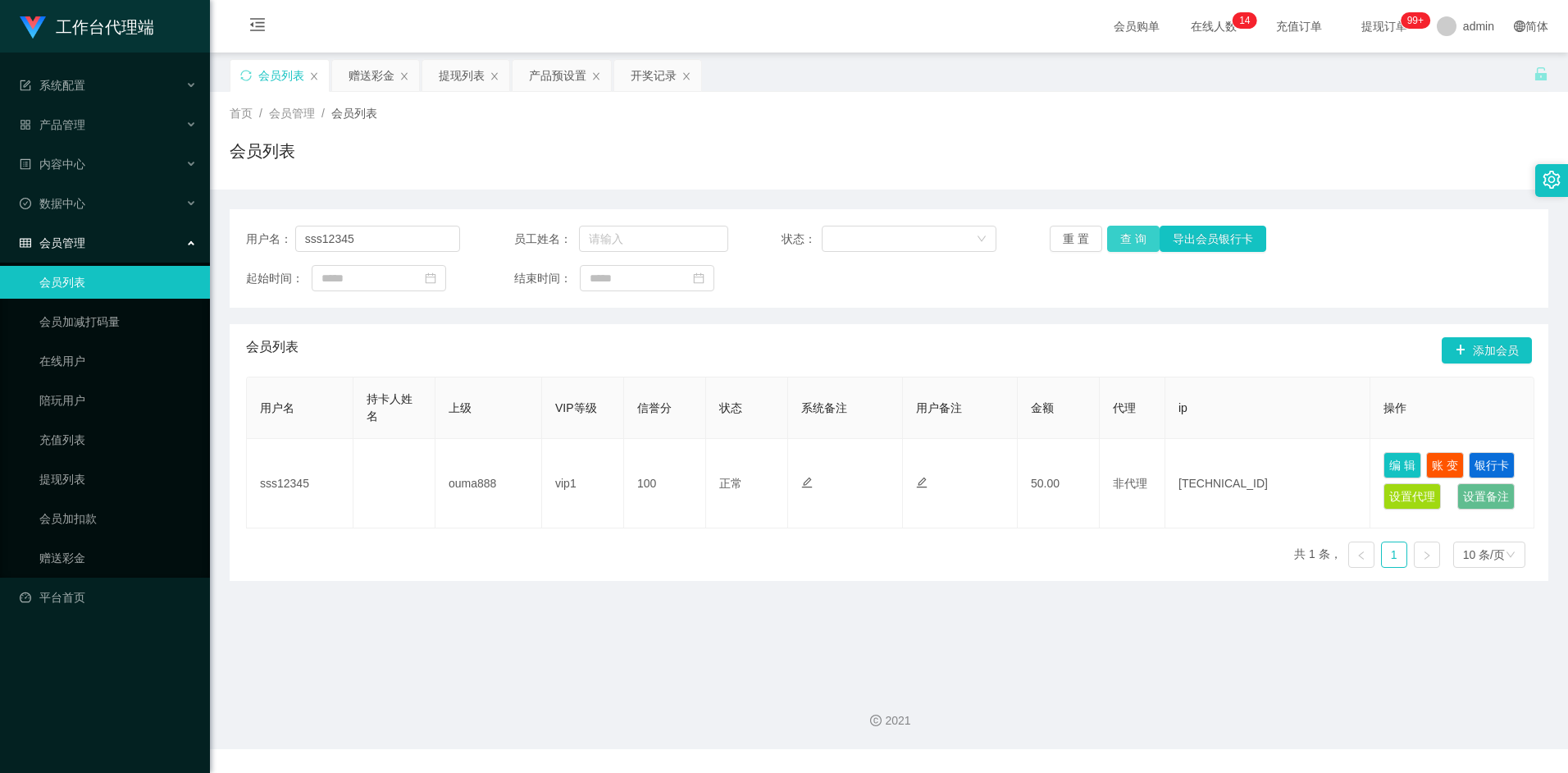
click at [1127, 241] on button "查 询" at bounding box center [1134, 239] width 53 height 26
click at [1133, 234] on button "查 询" at bounding box center [1134, 239] width 53 height 26
click at [1144, 239] on button "查 询" at bounding box center [1134, 239] width 53 height 26
click at [1135, 241] on button "查 询" at bounding box center [1134, 239] width 53 height 26
click at [549, 82] on div "产品预设置" at bounding box center [558, 75] width 58 height 31
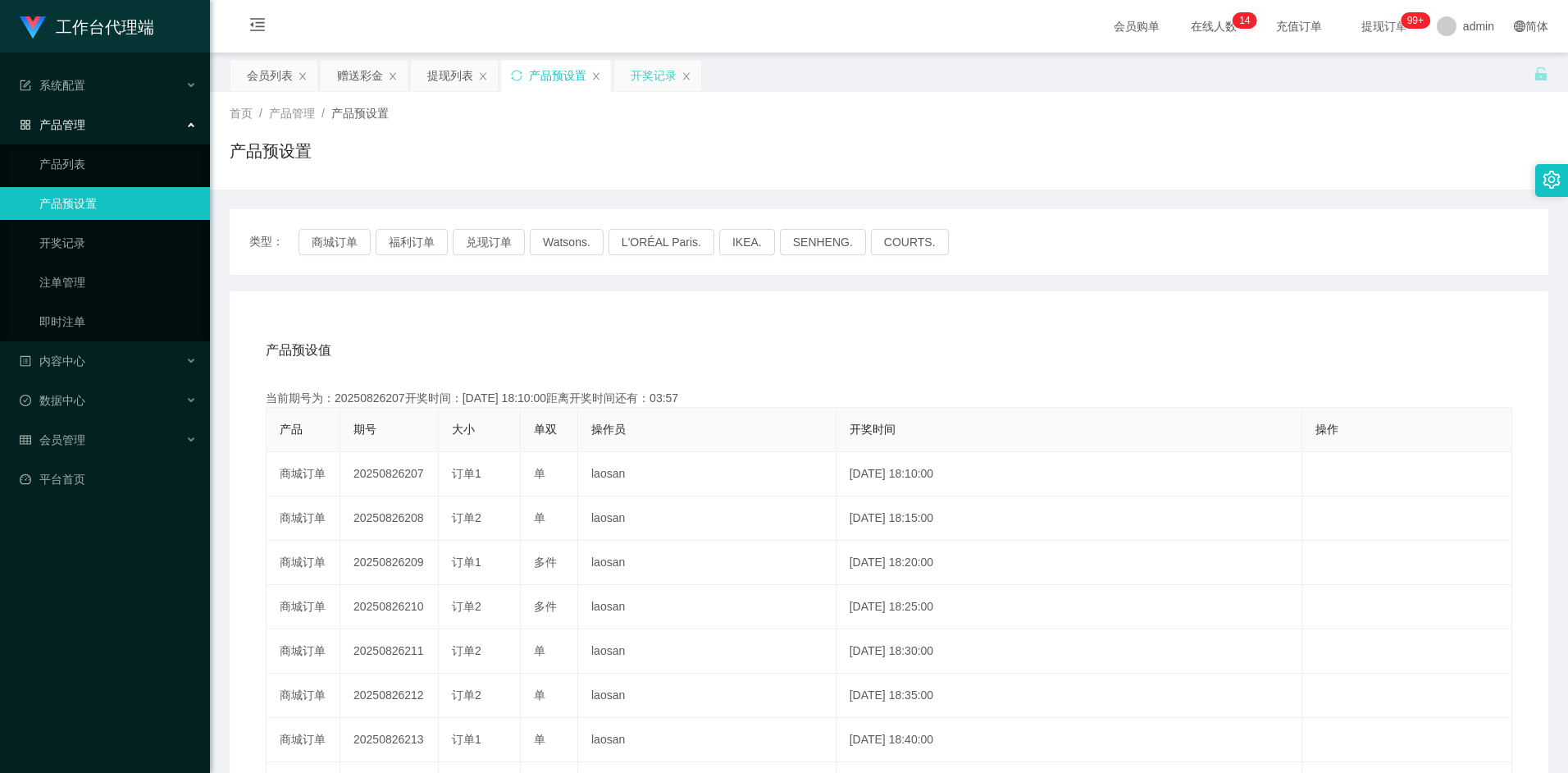
click at [652, 80] on div "开奖记录" at bounding box center [653, 75] width 46 height 31
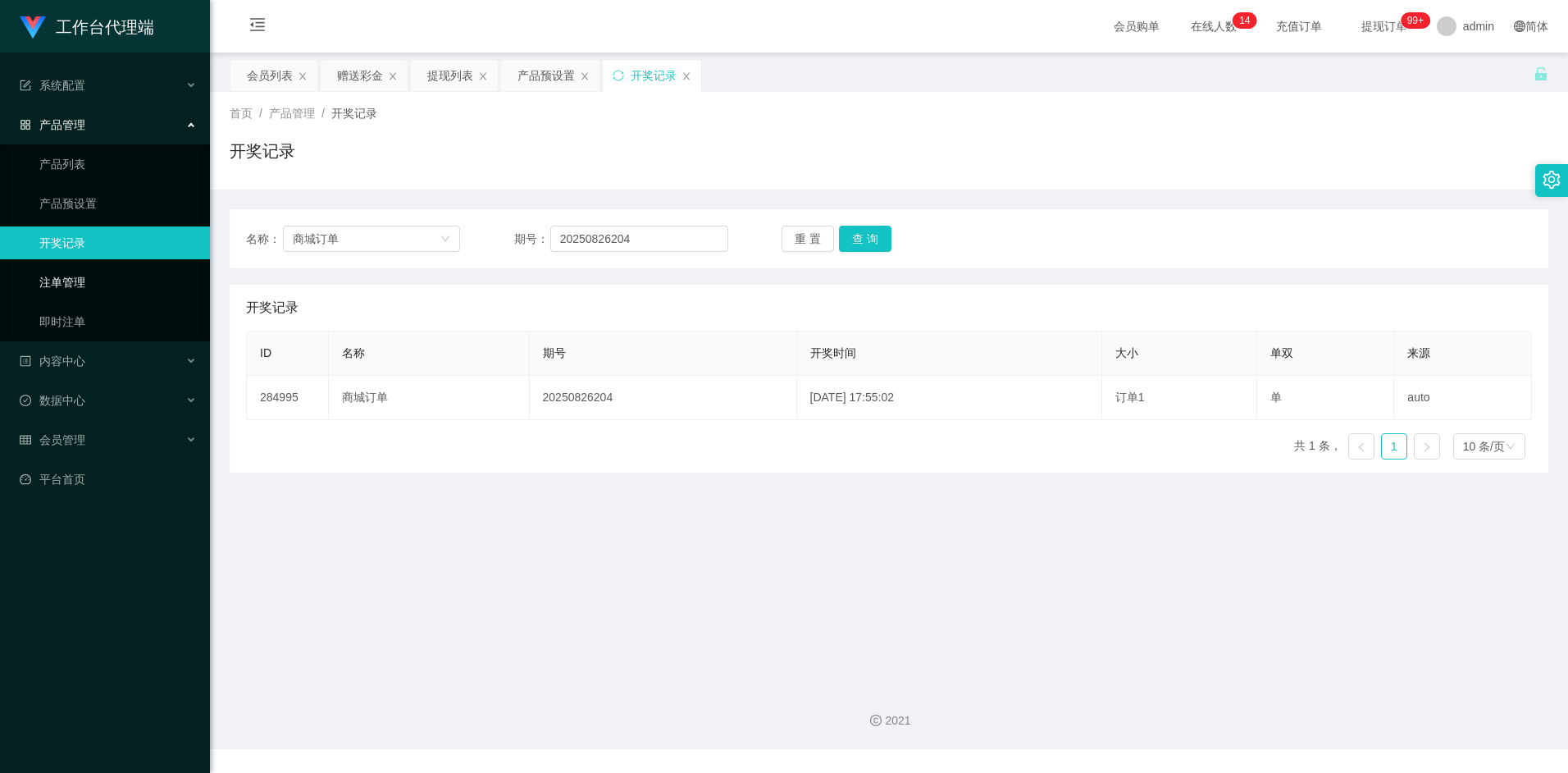
click at [70, 283] on link "注单管理" at bounding box center [117, 283] width 157 height 33
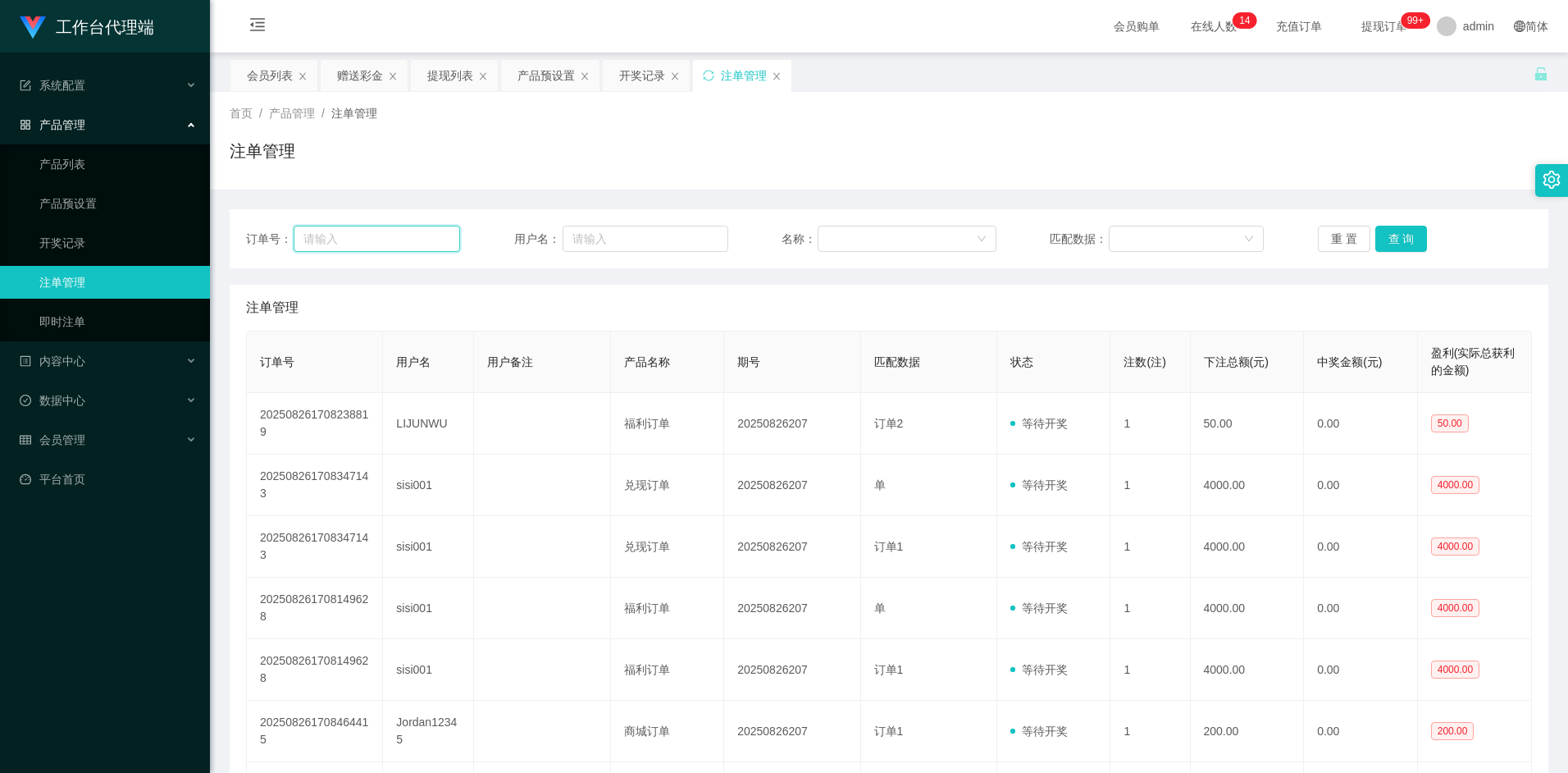
click at [389, 245] on input "text" at bounding box center [377, 239] width 166 height 26
type input "20250826204"
click at [604, 241] on input "text" at bounding box center [645, 239] width 165 height 26
click at [649, 236] on input "text" at bounding box center [645, 239] width 165 height 26
paste input "s"
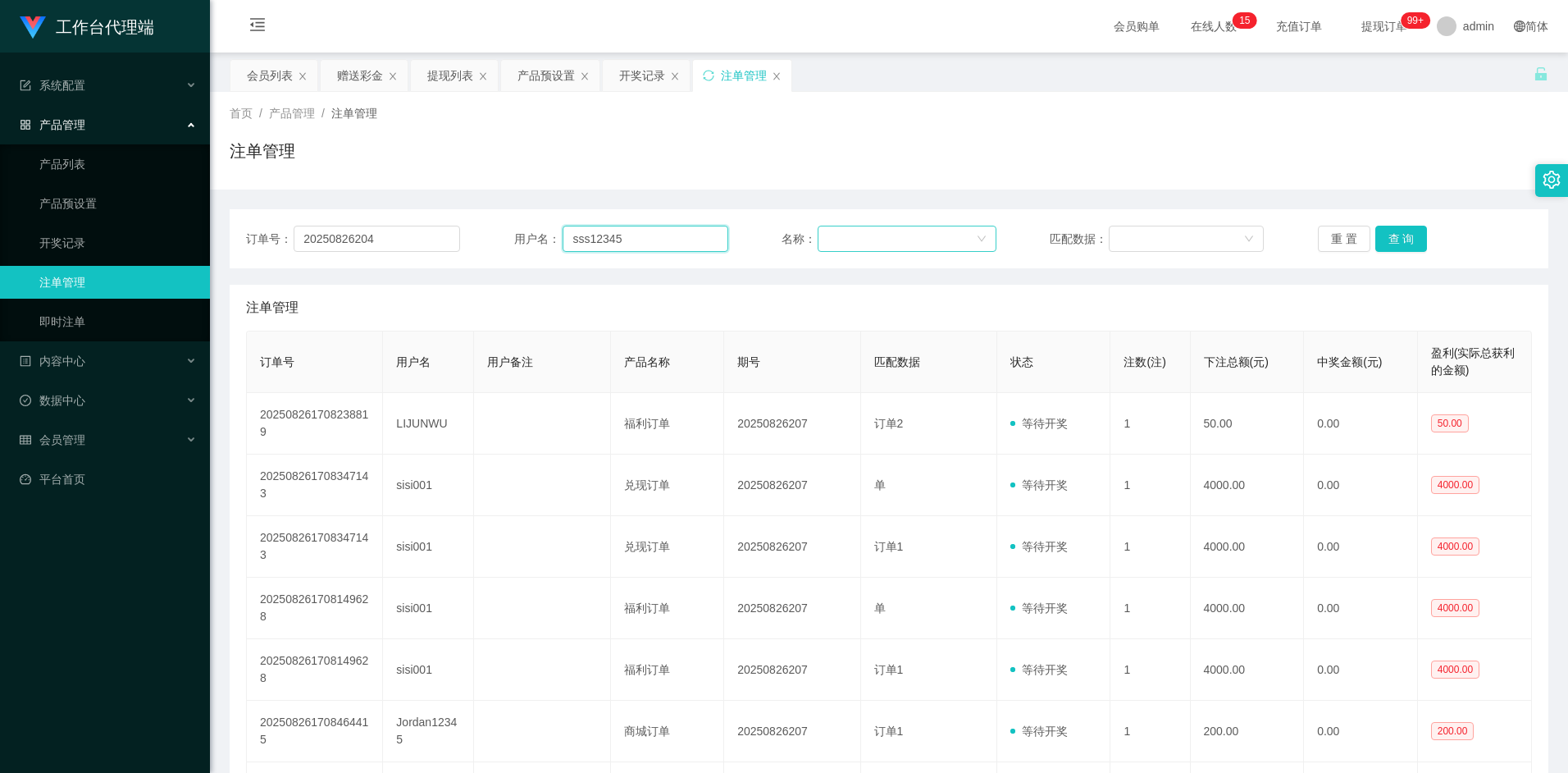
type input "sss12345"
click at [959, 241] on div at bounding box center [901, 238] width 148 height 24
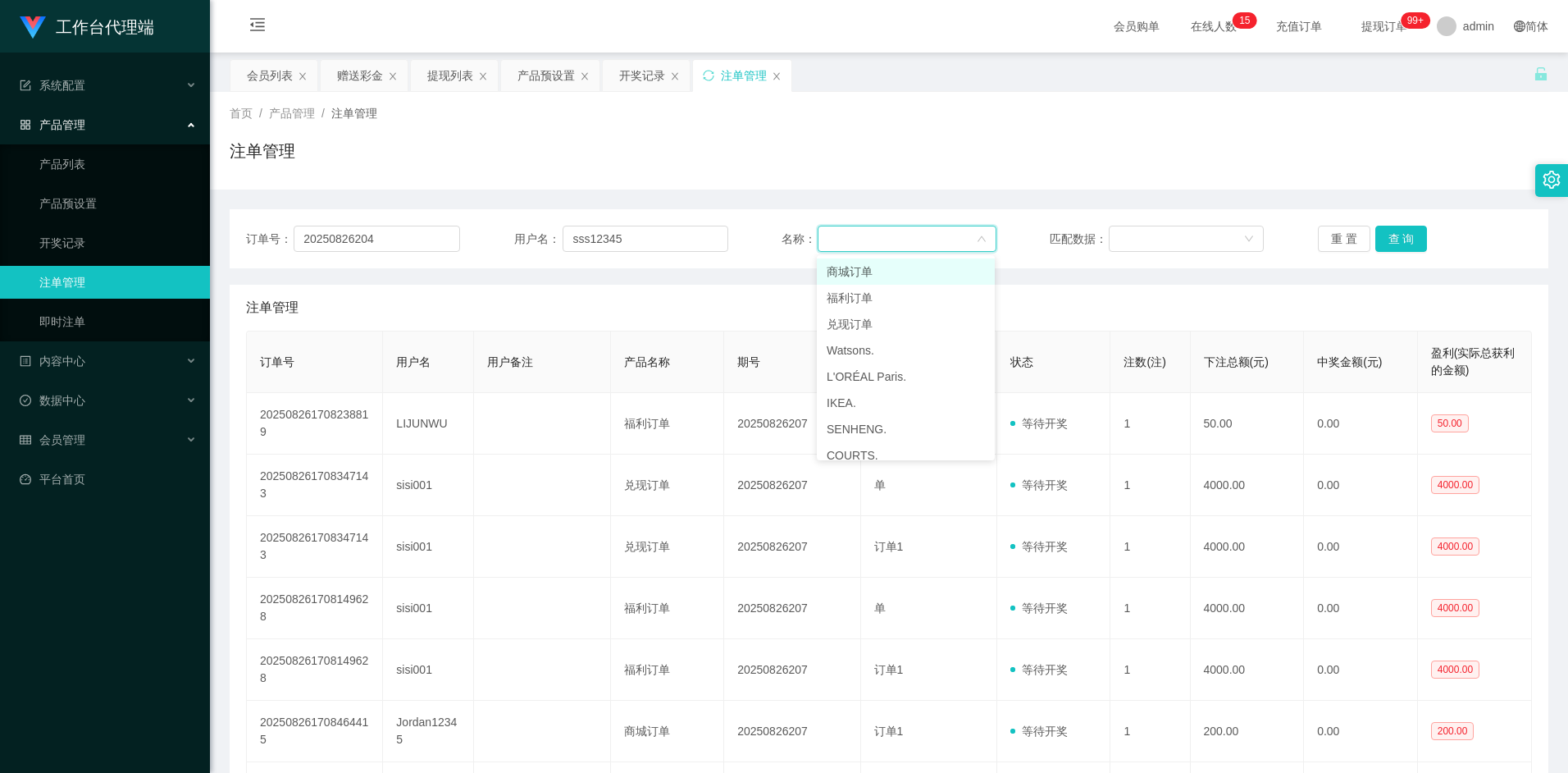
click at [976, 238] on icon "图标: down" at bounding box center [981, 239] width 10 height 10
click at [1388, 241] on button "查 询" at bounding box center [1402, 239] width 53 height 26
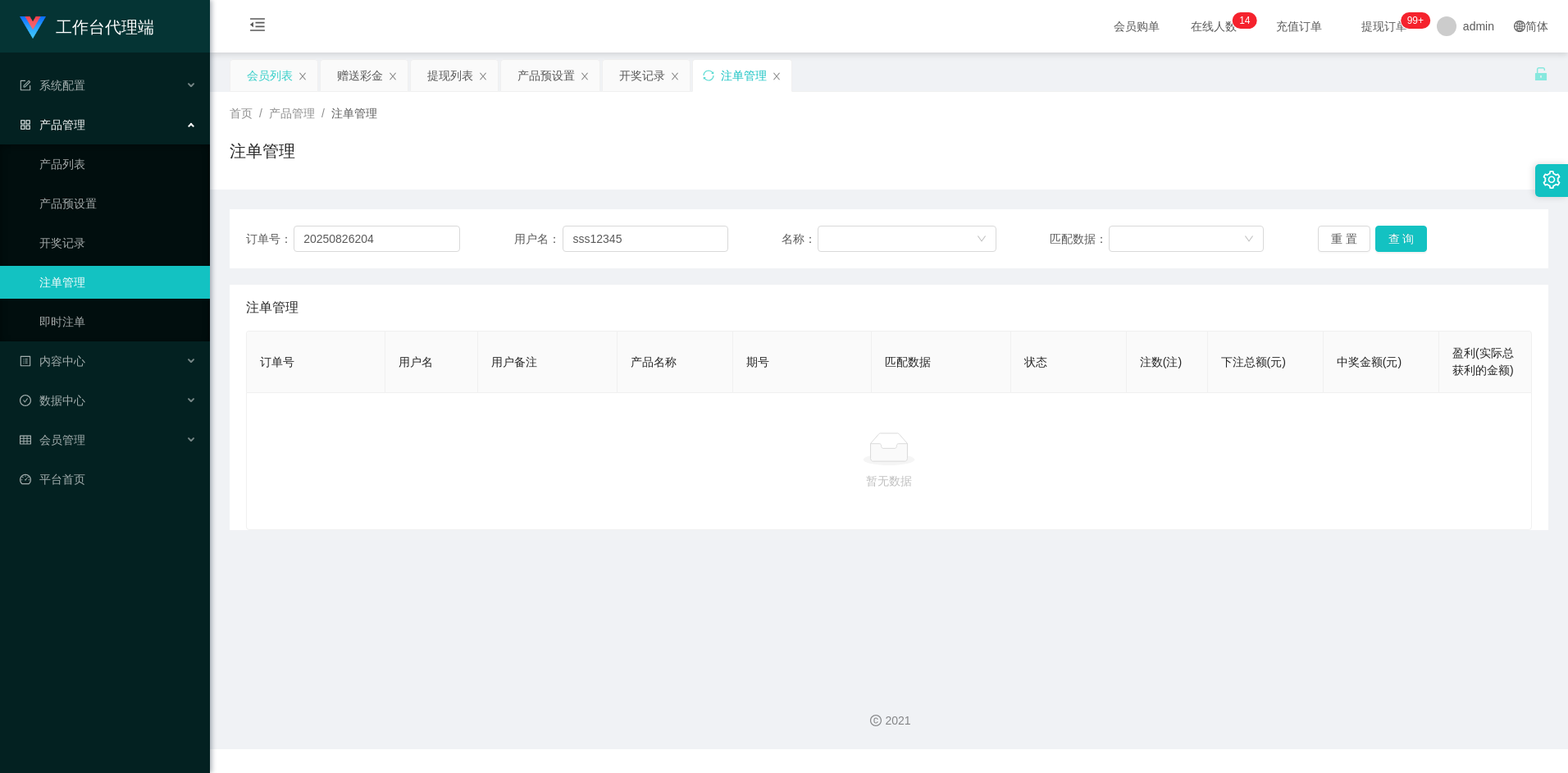
click at [261, 79] on div "会员列表" at bounding box center [269, 75] width 46 height 31
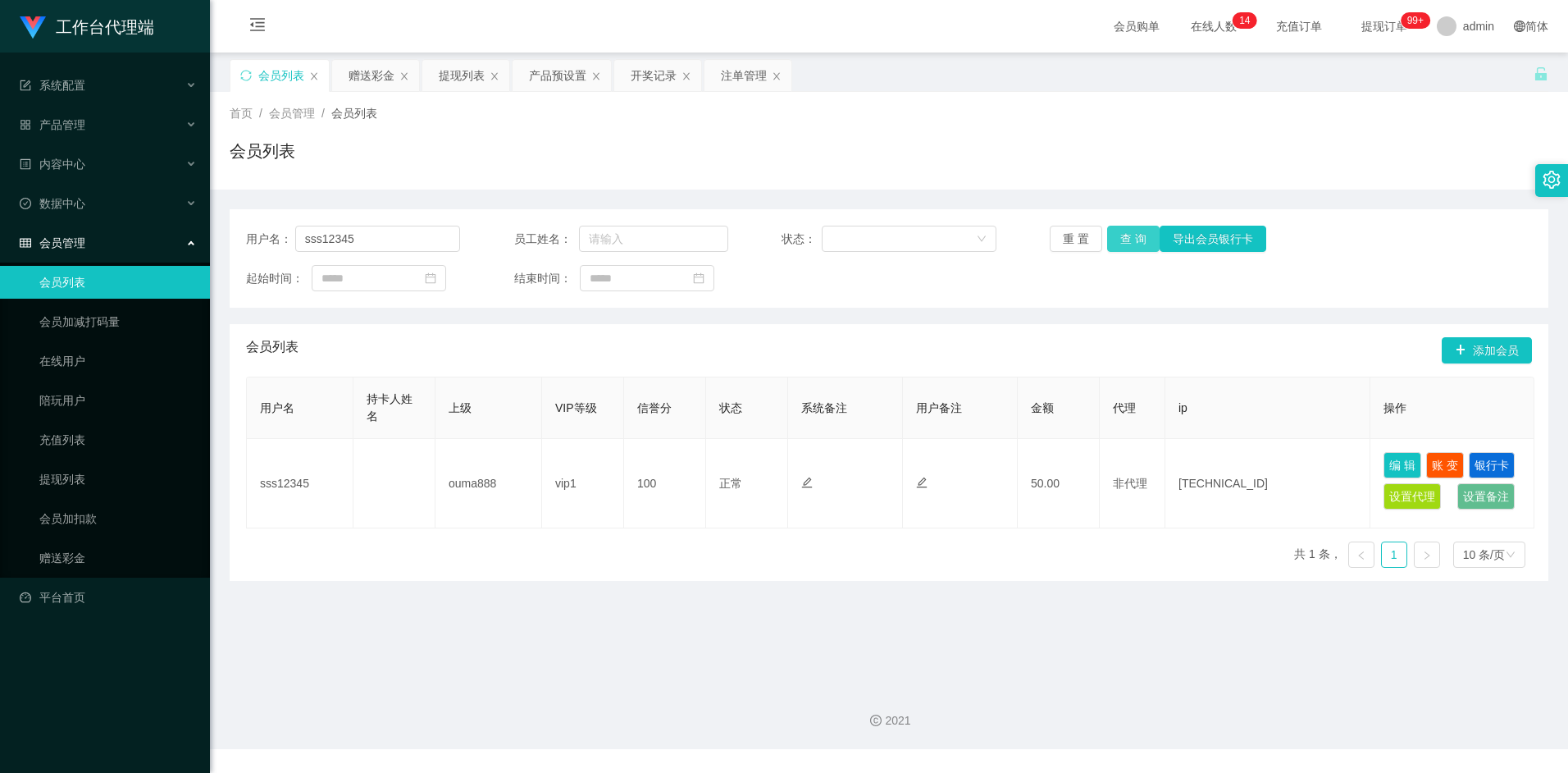
click at [1128, 240] on button "查 询" at bounding box center [1134, 239] width 53 height 26
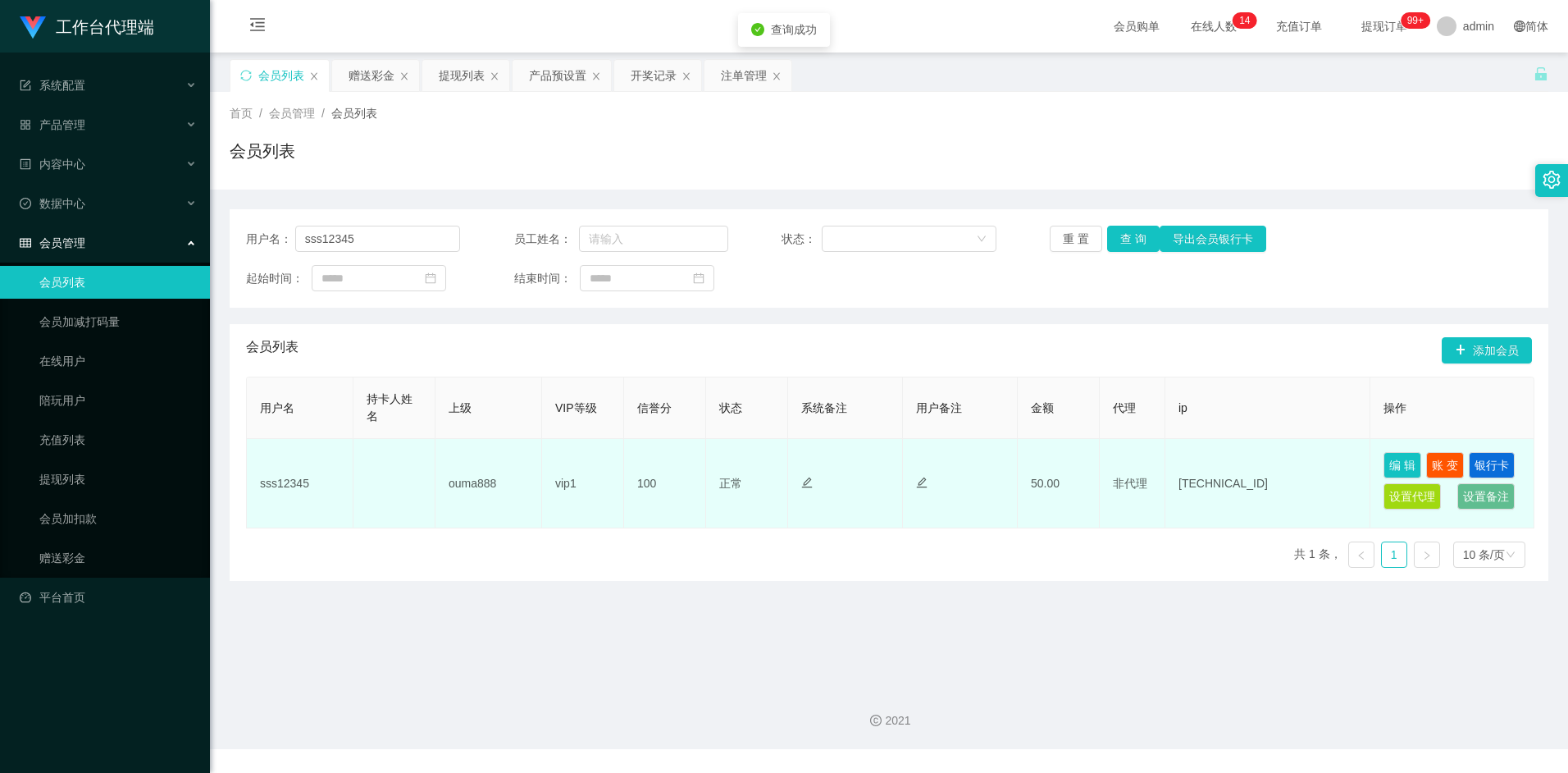
click at [1047, 477] on td "50.00" at bounding box center [1058, 482] width 82 height 89
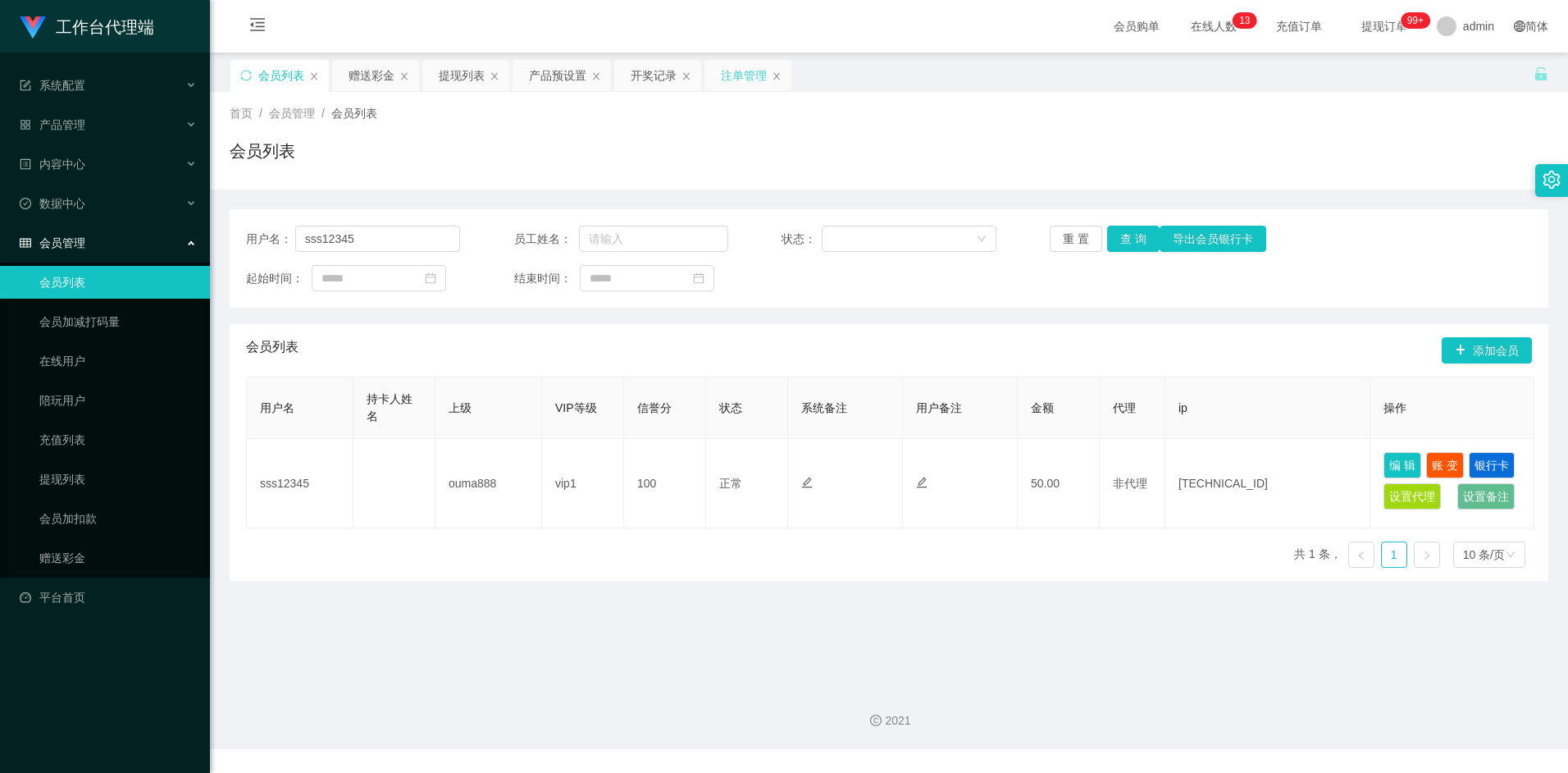
click at [739, 78] on div "注单管理" at bounding box center [743, 75] width 46 height 31
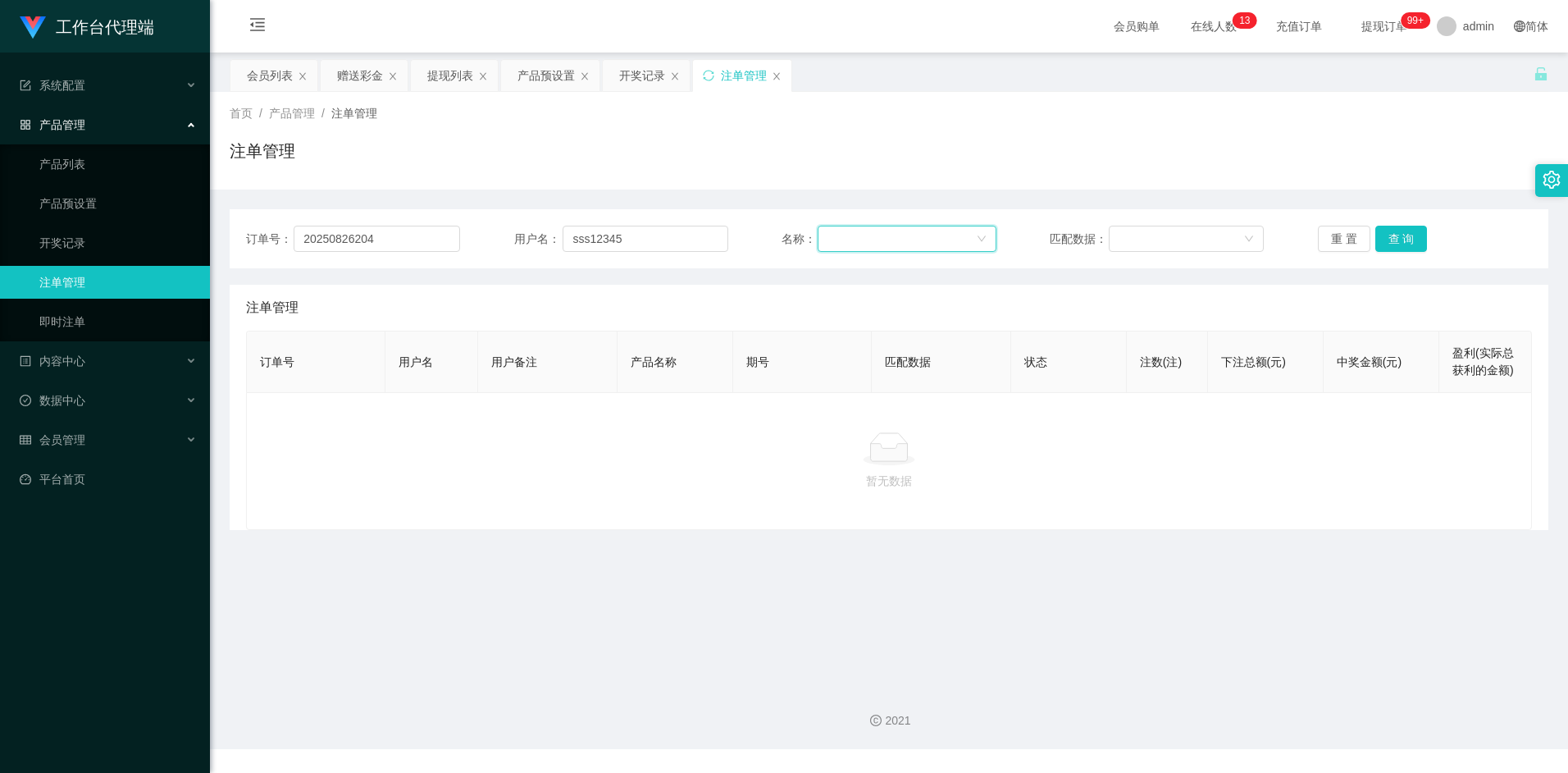
click at [873, 239] on div at bounding box center [901, 238] width 148 height 24
click at [895, 190] on div "订单号： 20250826204 用户名： sss12345 名称： 匹配数据： 重 置 查 询 注单管理 订单号 用户名 用户备注 产品名称 期号 匹配数据…" at bounding box center [889, 360] width 1319 height 341
click at [859, 239] on div at bounding box center [901, 238] width 148 height 24
click at [846, 290] on li "福利订单" at bounding box center [906, 297] width 178 height 26
click at [1152, 236] on div at bounding box center [1180, 238] width 124 height 24
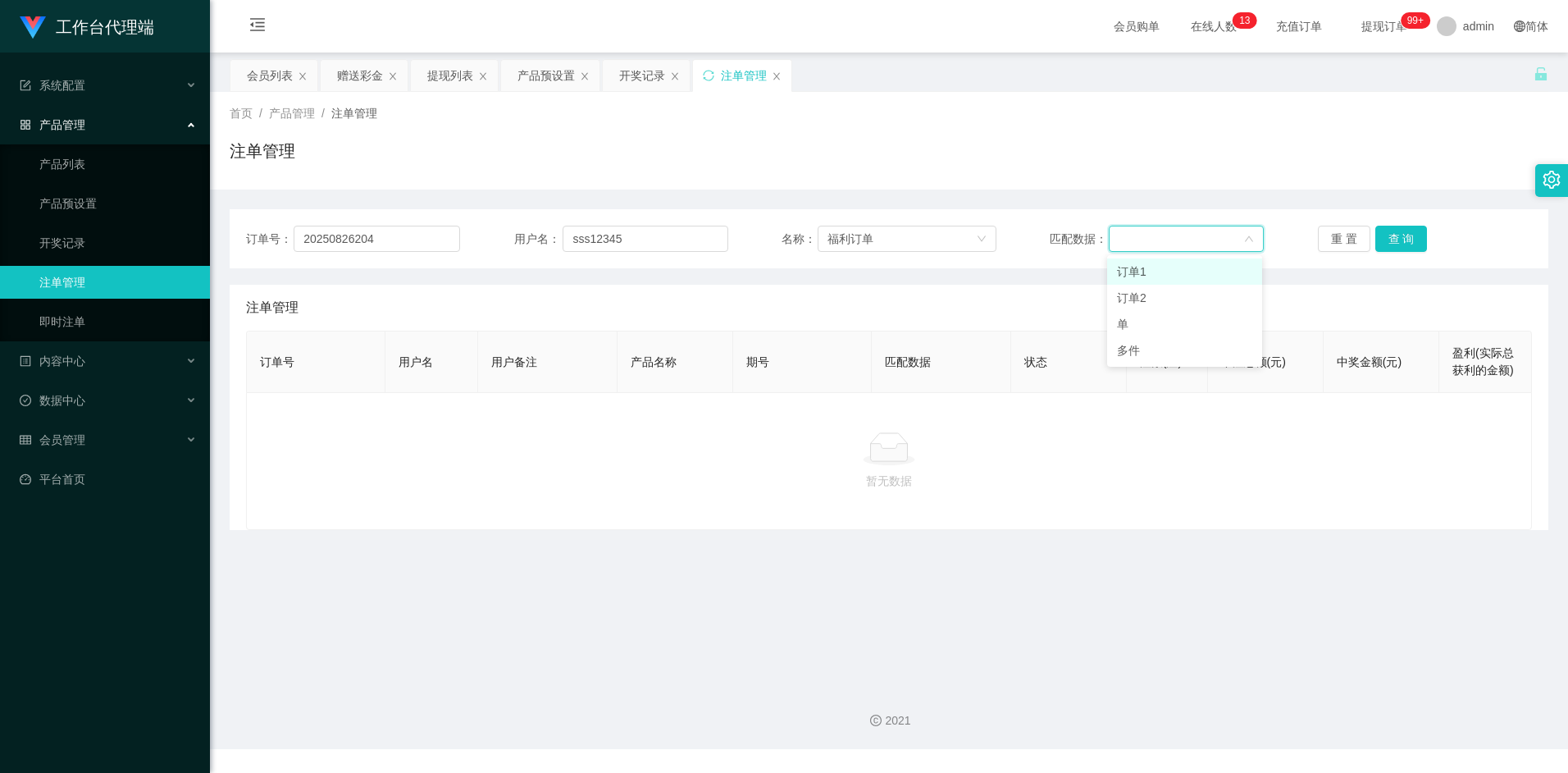
click at [1139, 268] on li "订单1" at bounding box center [1185, 271] width 155 height 26
drag, startPoint x: 1355, startPoint y: 244, endPoint x: 1386, endPoint y: 278, distance: 46.0
click at [1366, 290] on div "订单号： 20250826204 用户名： sss12345 名称： 福利订单 匹配数据： 订单1 重 置 查 询 注单管理 订单号 用户名 用户备注 产品名…" at bounding box center [889, 370] width 1319 height 321
click at [1402, 232] on button "查 询" at bounding box center [1402, 239] width 53 height 26
click at [1397, 238] on button "查 询" at bounding box center [1402, 239] width 53 height 26
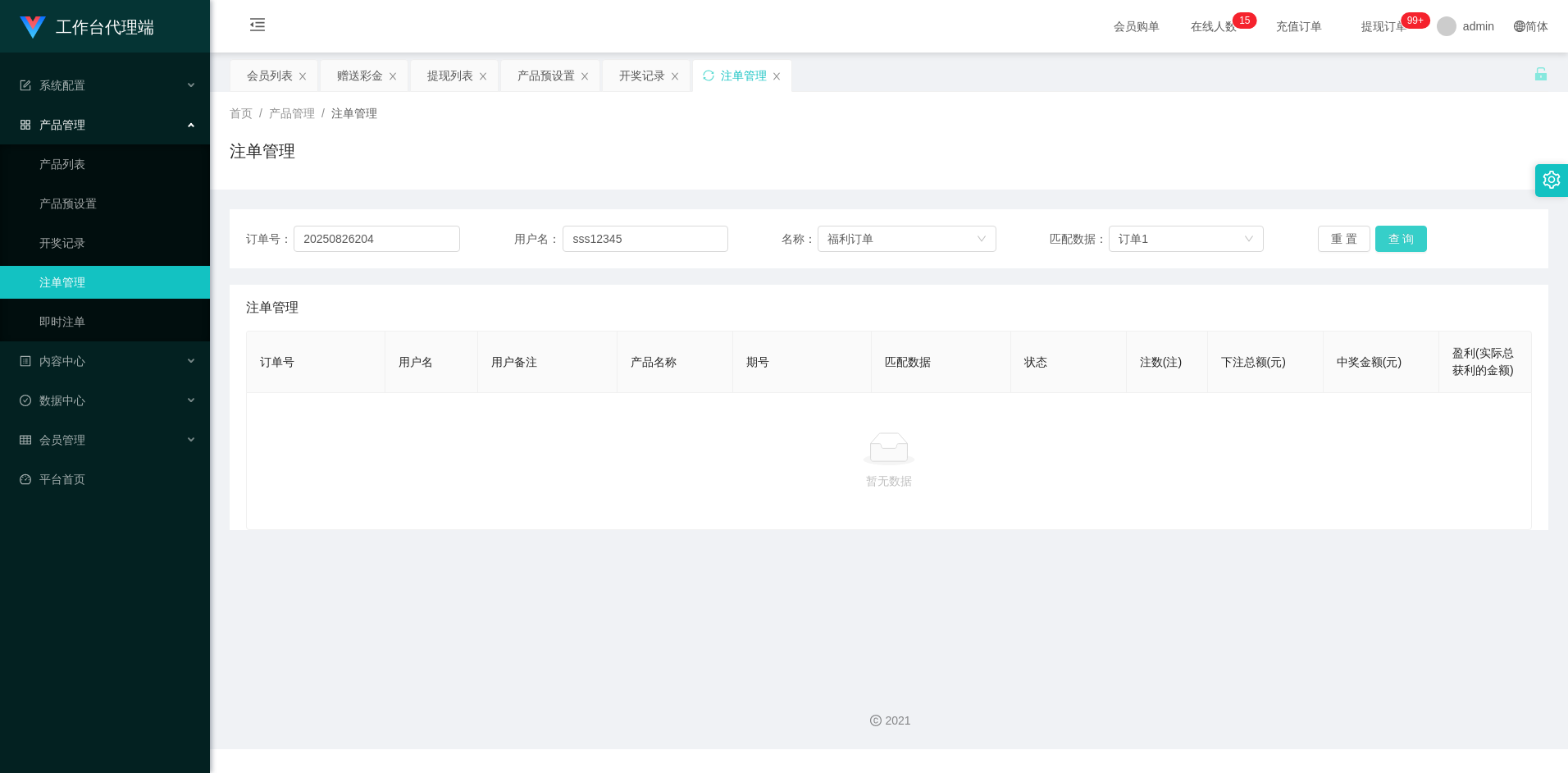
click at [1392, 239] on button "查 询" at bounding box center [1402, 239] width 53 height 26
click at [981, 246] on div "福利订单" at bounding box center [907, 239] width 178 height 26
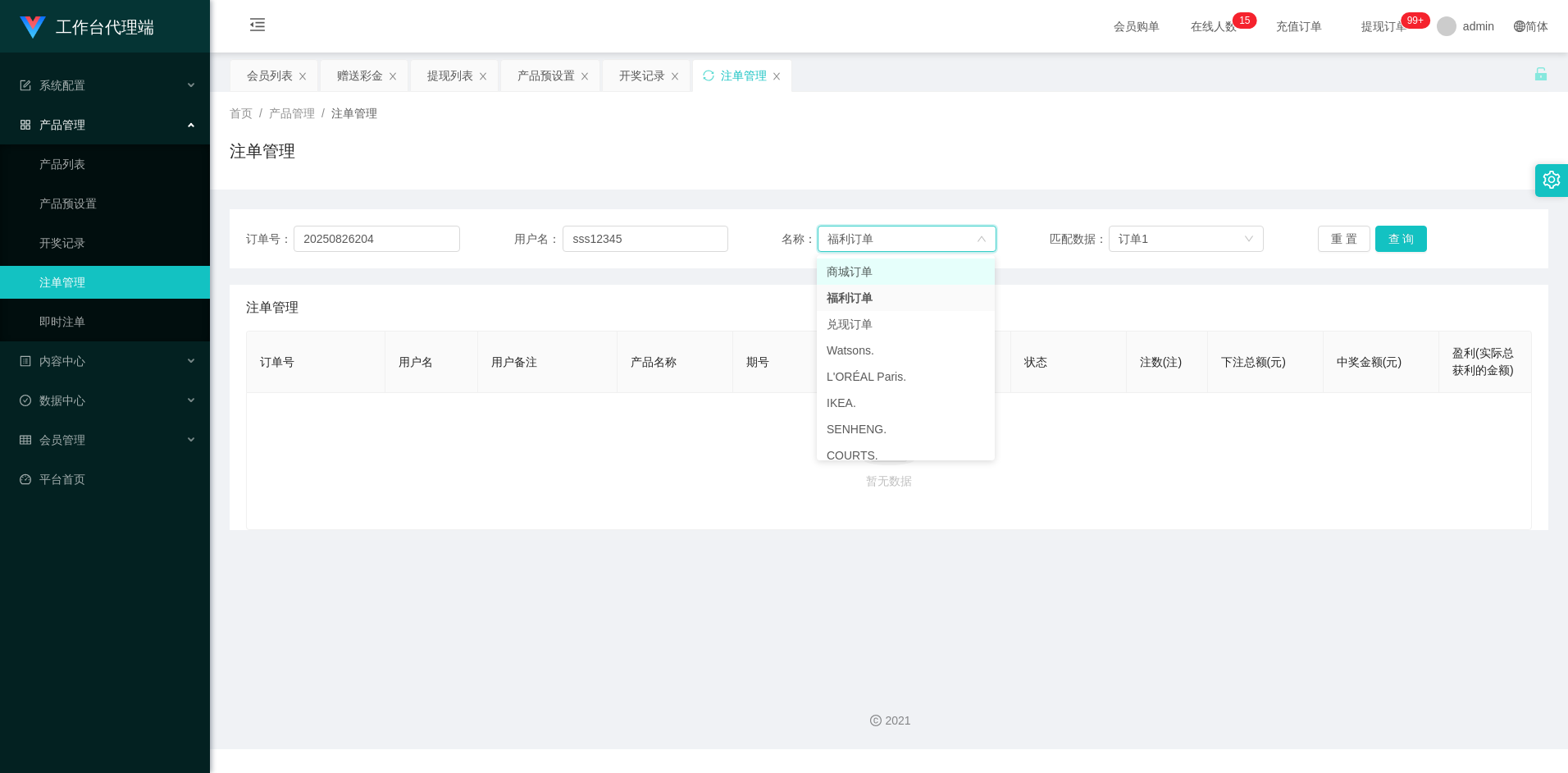
click at [846, 274] on li "商城订单" at bounding box center [906, 271] width 178 height 26
click at [1402, 236] on button "查 询" at bounding box center [1402, 239] width 53 height 26
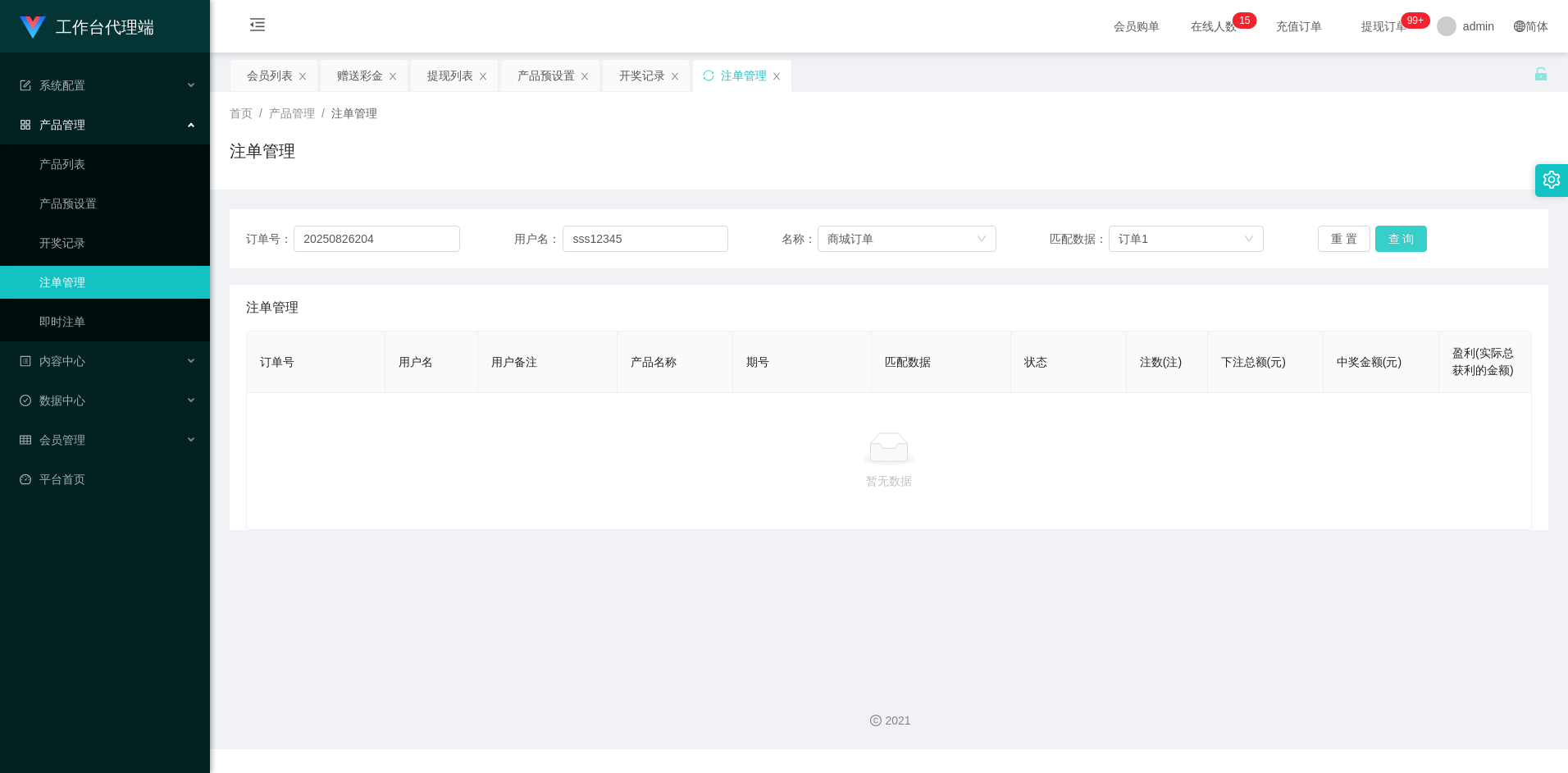
click at [1402, 246] on button "查 询" at bounding box center [1402, 239] width 53 height 26
drag, startPoint x: 1405, startPoint y: 248, endPoint x: 1300, endPoint y: 256, distance: 105.3
click at [1405, 248] on button "查 询" at bounding box center [1402, 239] width 53 height 26
click at [973, 238] on div "商城订单" at bounding box center [901, 238] width 148 height 24
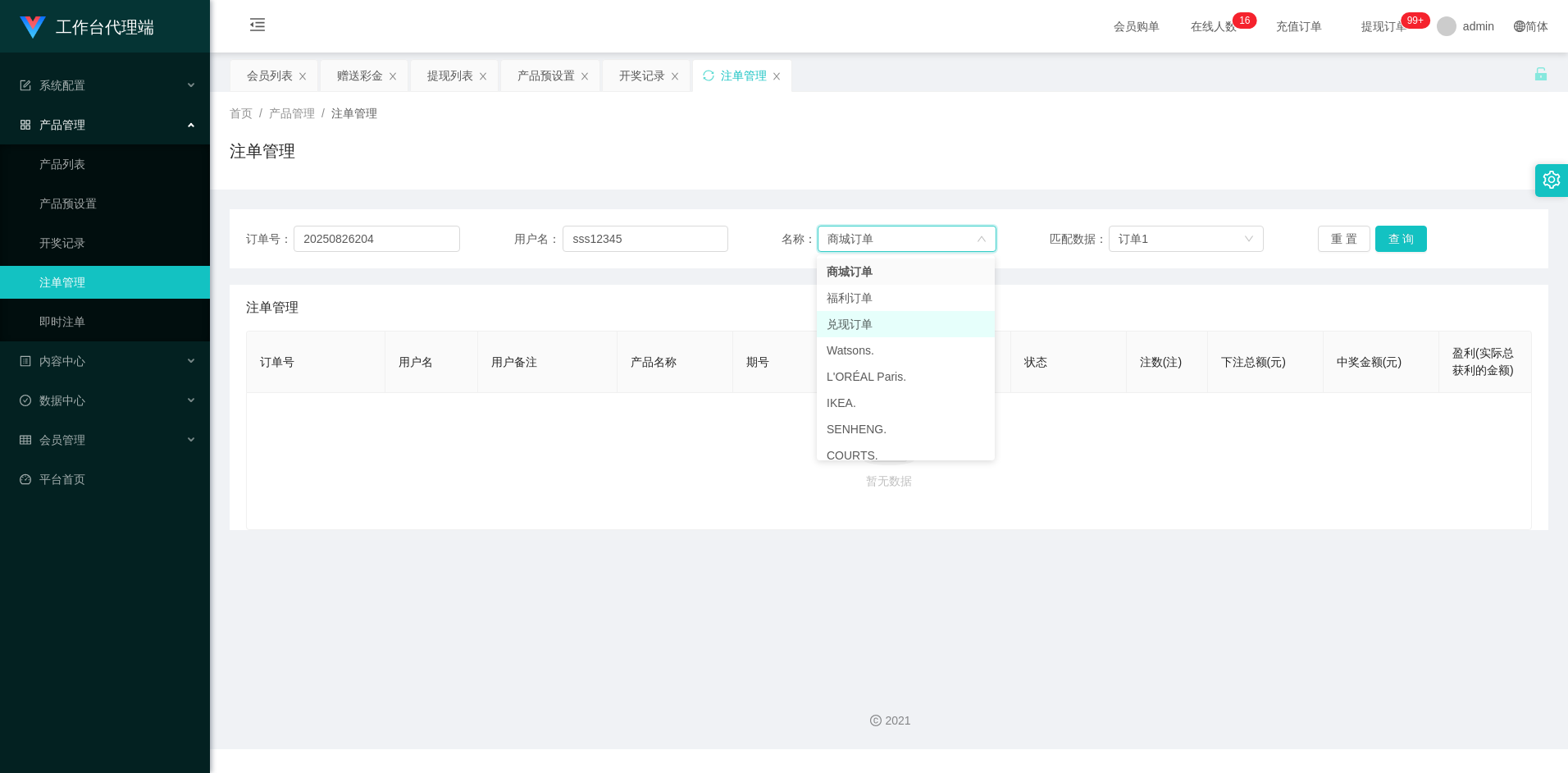
click at [833, 327] on li "兑现订单" at bounding box center [906, 324] width 178 height 26
click at [1393, 235] on button "查 询" at bounding box center [1402, 239] width 53 height 26
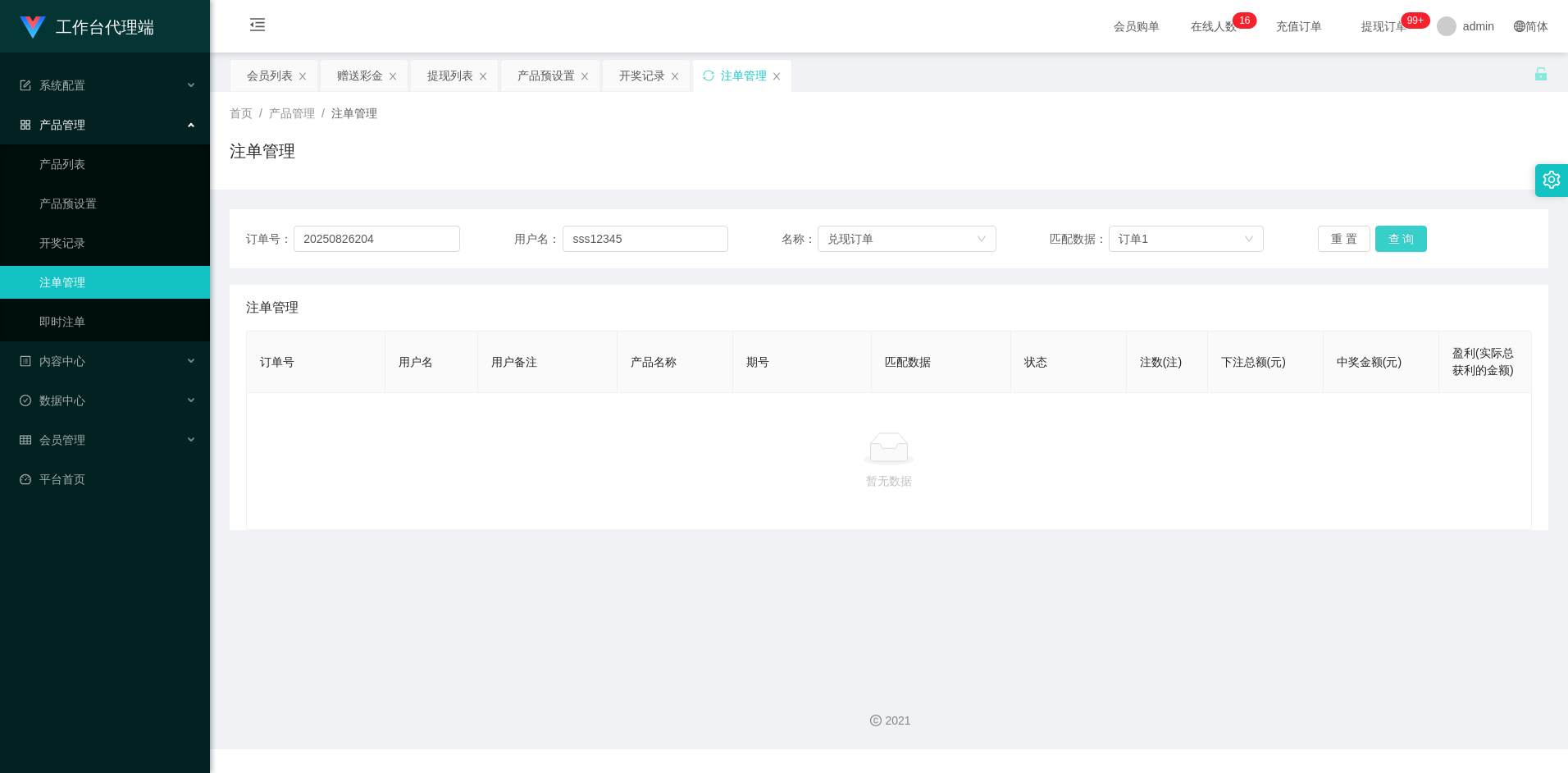
click at [1397, 239] on button "查 询" at bounding box center [1402, 239] width 53 height 26
click at [367, 75] on div "赠送彩金" at bounding box center [360, 75] width 46 height 31
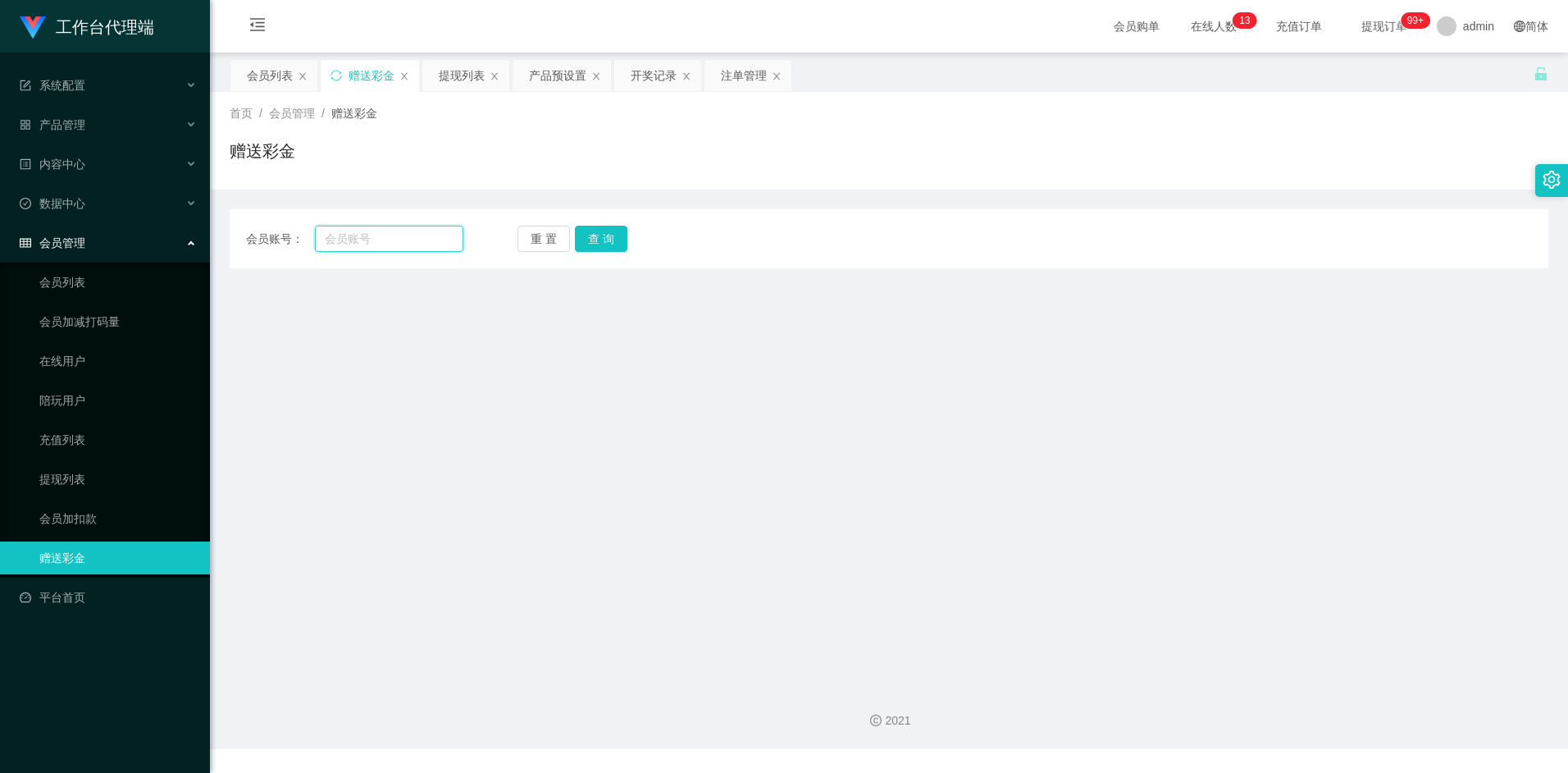
click at [383, 233] on input "text" at bounding box center [388, 239] width 148 height 26
type input "sss12345"
click at [612, 244] on button "查 询" at bounding box center [602, 239] width 53 height 26
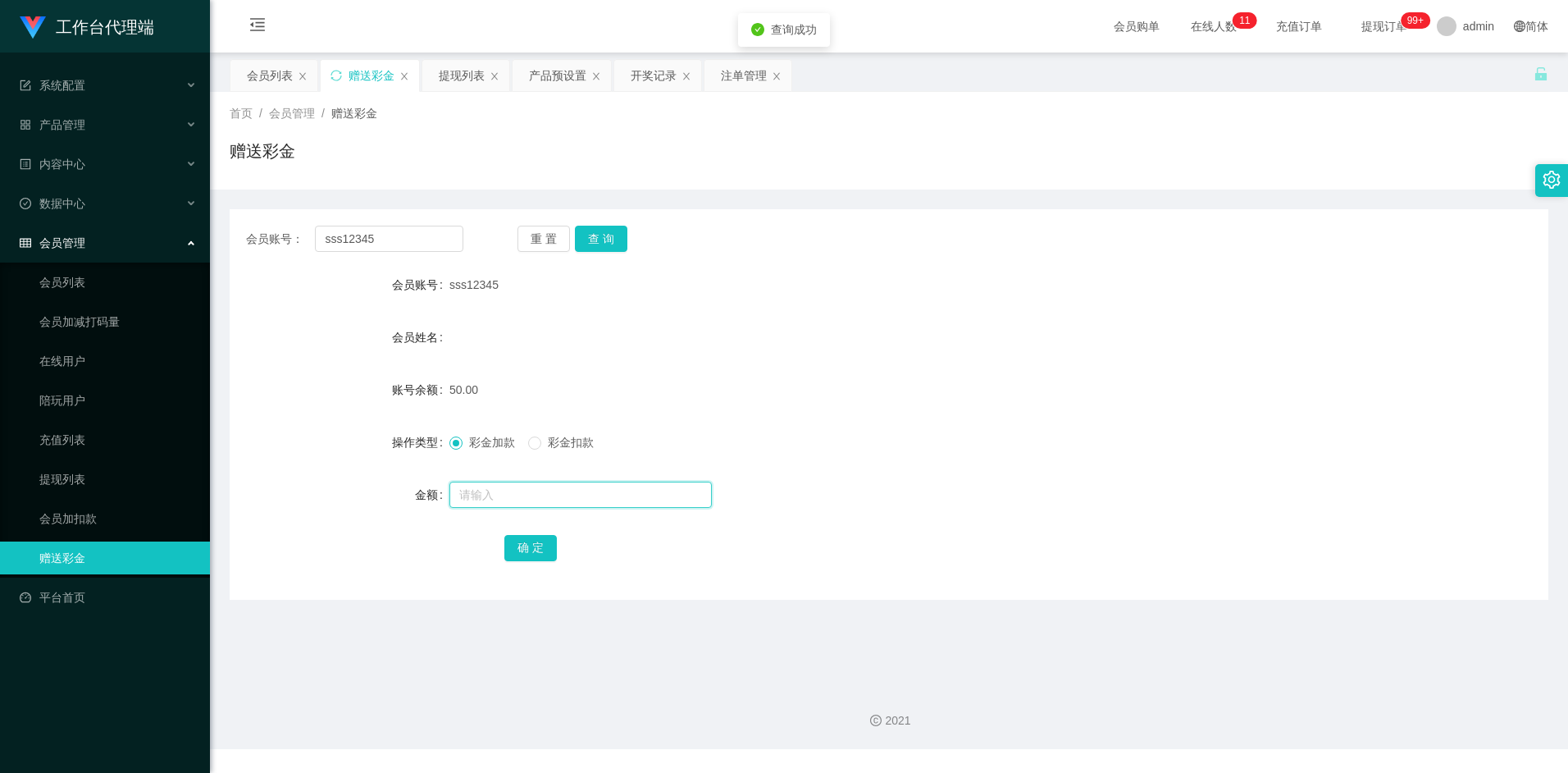
click at [502, 497] on input "text" at bounding box center [580, 494] width 262 height 26
type input "100"
click at [521, 545] on button "确 定" at bounding box center [531, 548] width 53 height 26
click at [763, 210] on div "会员账号： sss12345 重 置 查 询 会员账号 sss12345 会员姓名 账号余额 150.00 操作类型 彩金加款 彩金扣款 金额 确 定" at bounding box center [889, 404] width 1319 height 390
click at [556, 89] on div "产品预设置" at bounding box center [558, 75] width 58 height 31
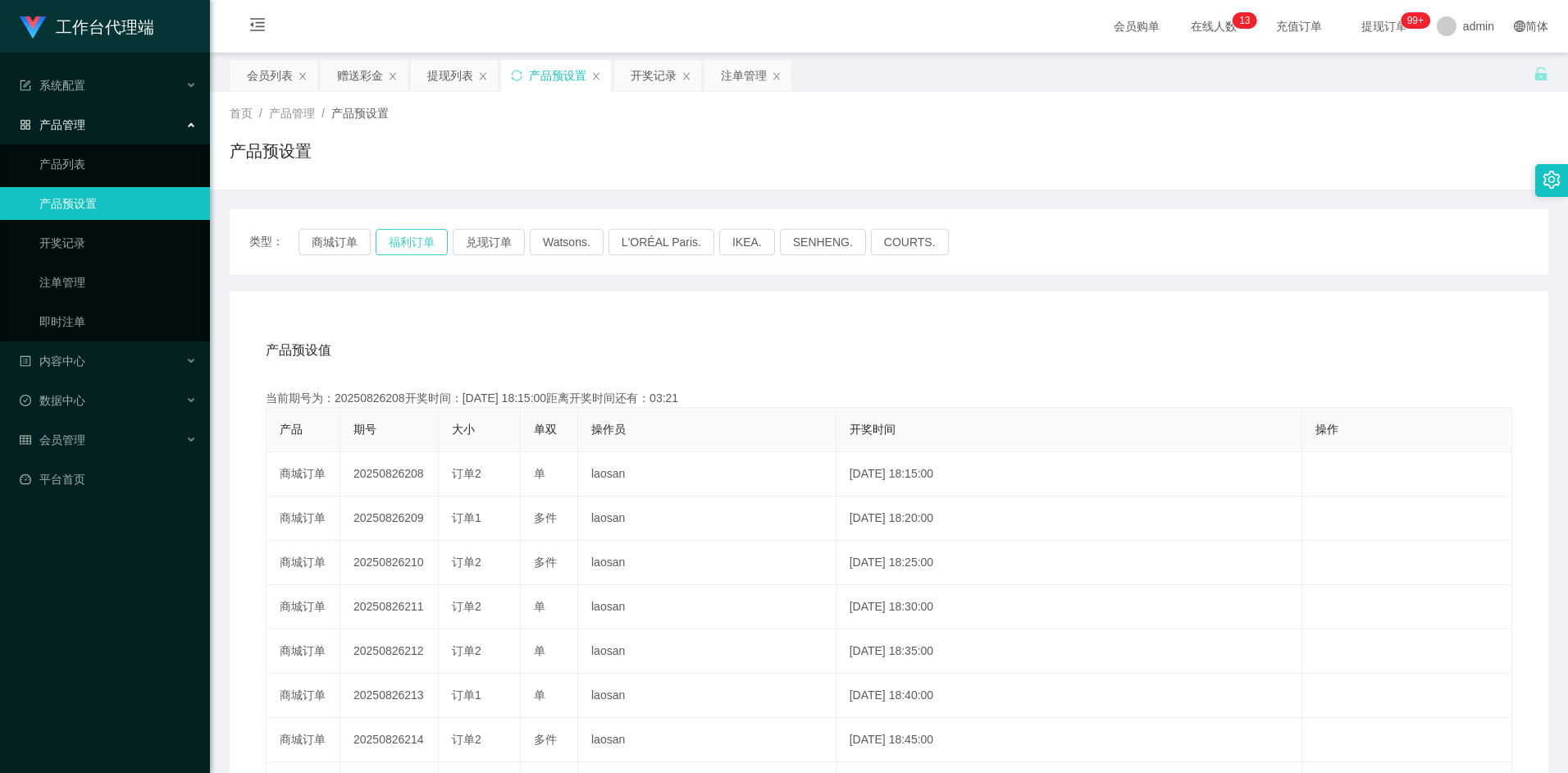
click at [403, 245] on button "福利订单" at bounding box center [412, 242] width 72 height 26
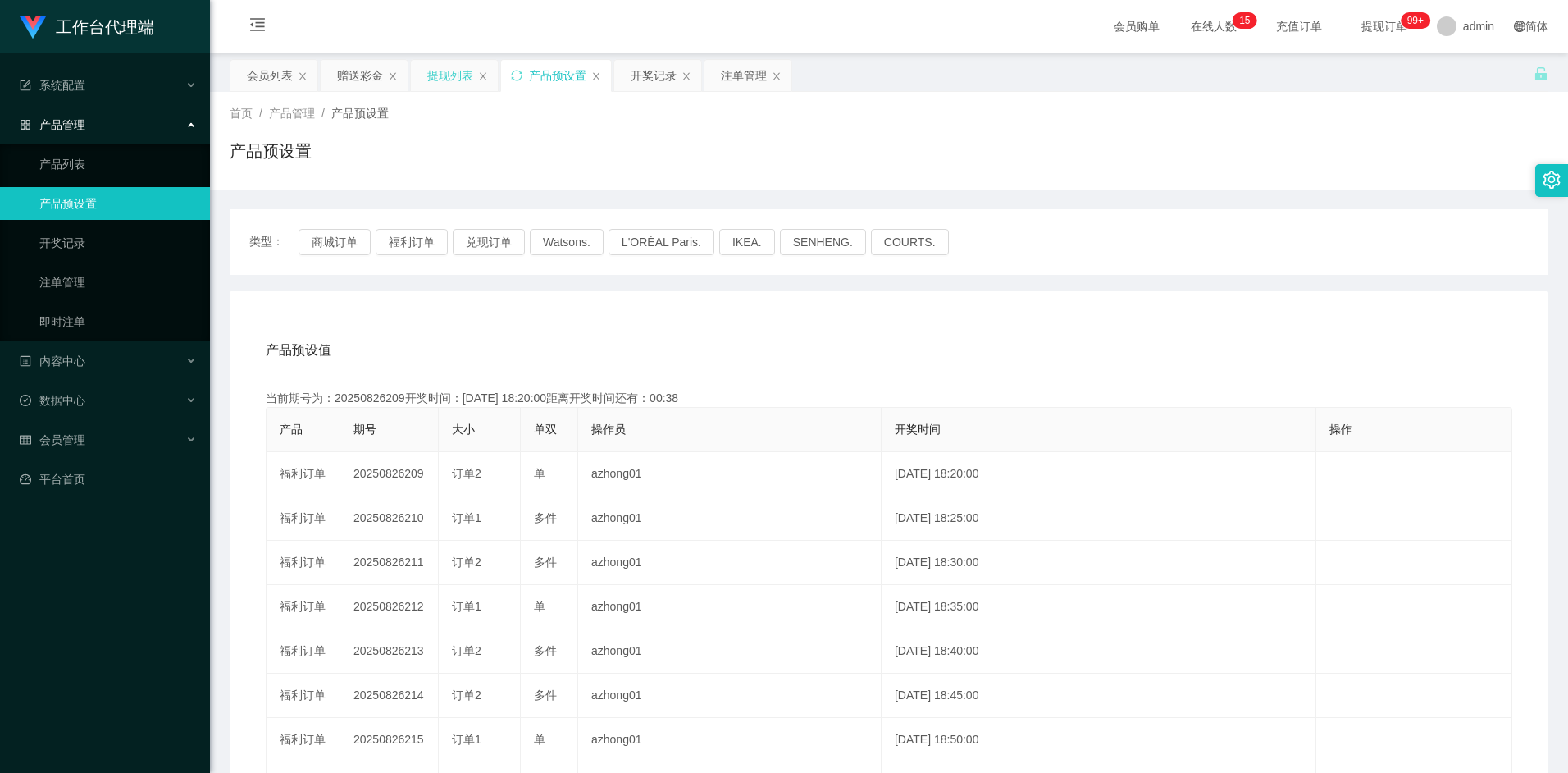
click at [438, 71] on div "提现列表" at bounding box center [450, 75] width 46 height 31
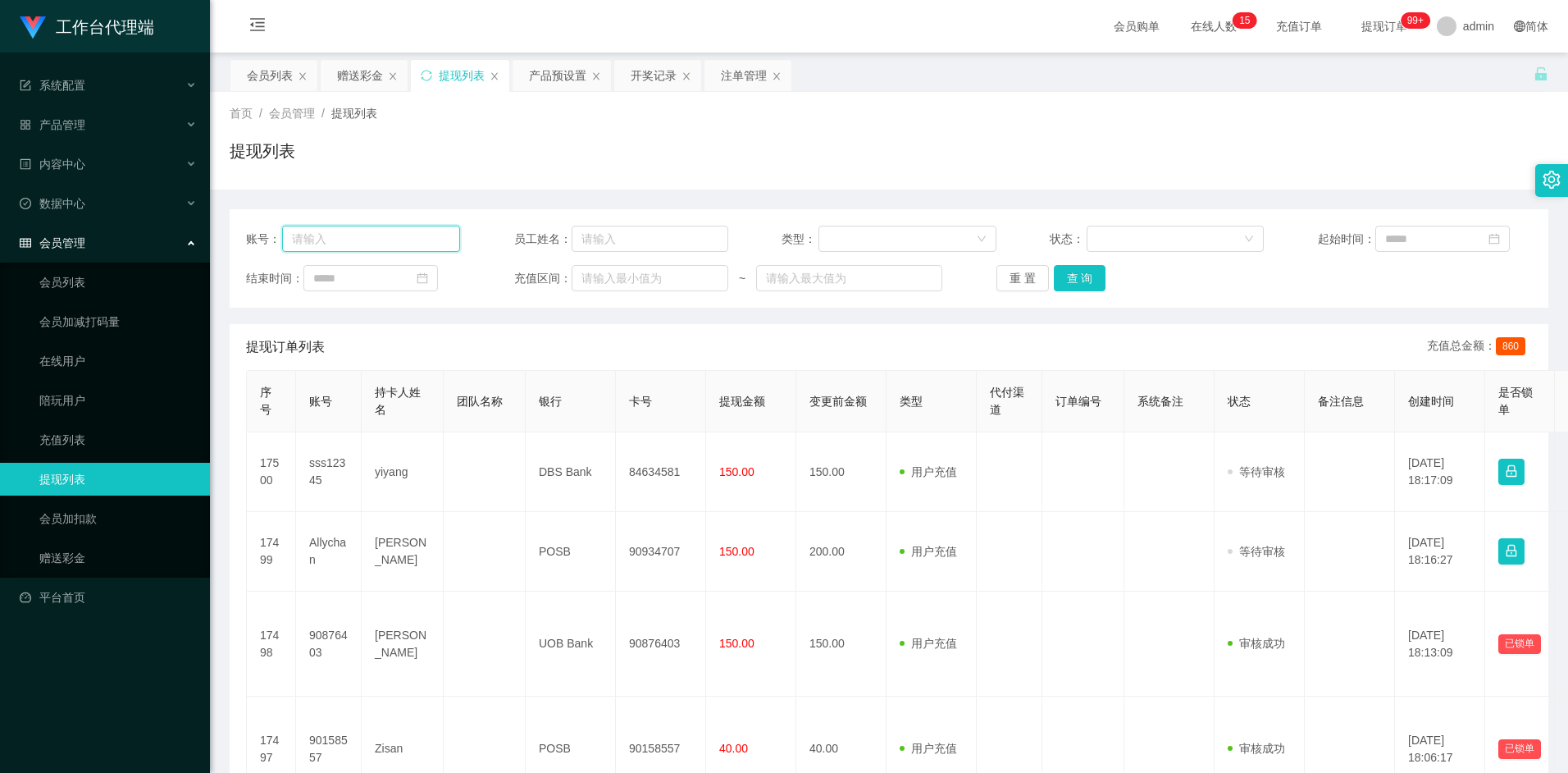
click at [357, 235] on input "text" at bounding box center [371, 239] width 178 height 26
type input "sss12345"
click at [1091, 275] on button "查 询" at bounding box center [1080, 278] width 53 height 26
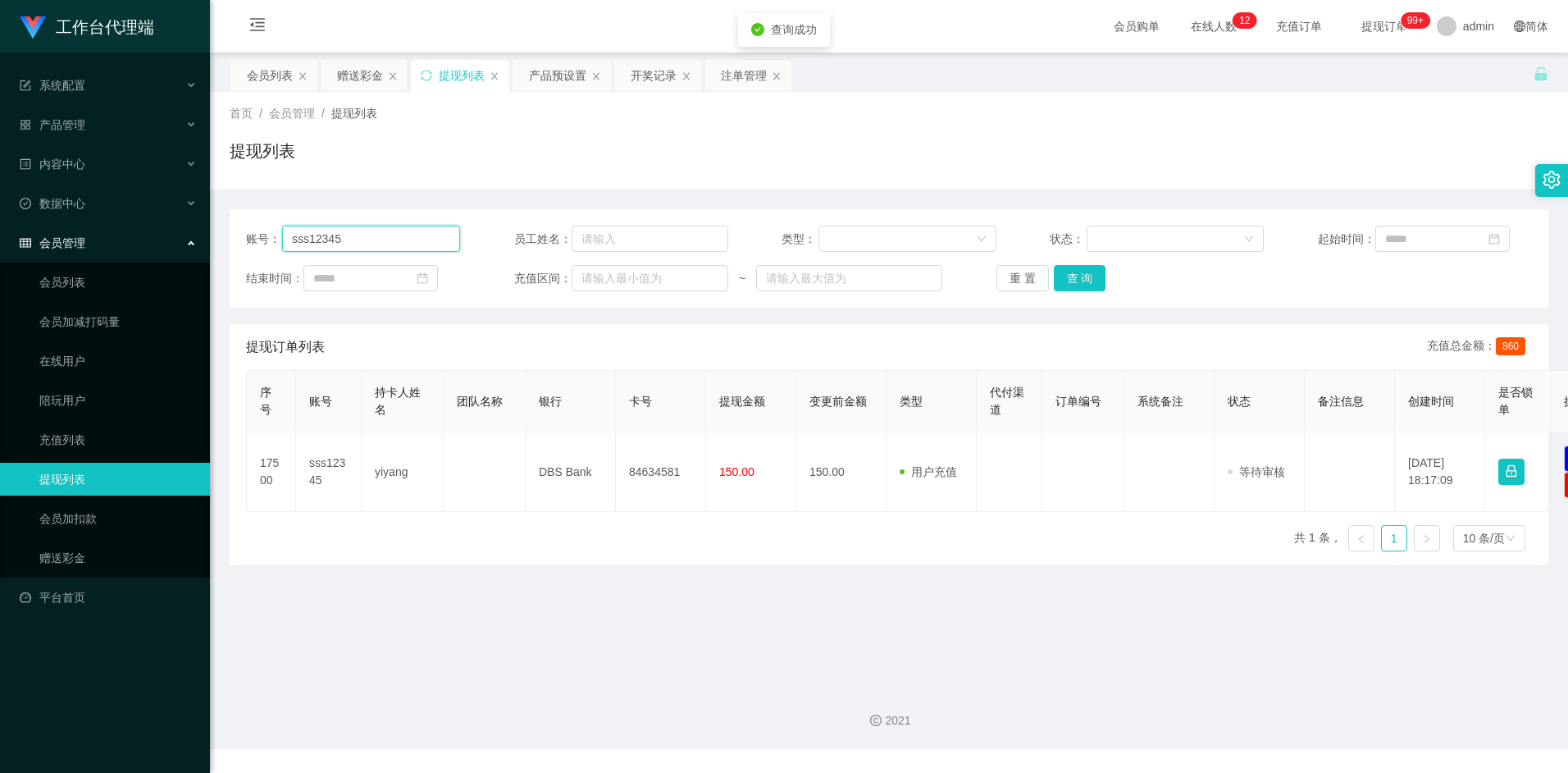
click at [327, 241] on input "sss12345" at bounding box center [371, 239] width 178 height 26
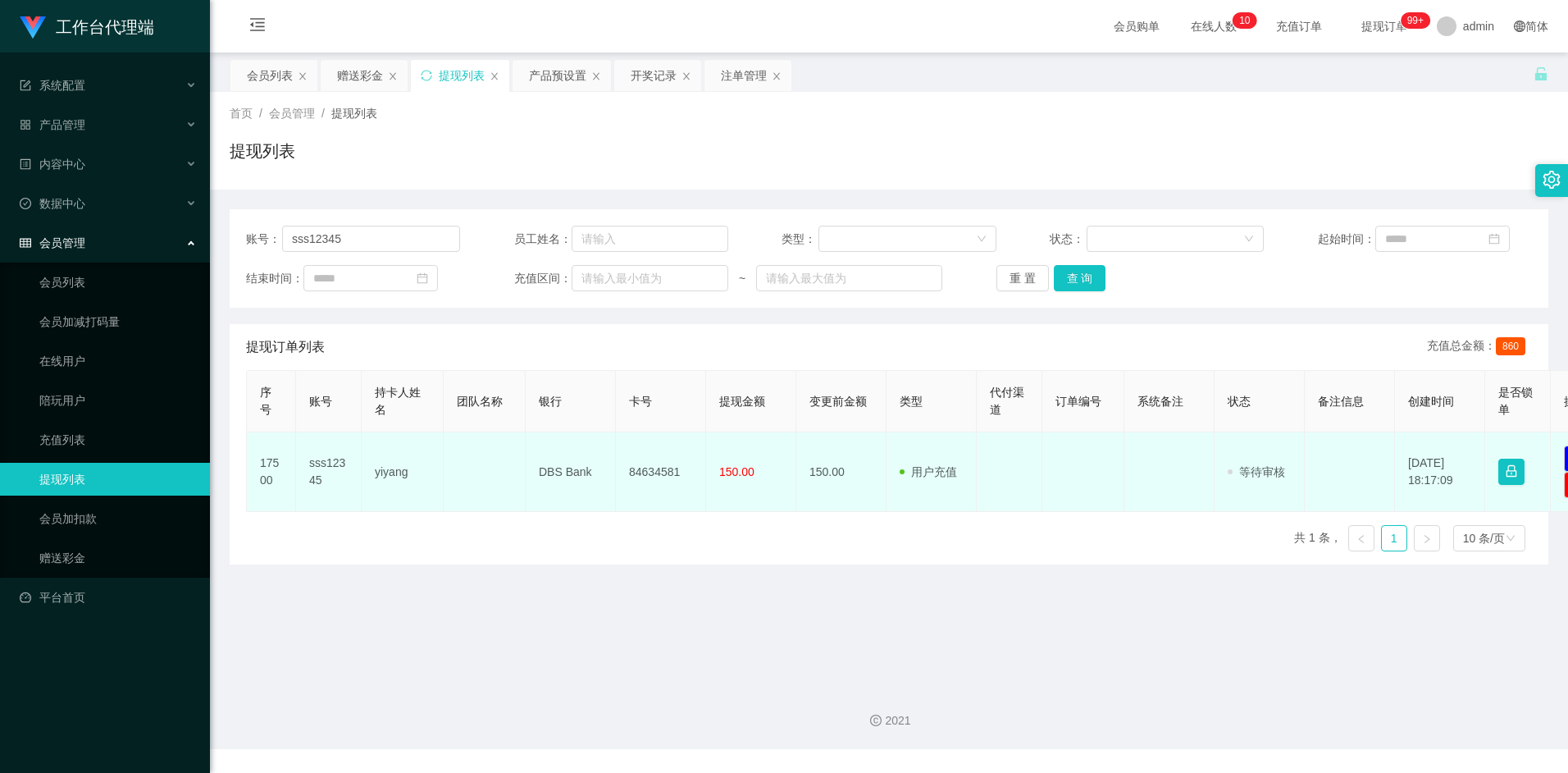
click at [396, 476] on td "yiyang" at bounding box center [403, 472] width 82 height 79
copy td "yiyang"
click at [556, 467] on td "DBS Bank" at bounding box center [570, 472] width 90 height 79
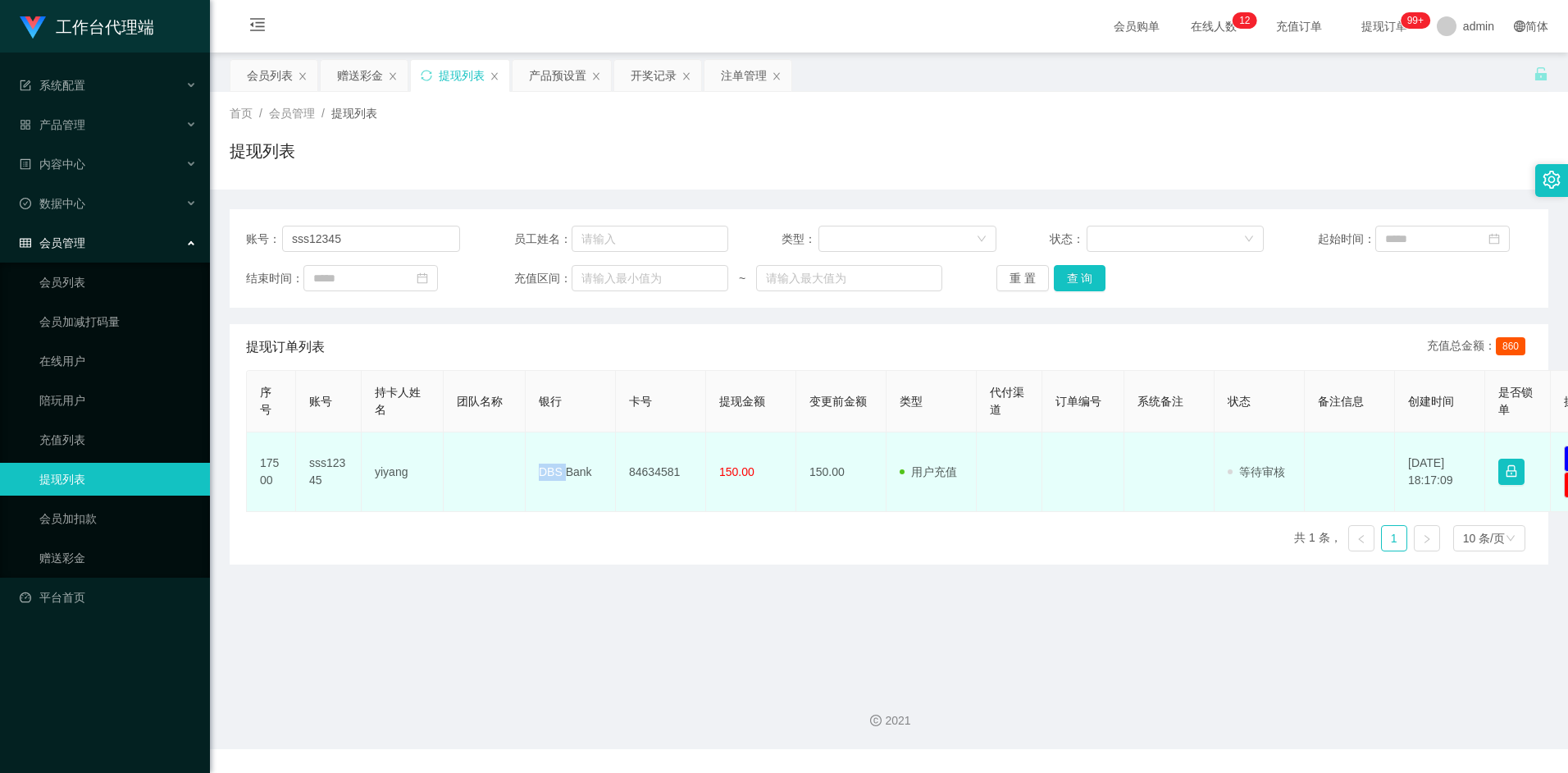
drag, startPoint x: 556, startPoint y: 467, endPoint x: 565, endPoint y: 471, distance: 9.8
click at [565, 471] on td "DBS Bank" at bounding box center [570, 472] width 90 height 79
click at [664, 474] on td "84634581" at bounding box center [661, 472] width 90 height 79
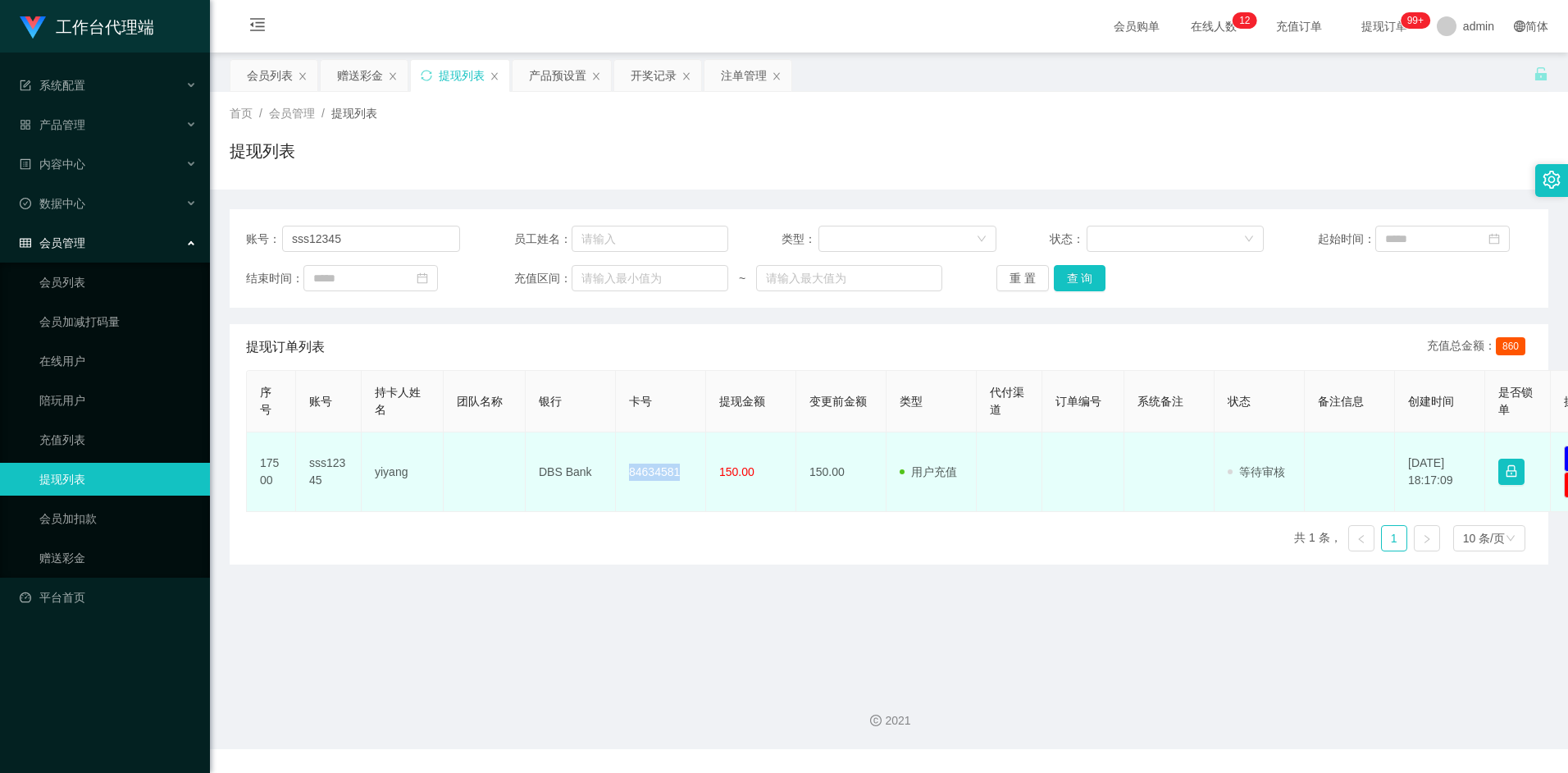
click at [664, 474] on td "84634581" at bounding box center [661, 472] width 90 height 79
copy td "84634581"
